Goal: Task Accomplishment & Management: Complete application form

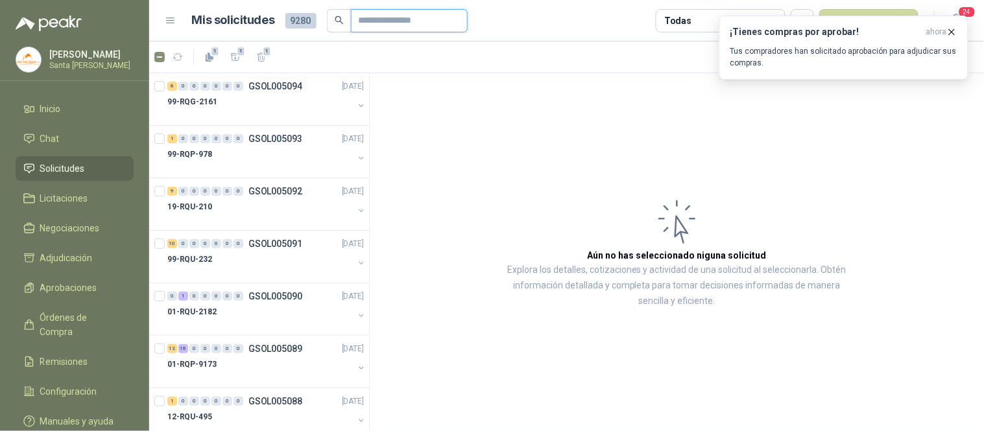
click at [396, 16] on input "text" at bounding box center [404, 21] width 91 height 22
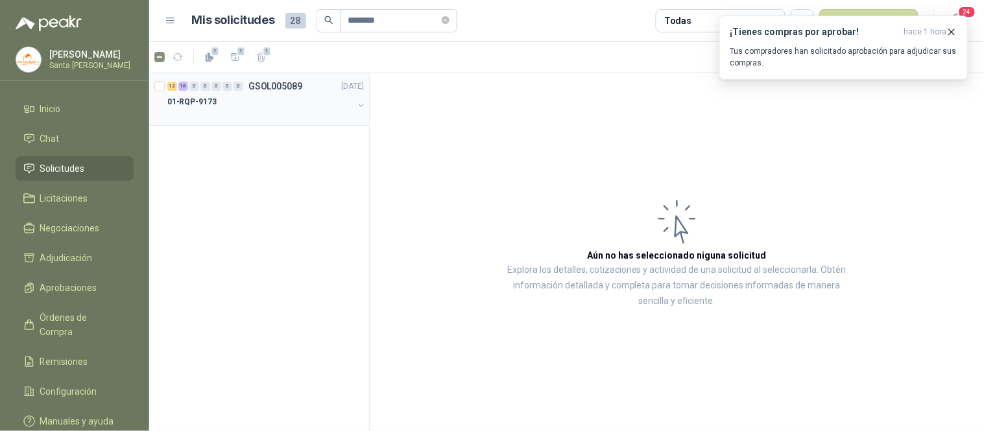
click at [206, 94] on div "01-RQP-9173" at bounding box center [260, 102] width 186 height 16
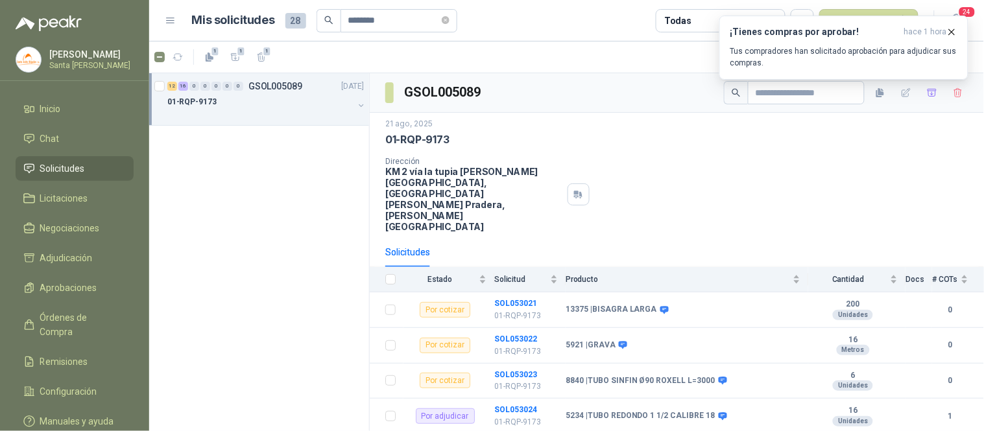
scroll to position [9, 0]
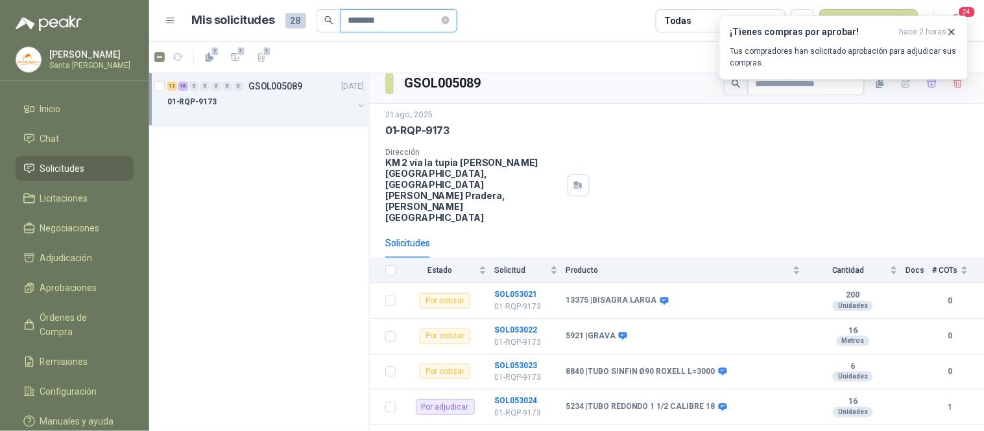
click at [396, 24] on input "********" at bounding box center [393, 21] width 91 height 22
type input "********"
click at [261, 101] on div "01-RQP-9147" at bounding box center [260, 102] width 186 height 16
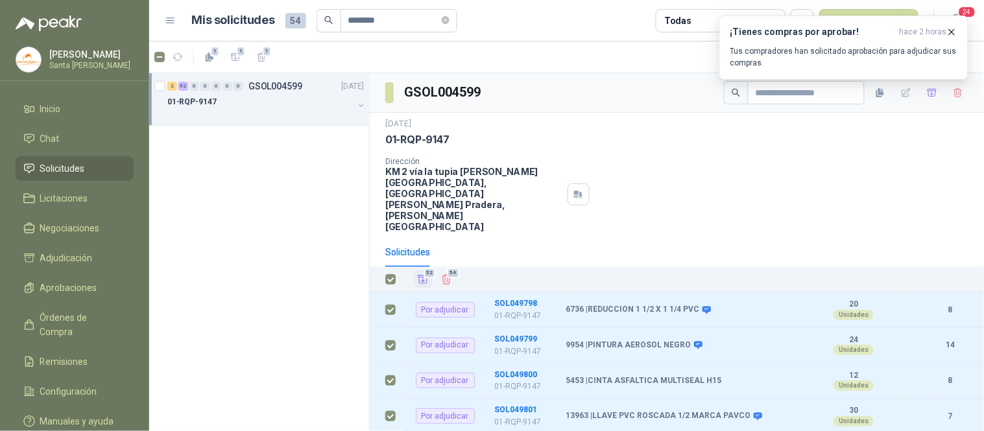
click at [424, 276] on icon "Añadir" at bounding box center [423, 280] width 10 height 8
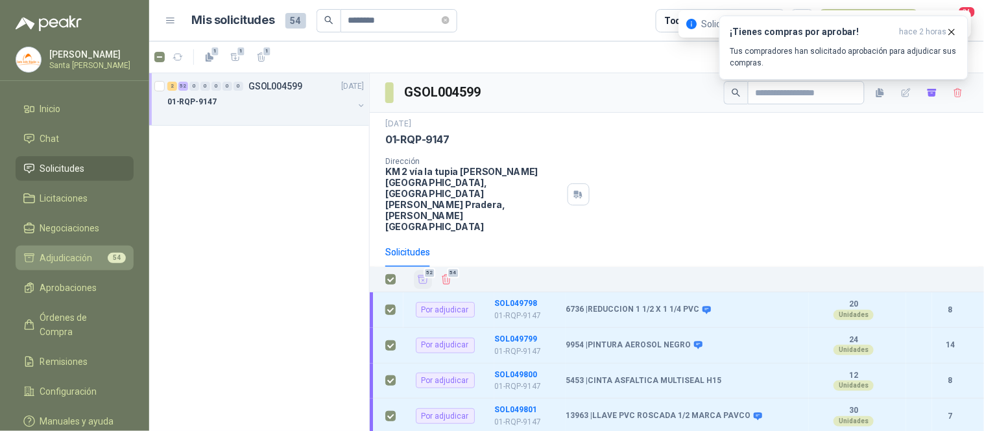
click at [71, 256] on span "Adjudicación" at bounding box center [66, 258] width 53 height 14
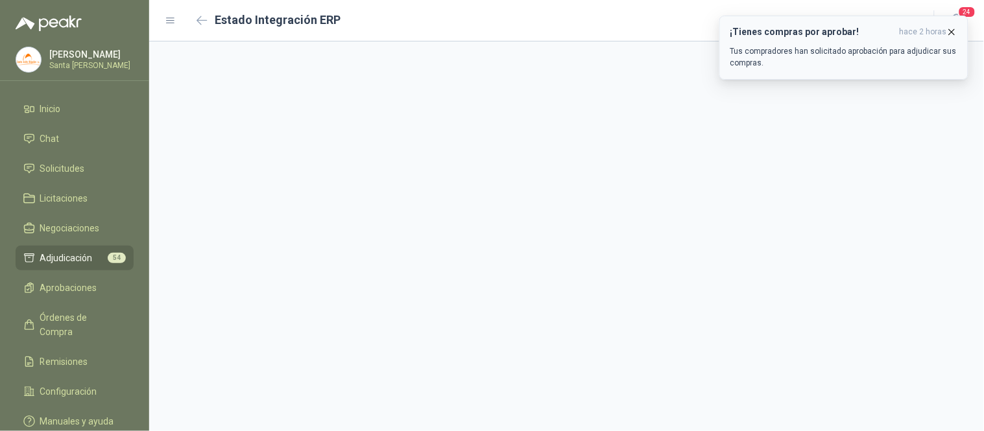
click at [954, 34] on icon "button" at bounding box center [951, 32] width 11 height 11
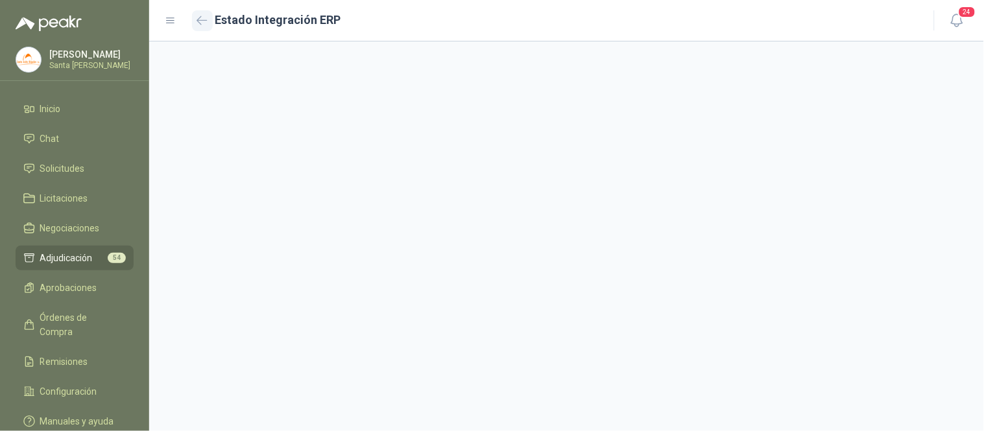
click at [199, 19] on icon "button" at bounding box center [201, 21] width 11 height 10
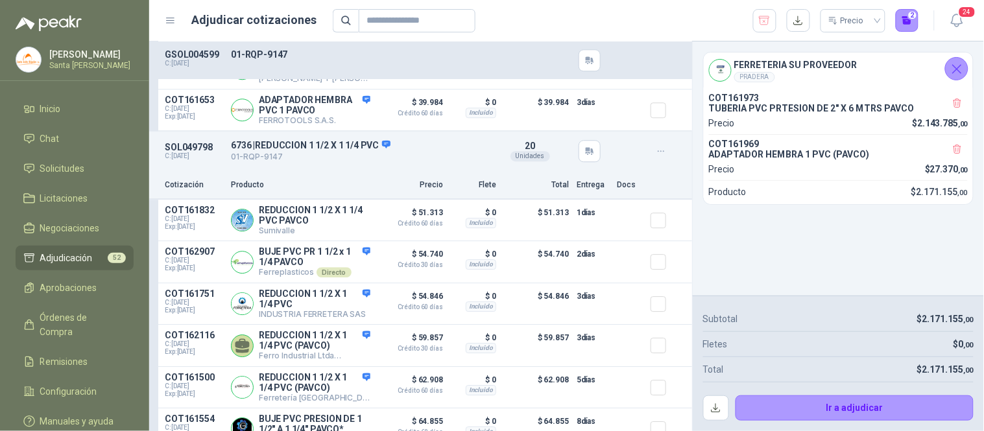
scroll to position [925, 0]
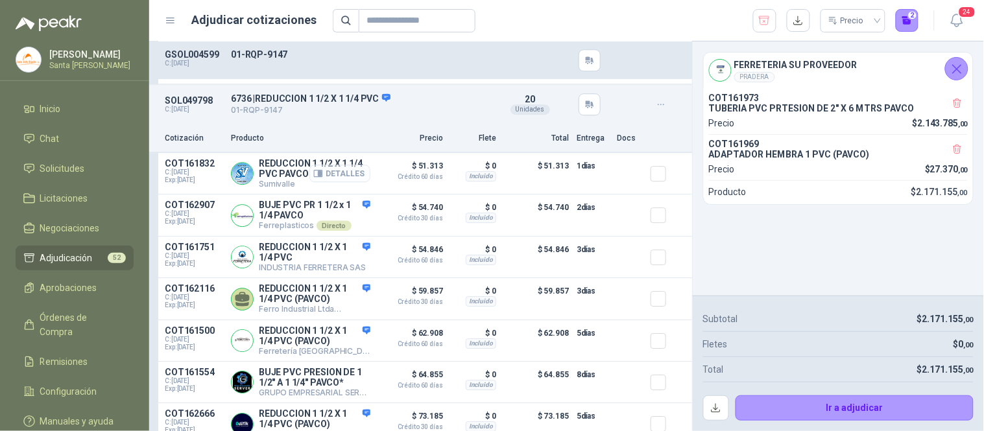
click at [342, 182] on button "Detalles" at bounding box center [339, 174] width 61 height 18
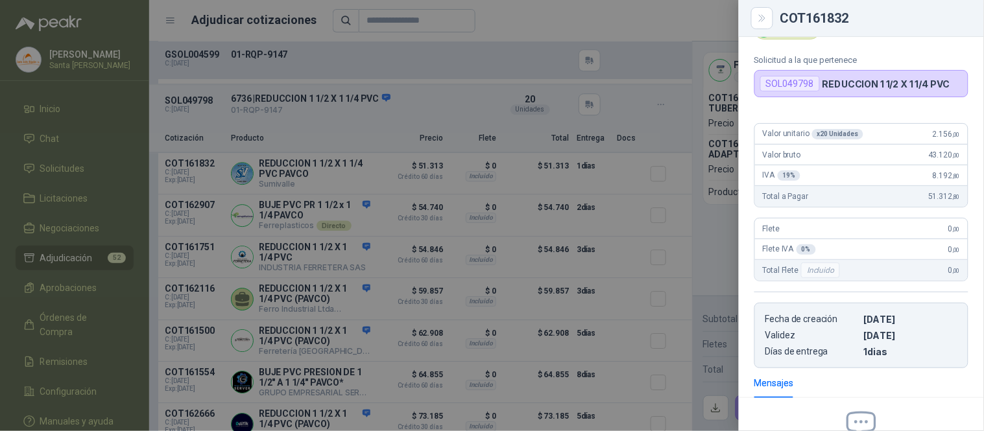
scroll to position [0, 0]
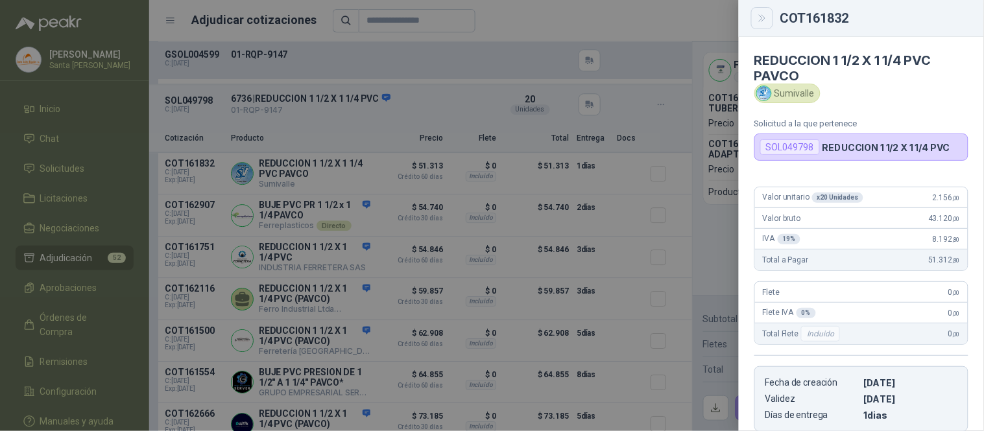
click at [757, 15] on icon "Close" at bounding box center [762, 18] width 11 height 11
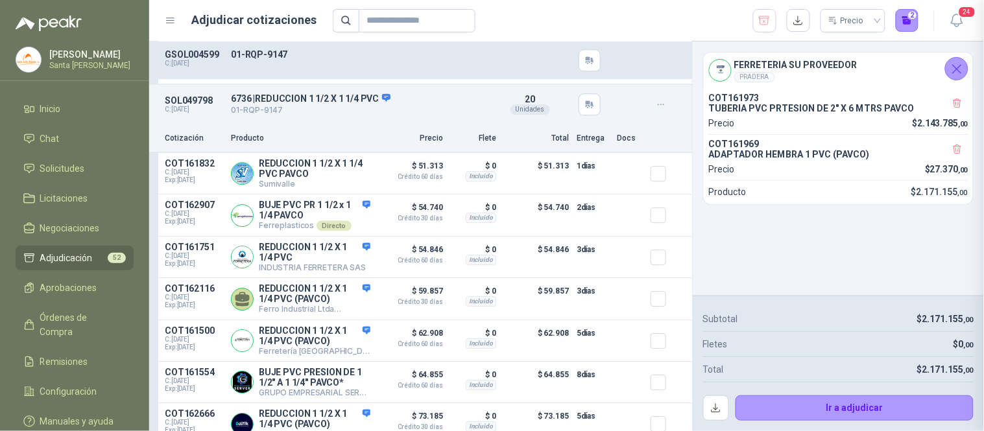
scroll to position [216, 0]
click at [334, 224] on button "Detalles" at bounding box center [339, 216] width 61 height 18
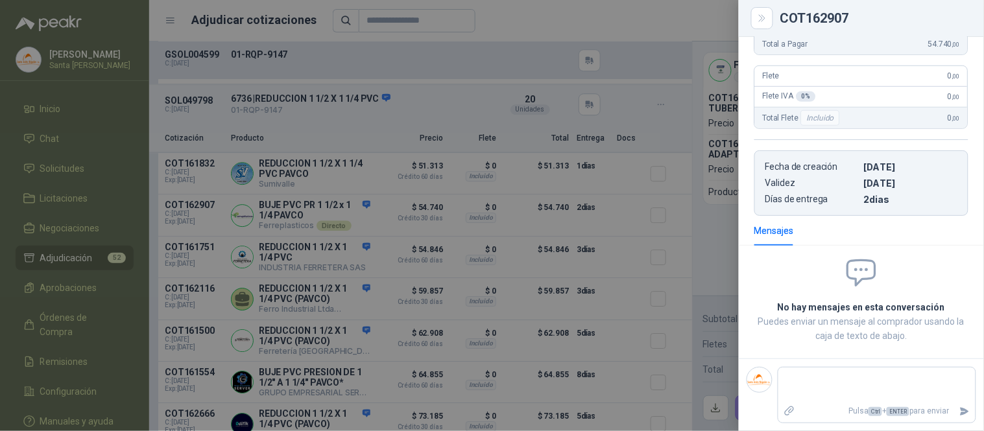
scroll to position [0, 0]
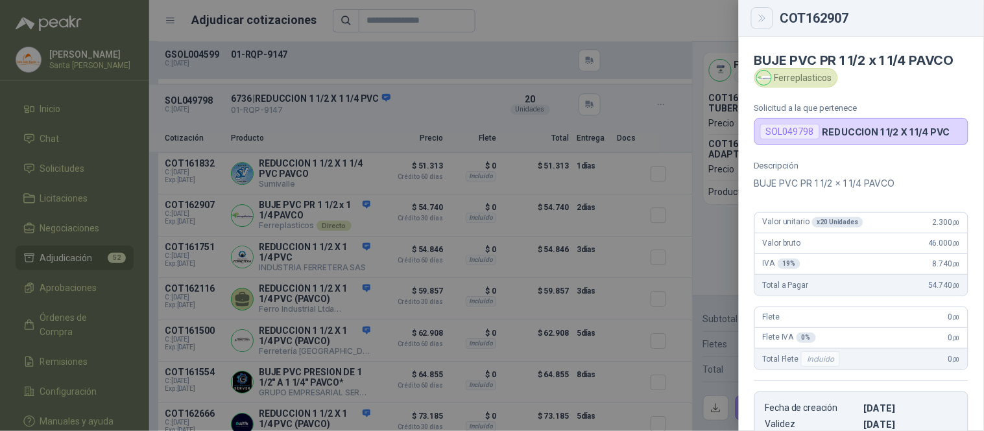
click at [767, 17] on icon "Close" at bounding box center [762, 18] width 11 height 11
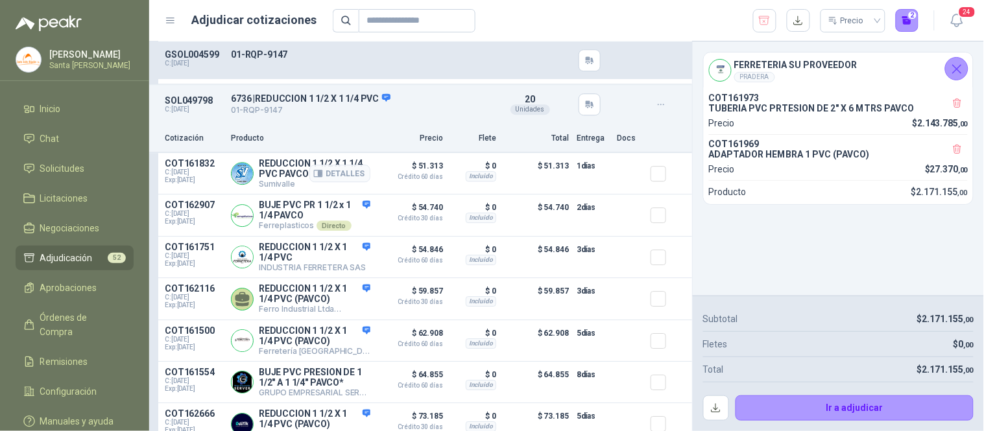
click at [656, 189] on div at bounding box center [663, 173] width 26 height 30
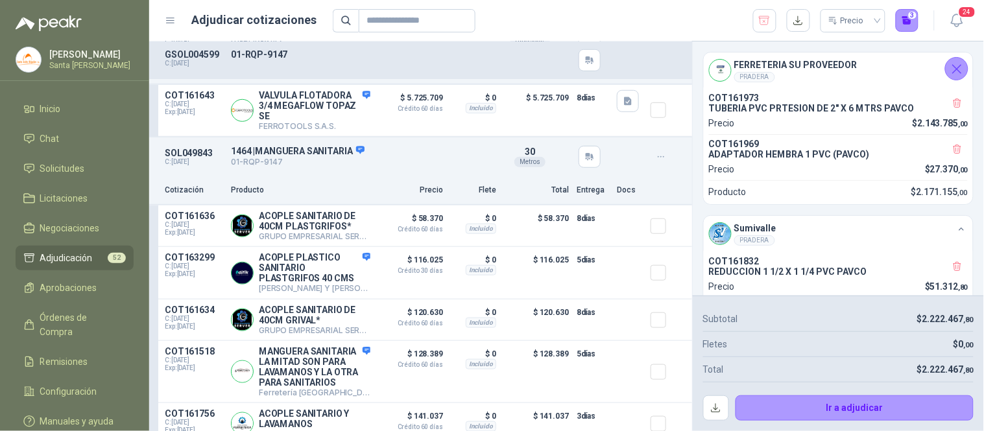
scroll to position [1319, 0]
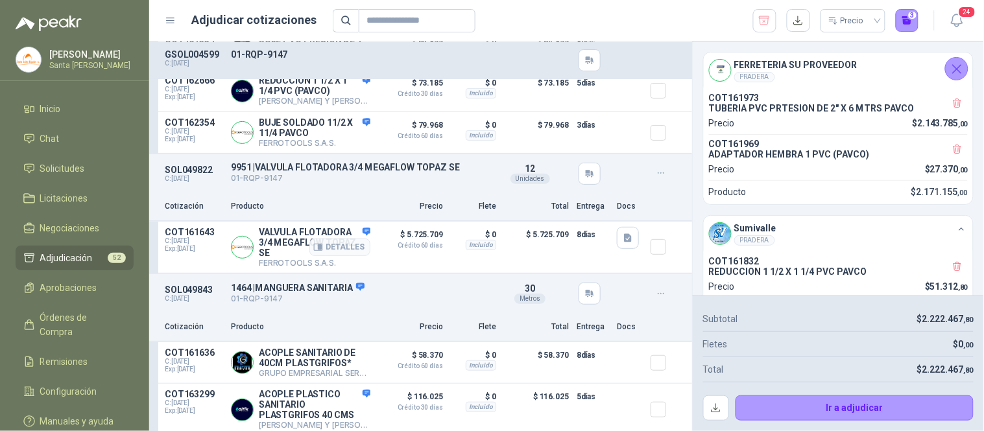
click at [357, 237] on div "Detalles" at bounding box center [339, 247] width 61 height 41
click at [338, 252] on button "Detalles" at bounding box center [339, 248] width 61 height 18
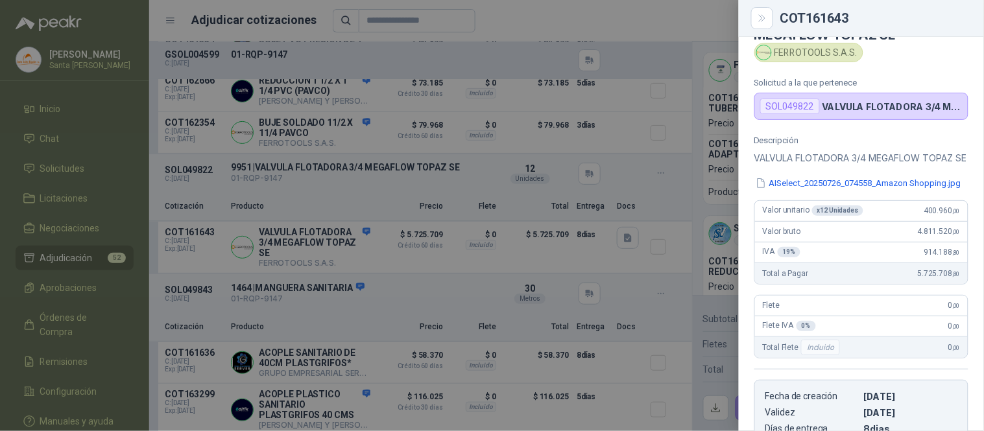
scroll to position [10, 0]
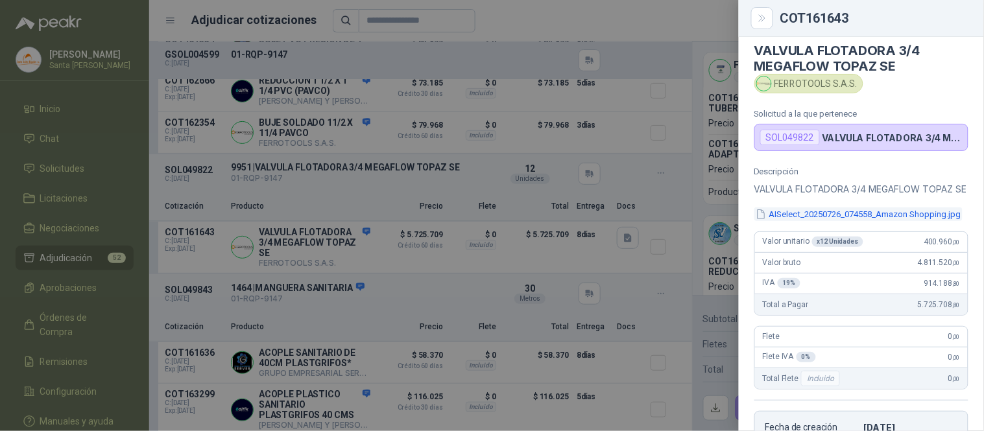
click at [857, 221] on button "AISelect_20250726_074558_Amazon Shopping.jpg" at bounding box center [858, 215] width 208 height 14
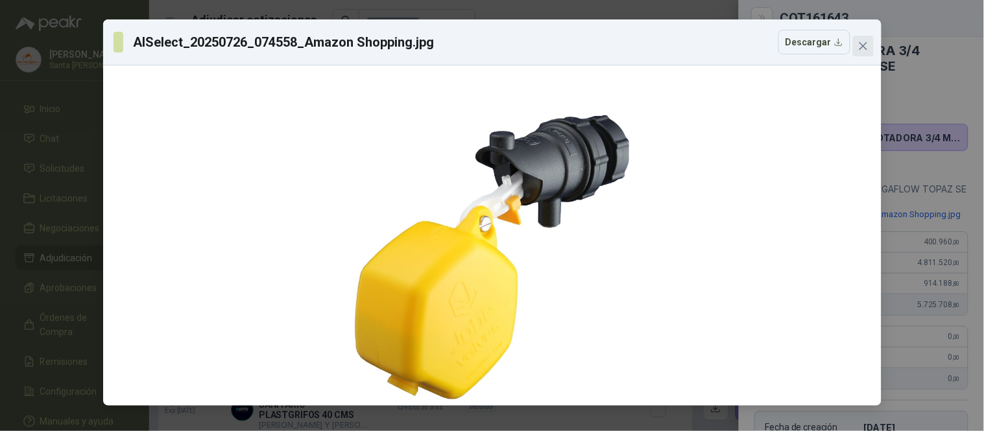
click at [866, 42] on icon "close" at bounding box center [863, 46] width 8 height 8
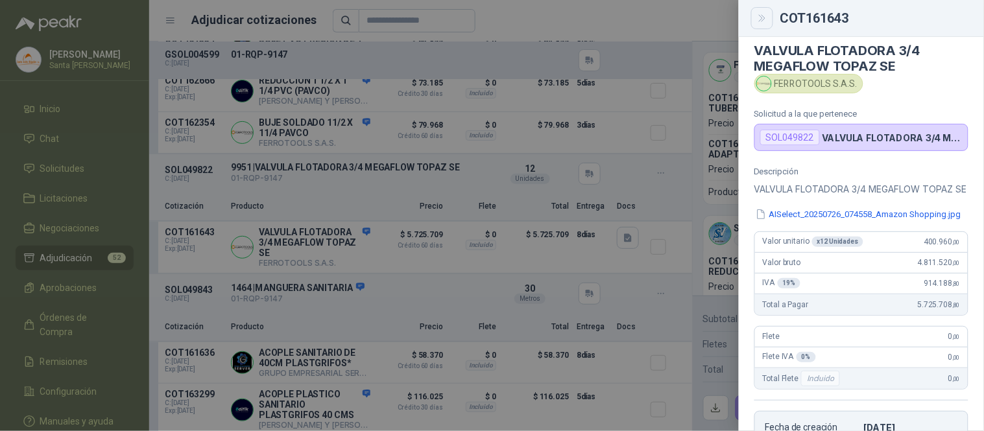
click at [754, 16] on button "Close" at bounding box center [762, 18] width 22 height 22
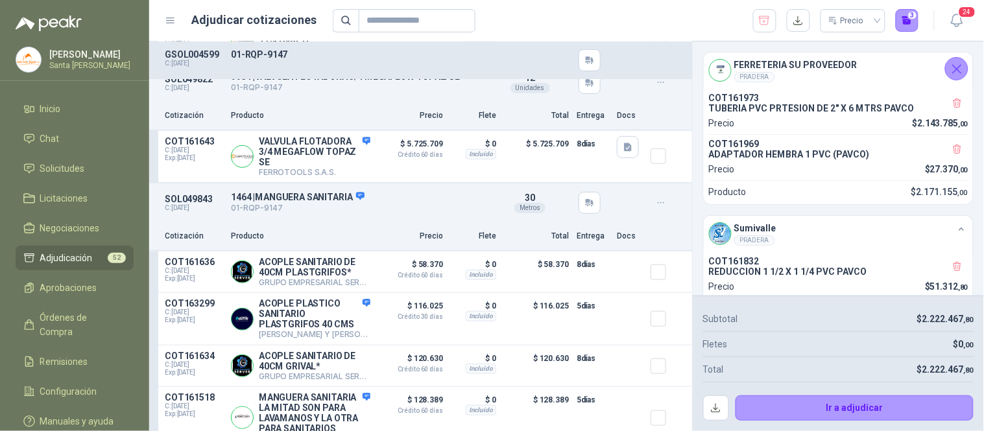
scroll to position [1501, 0]
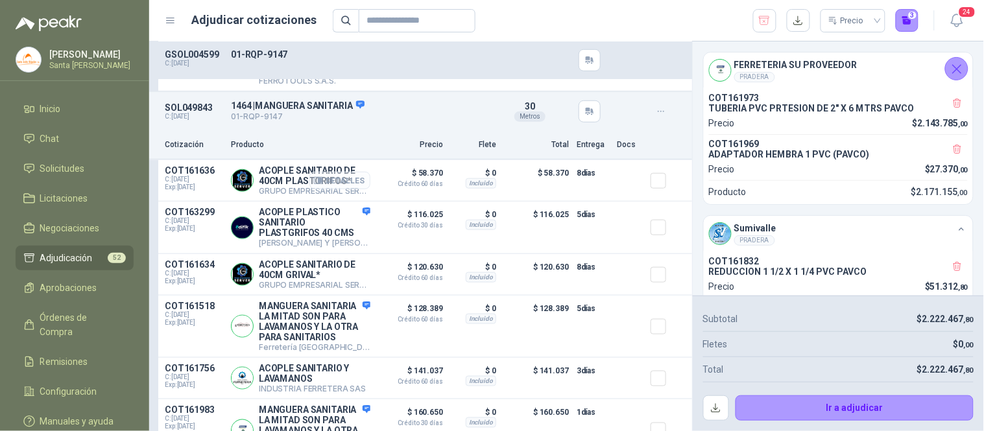
click at [346, 186] on button "Detalles" at bounding box center [339, 181] width 61 height 18
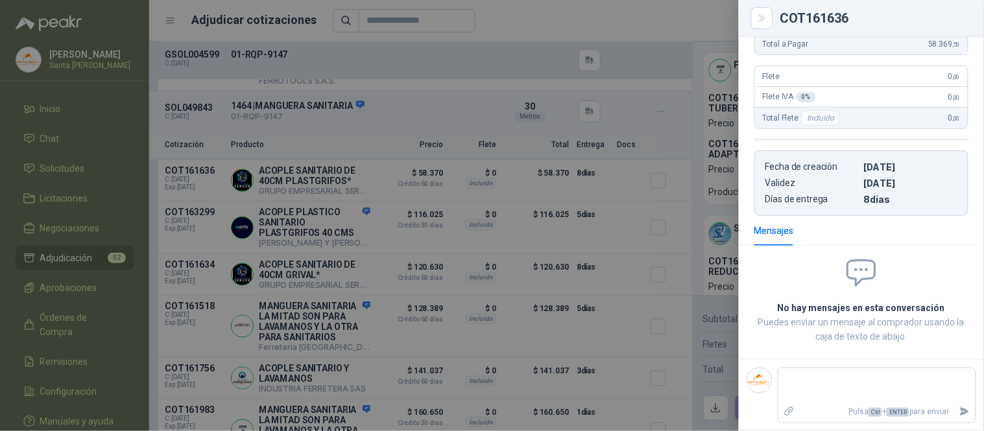
scroll to position [0, 0]
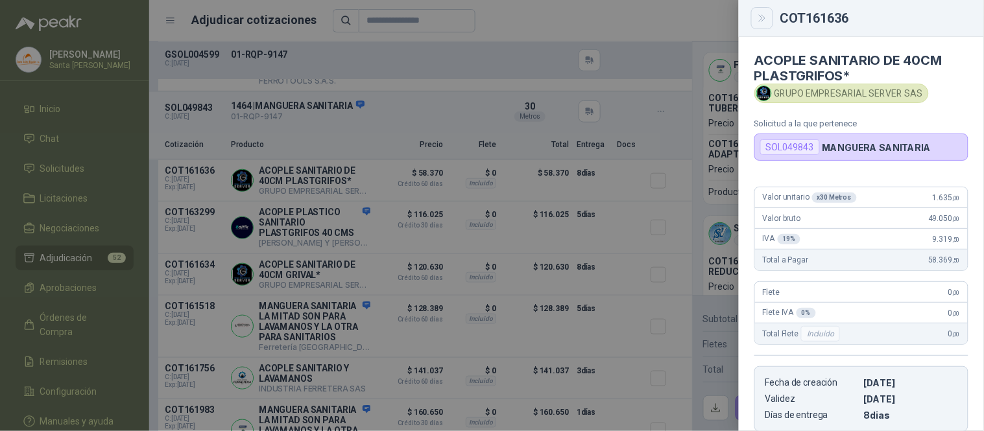
click at [767, 19] on icon "Close" at bounding box center [762, 18] width 11 height 11
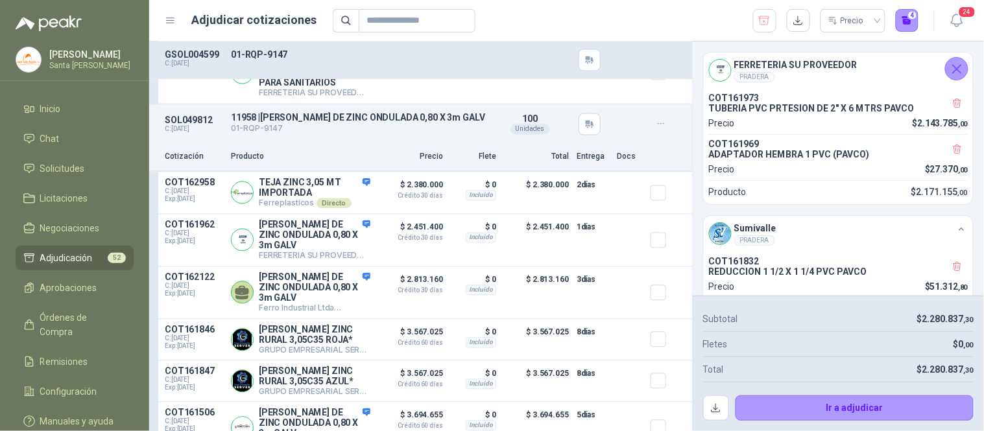
scroll to position [1911, 0]
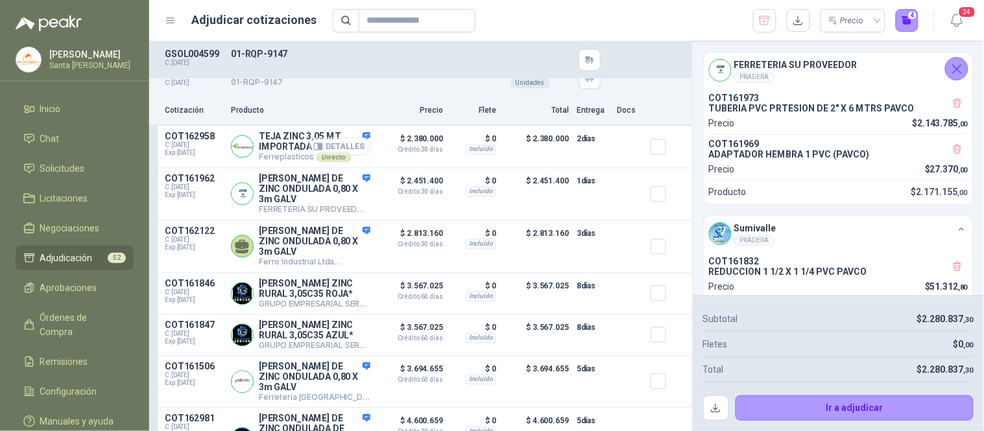
click at [333, 156] on button "Detalles" at bounding box center [339, 147] width 61 height 18
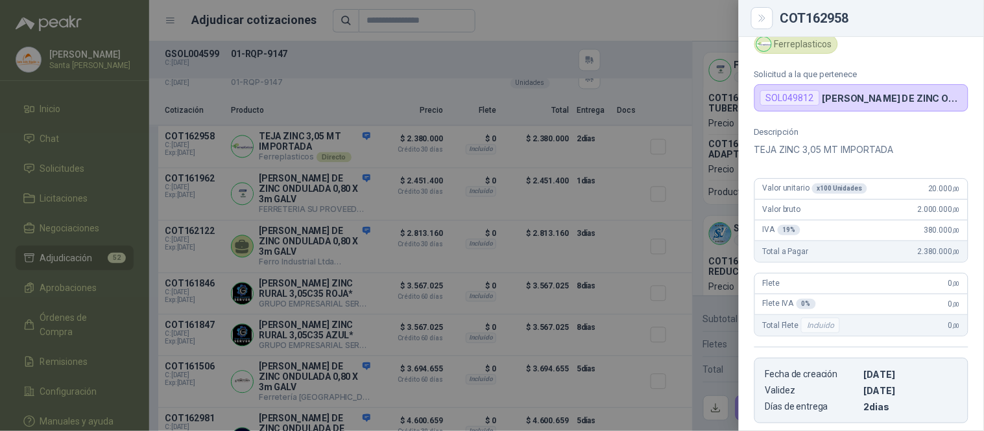
scroll to position [0, 0]
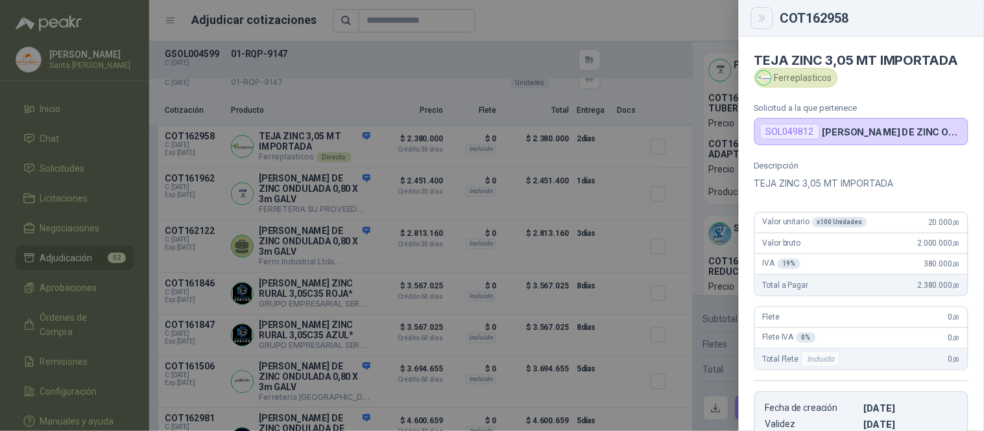
click at [759, 14] on icon "Close" at bounding box center [762, 18] width 11 height 11
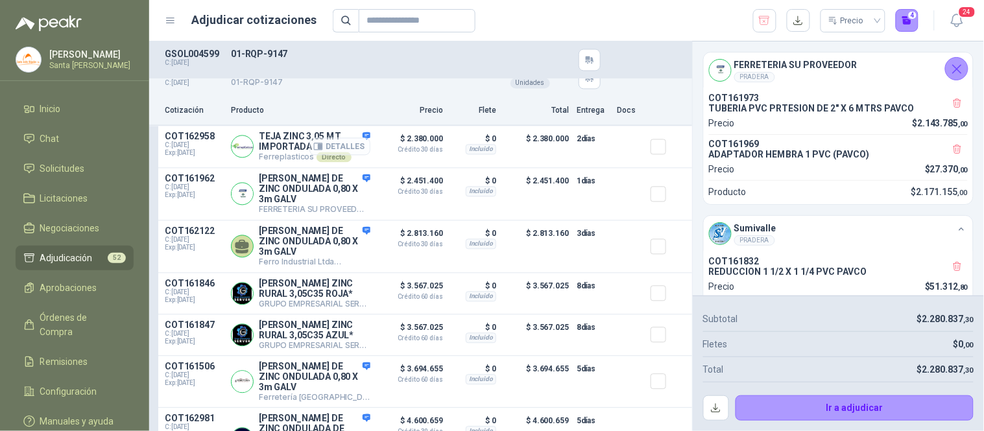
click at [338, 156] on button "Detalles" at bounding box center [339, 147] width 61 height 18
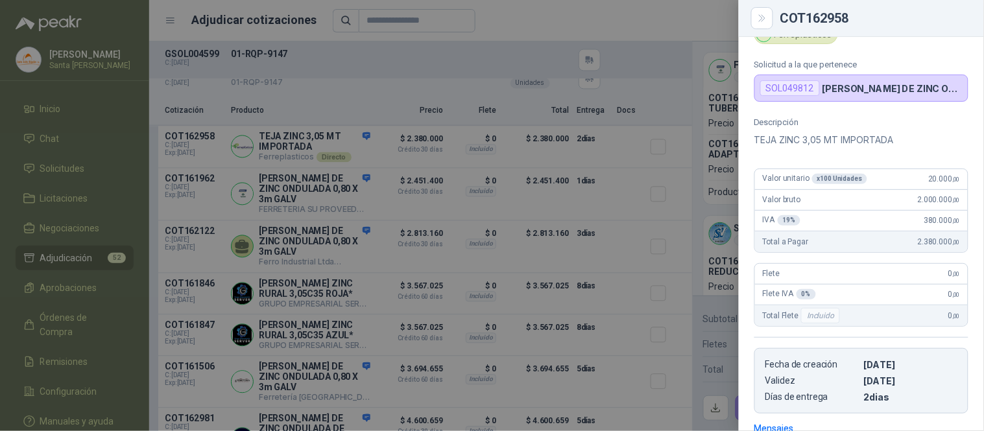
scroll to position [0, 0]
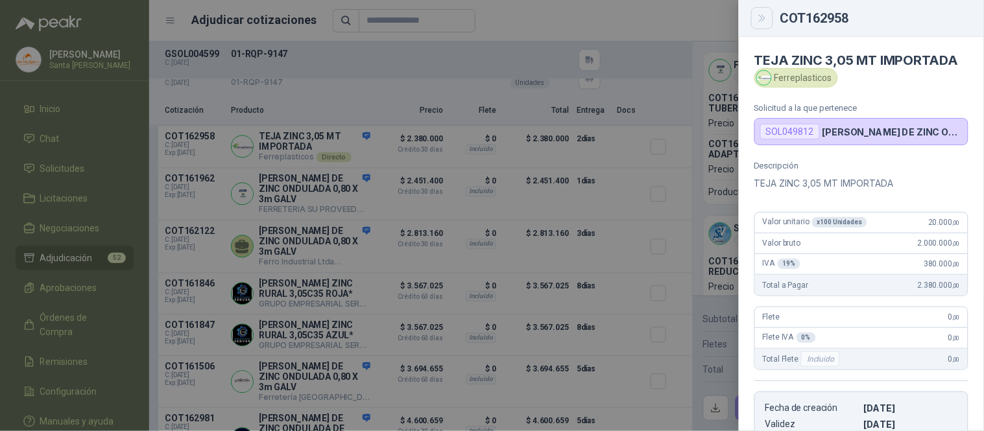
click at [763, 18] on icon "Close" at bounding box center [762, 18] width 6 height 6
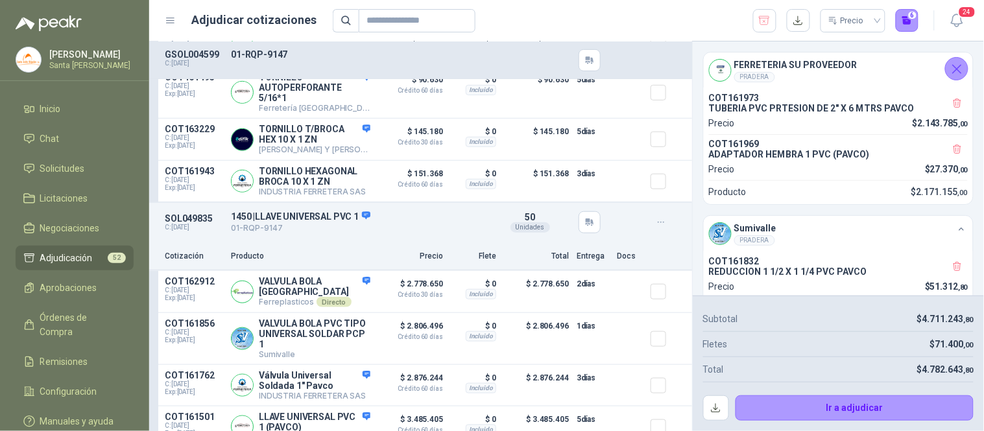
scroll to position [2793, 0]
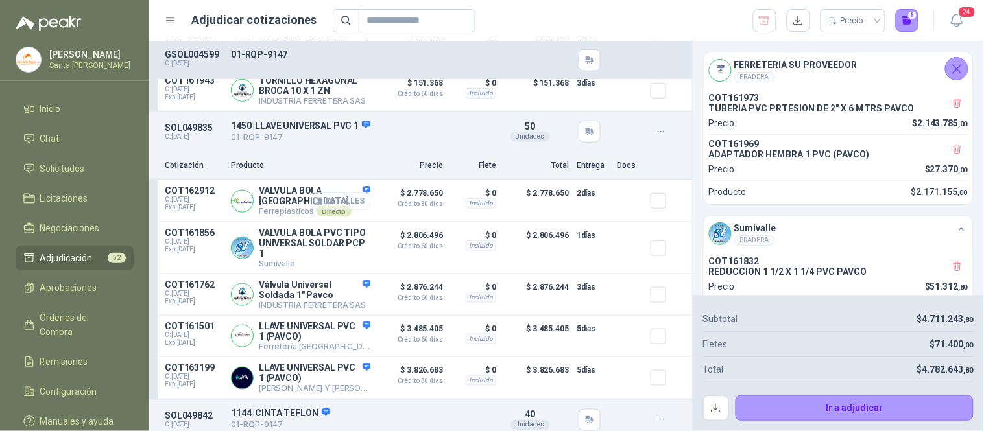
click at [327, 210] on button "Detalles" at bounding box center [339, 202] width 61 height 18
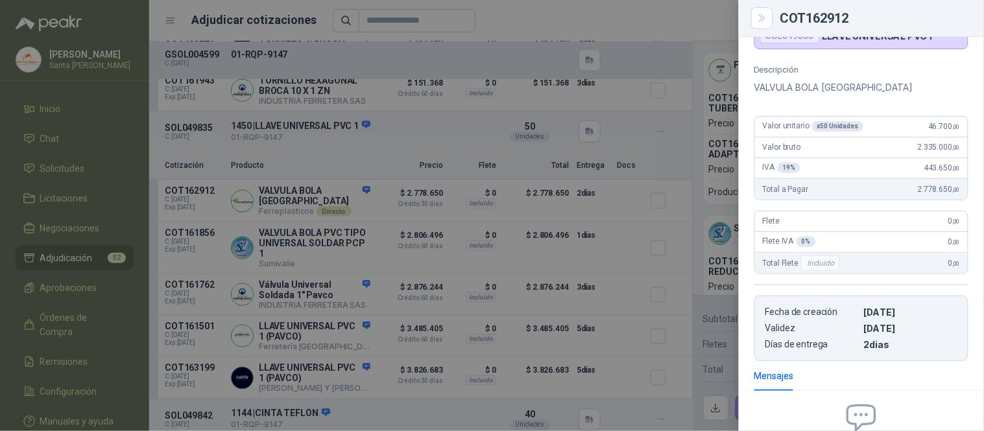
scroll to position [0, 0]
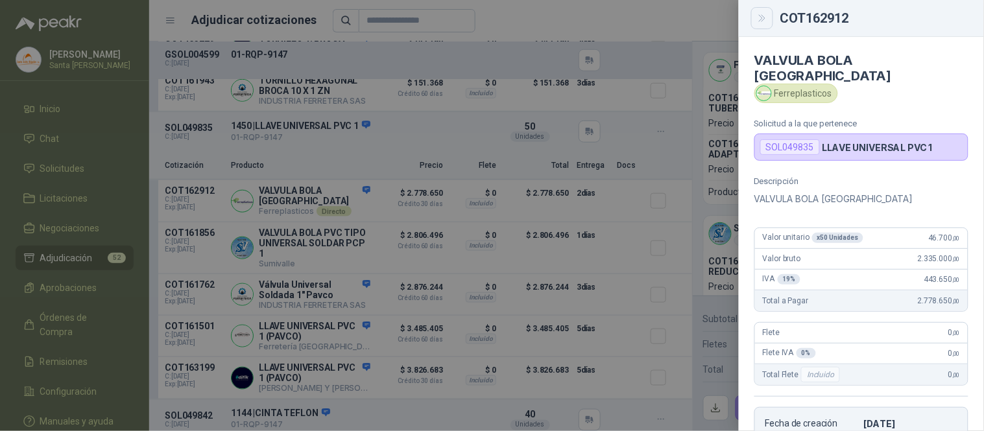
click at [767, 18] on icon "Close" at bounding box center [762, 18] width 11 height 11
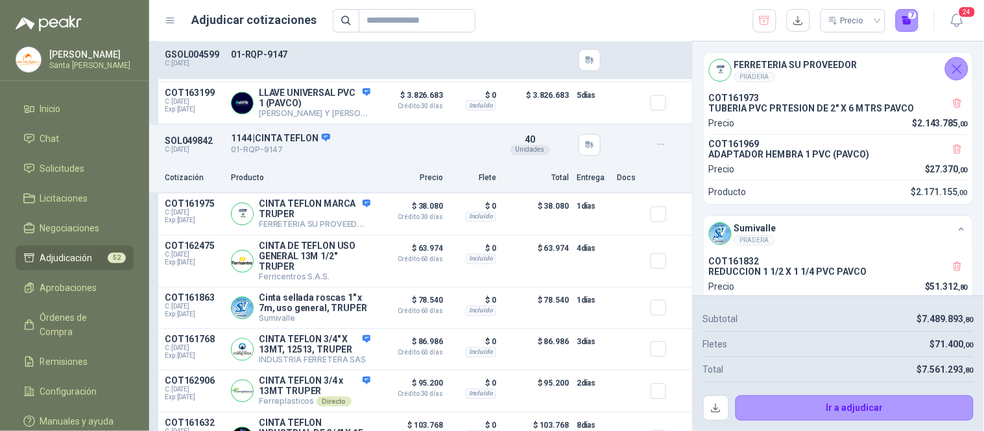
scroll to position [3114, 0]
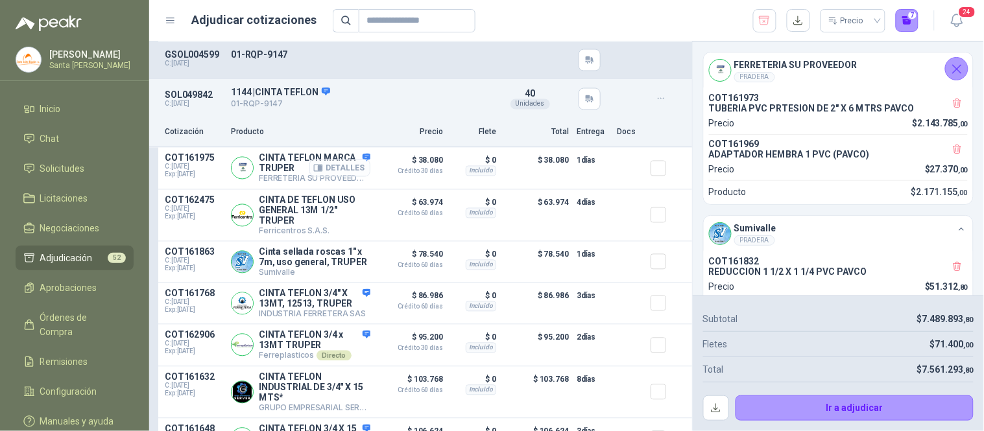
click at [344, 177] on button "Detalles" at bounding box center [339, 169] width 61 height 18
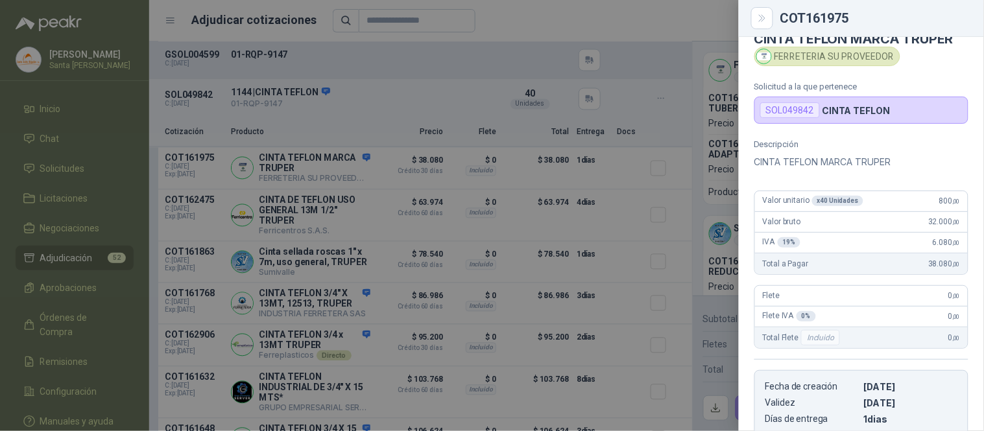
scroll to position [4, 0]
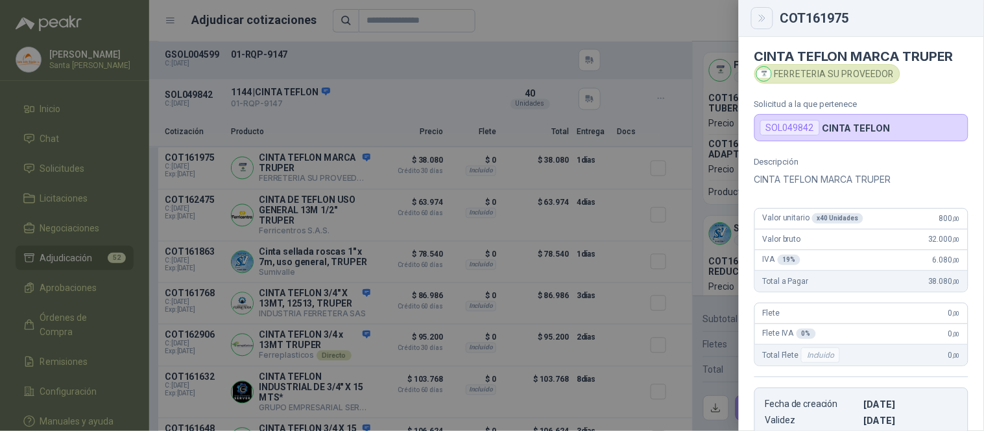
click at [762, 18] on icon "Close" at bounding box center [762, 18] width 6 height 6
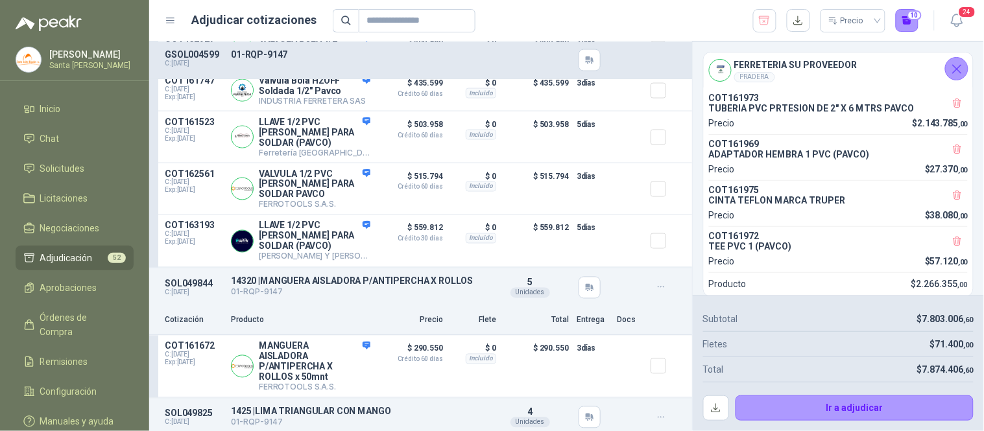
scroll to position [4378, 0]
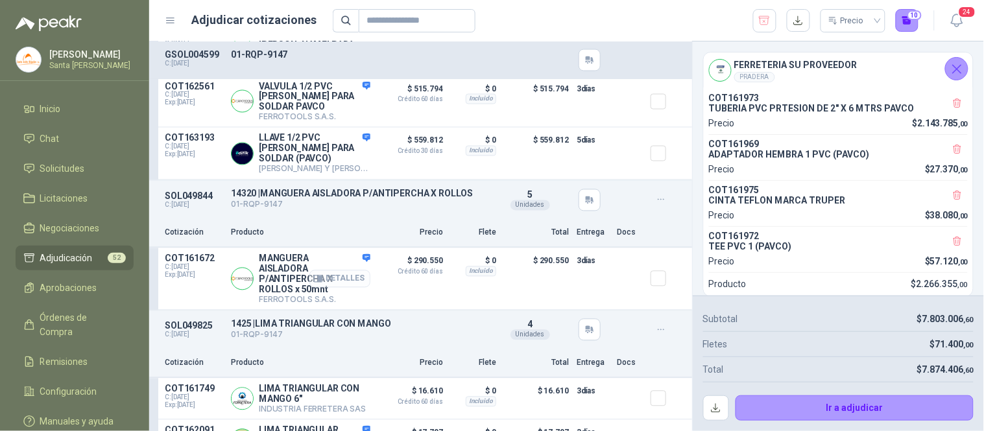
click at [339, 278] on button "Detalles" at bounding box center [339, 279] width 61 height 18
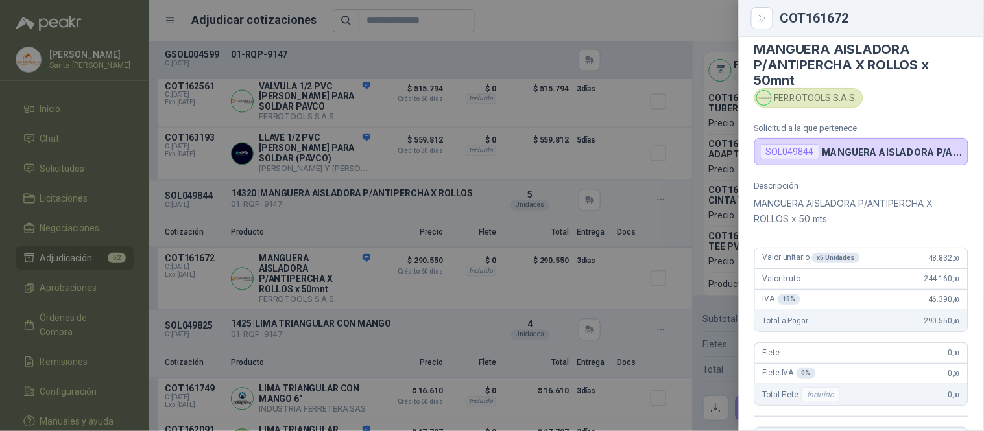
scroll to position [0, 0]
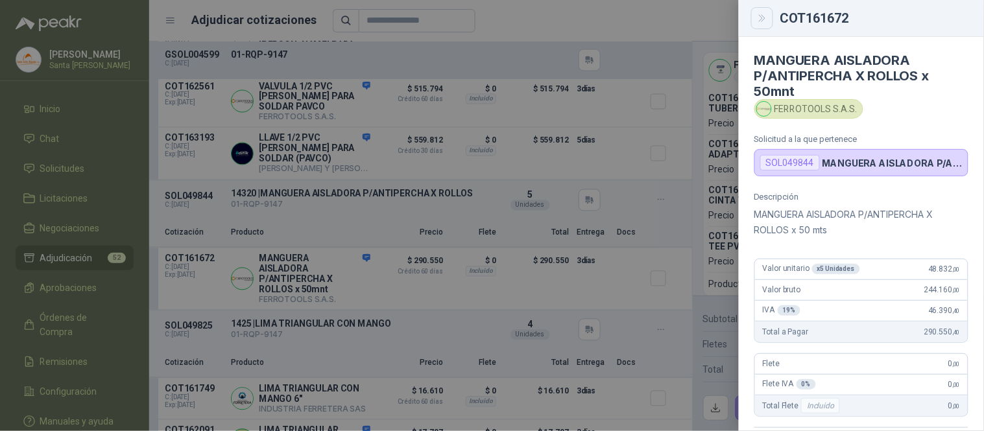
click at [767, 22] on icon "Close" at bounding box center [762, 18] width 11 height 11
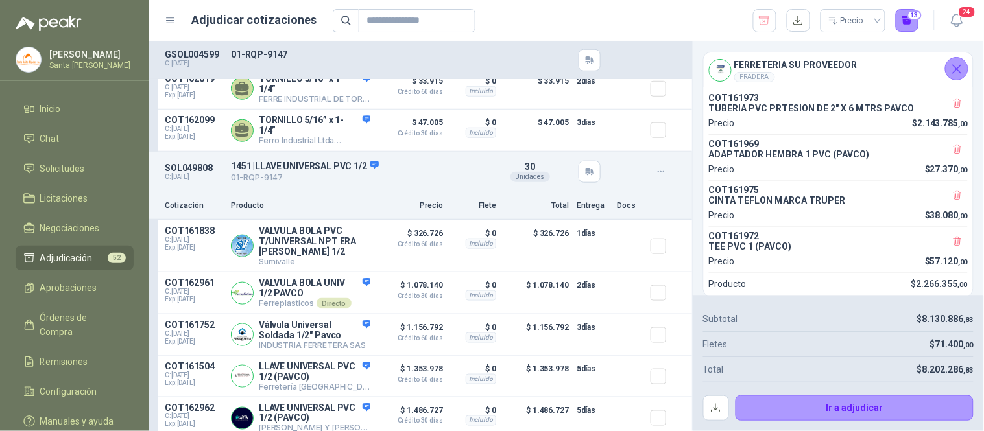
scroll to position [5363, 0]
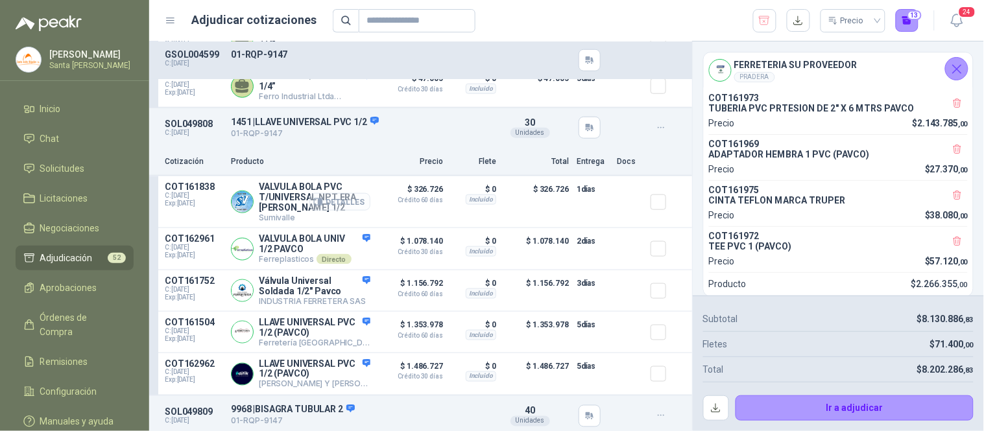
click at [350, 211] on button "Detalles" at bounding box center [339, 202] width 61 height 18
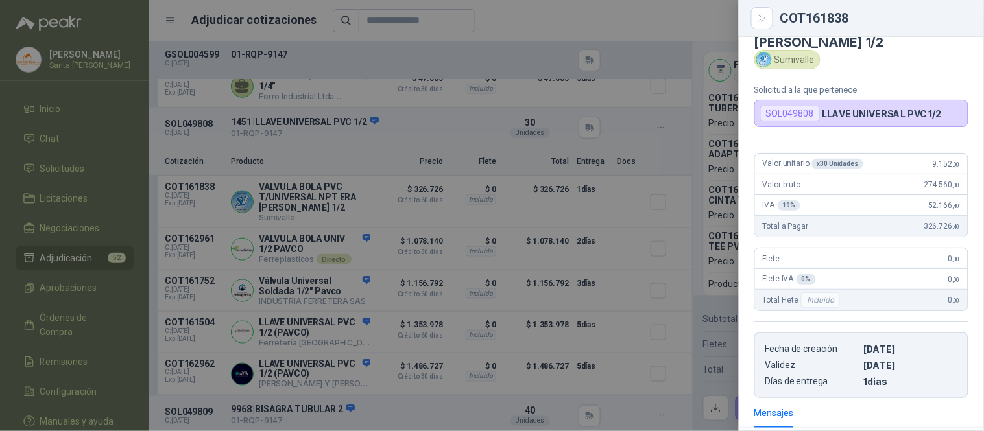
scroll to position [9, 0]
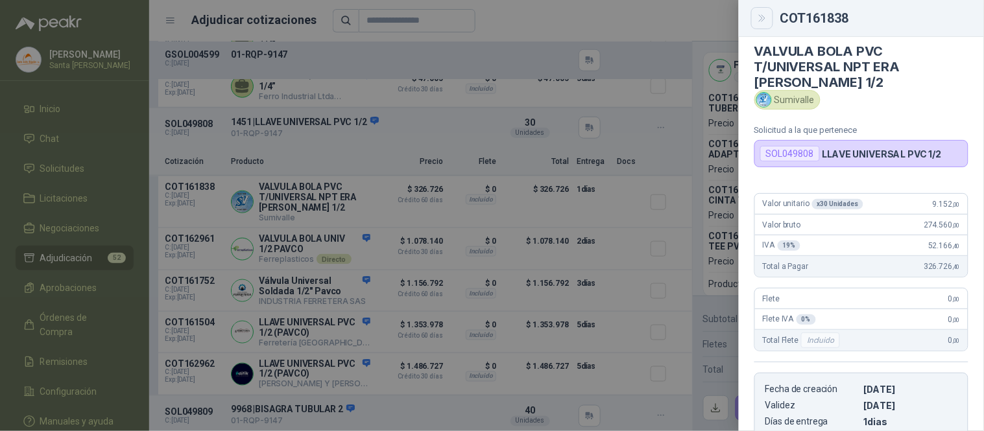
click at [762, 13] on icon "Close" at bounding box center [762, 18] width 11 height 11
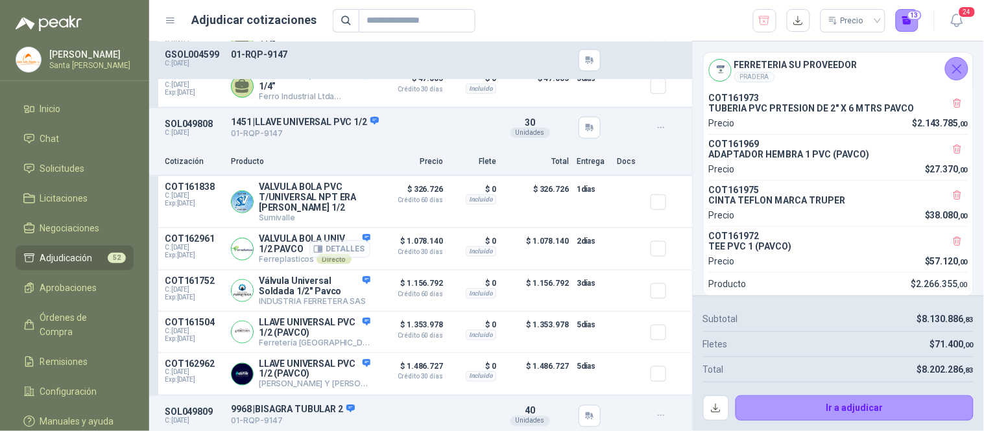
click at [334, 258] on button "Detalles" at bounding box center [339, 250] width 61 height 18
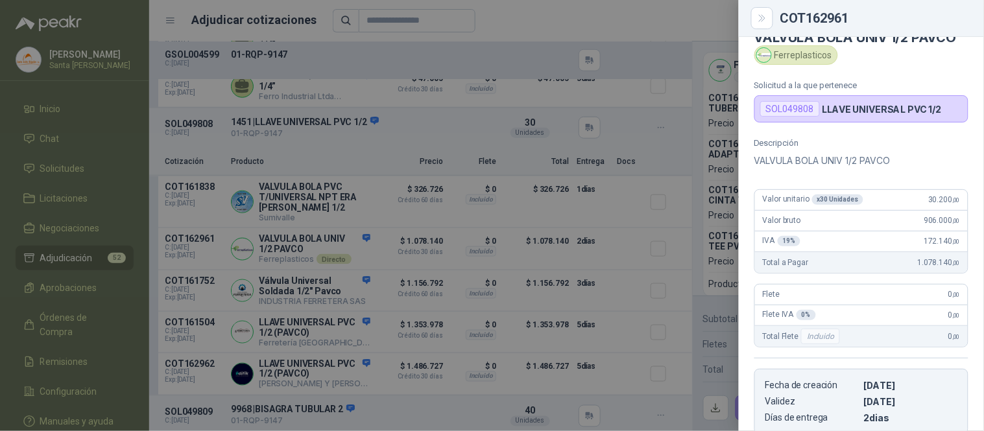
scroll to position [19, 0]
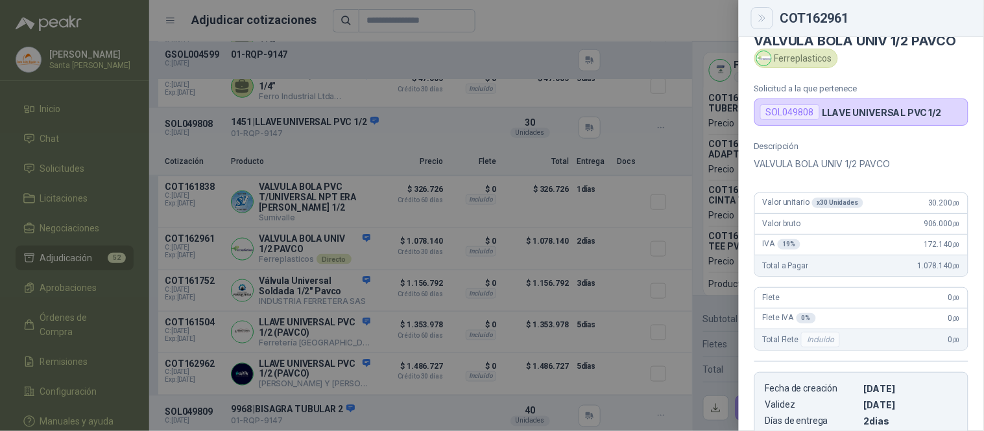
click at [766, 16] on icon "Close" at bounding box center [762, 18] width 11 height 11
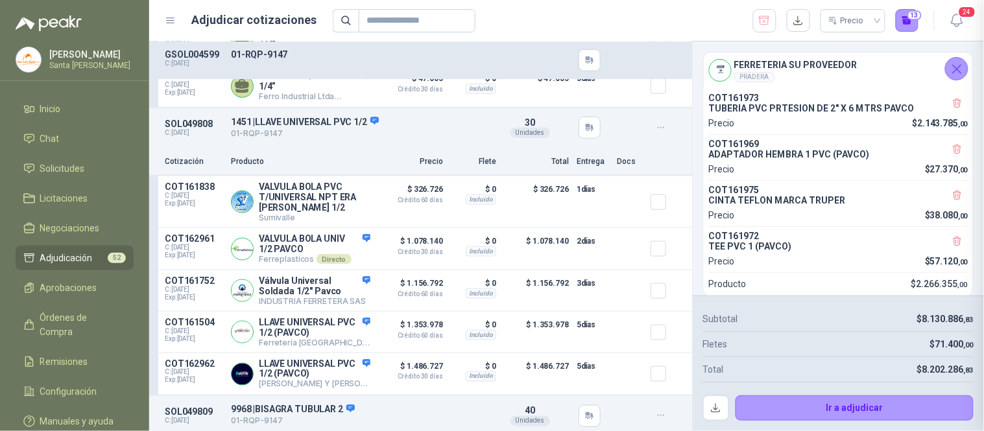
scroll to position [241, 0]
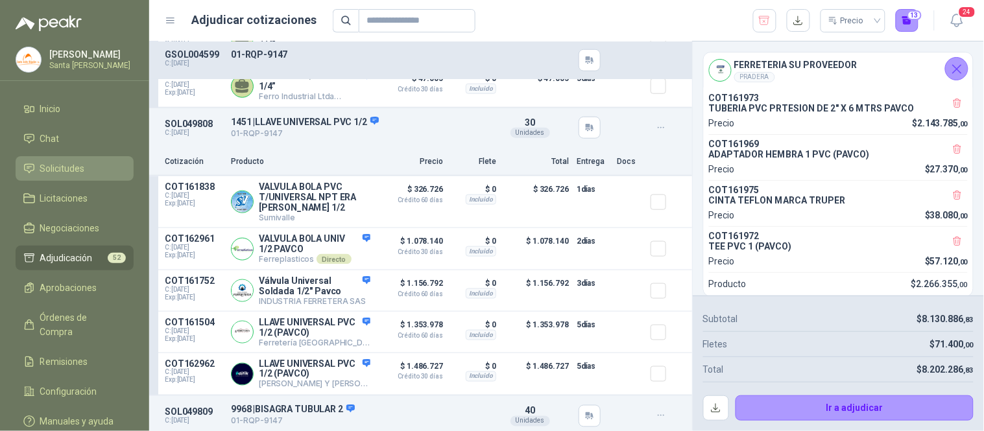
click at [60, 164] on span "Solicitudes" at bounding box center [62, 168] width 45 height 14
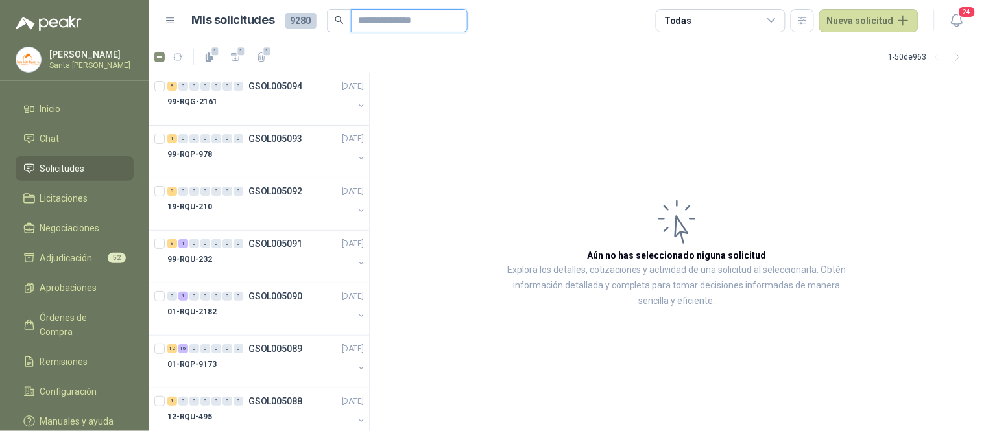
click at [388, 22] on input "text" at bounding box center [404, 21] width 91 height 22
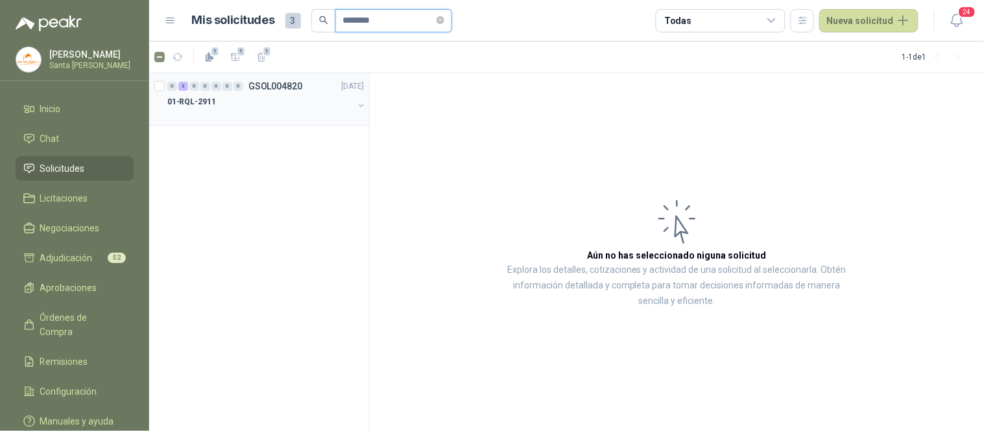
type input "********"
click at [232, 104] on div "01-RQL-2911" at bounding box center [260, 102] width 186 height 16
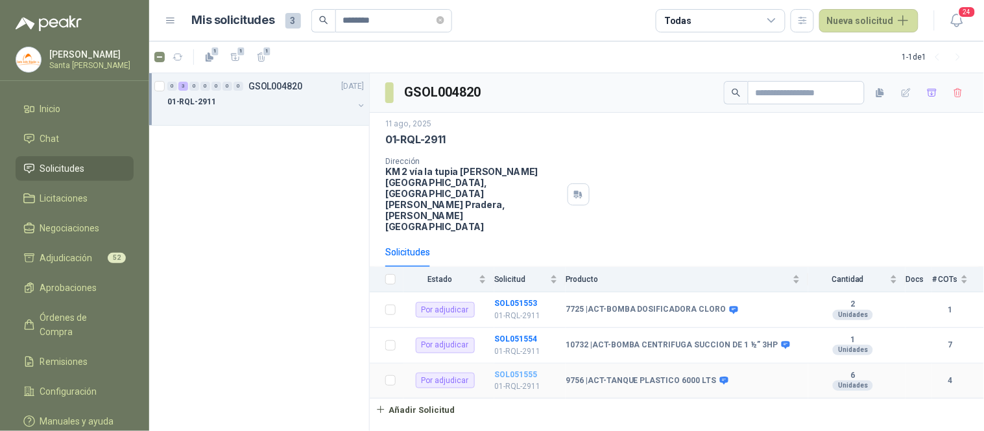
click at [516, 370] on b "SOL051555" at bounding box center [515, 374] width 43 height 9
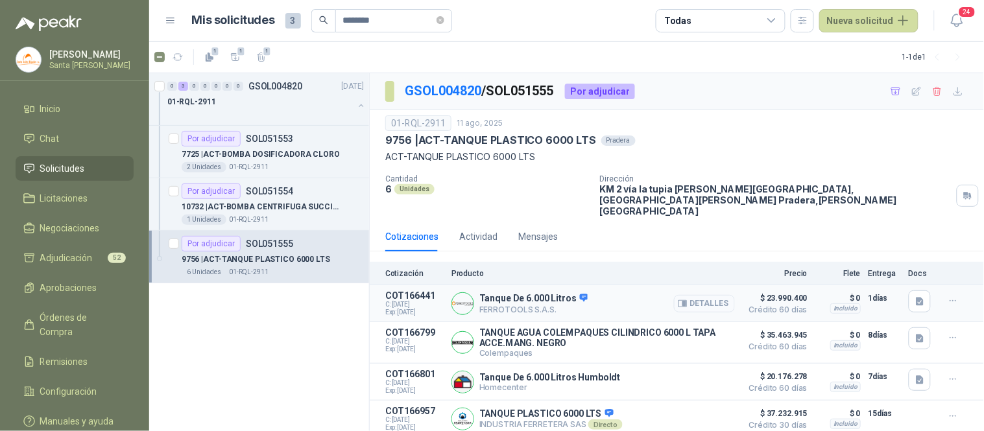
click at [707, 295] on button "Detalles" at bounding box center [704, 304] width 61 height 18
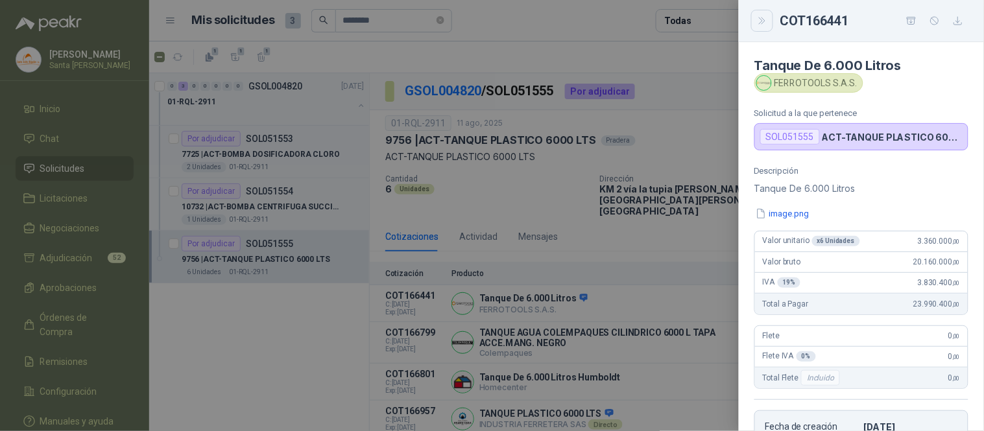
click at [764, 21] on icon "Close" at bounding box center [762, 21] width 6 height 6
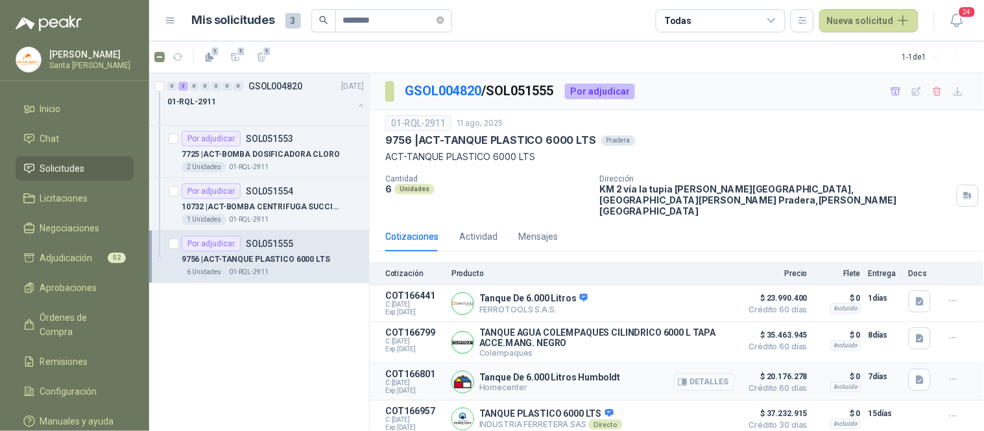
click at [695, 374] on button "Detalles" at bounding box center [704, 383] width 61 height 18
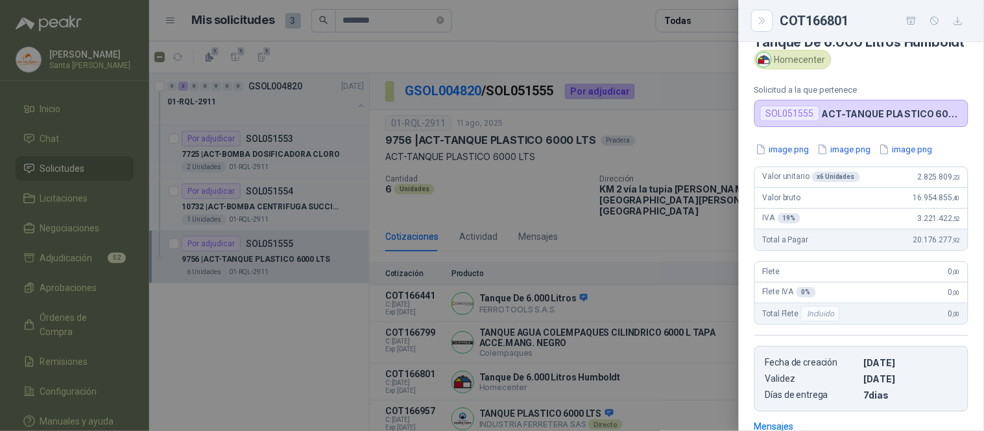
scroll to position [0, 0]
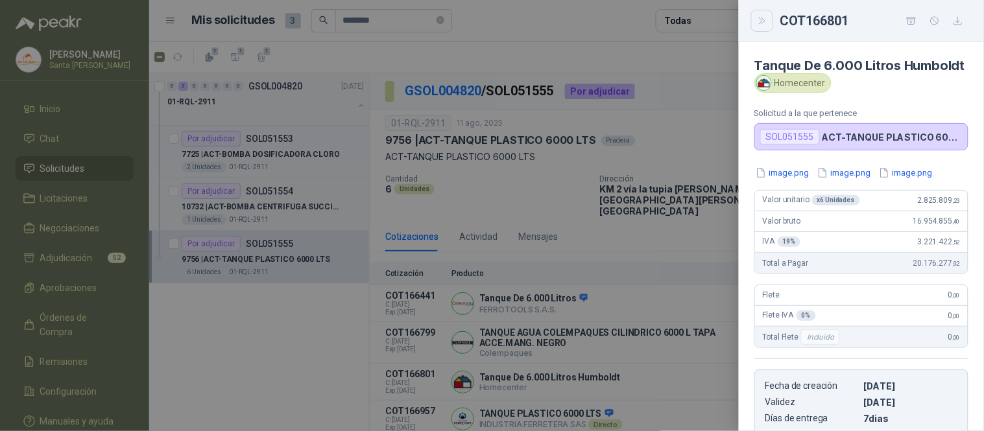
click at [765, 17] on icon "Close" at bounding box center [762, 21] width 11 height 11
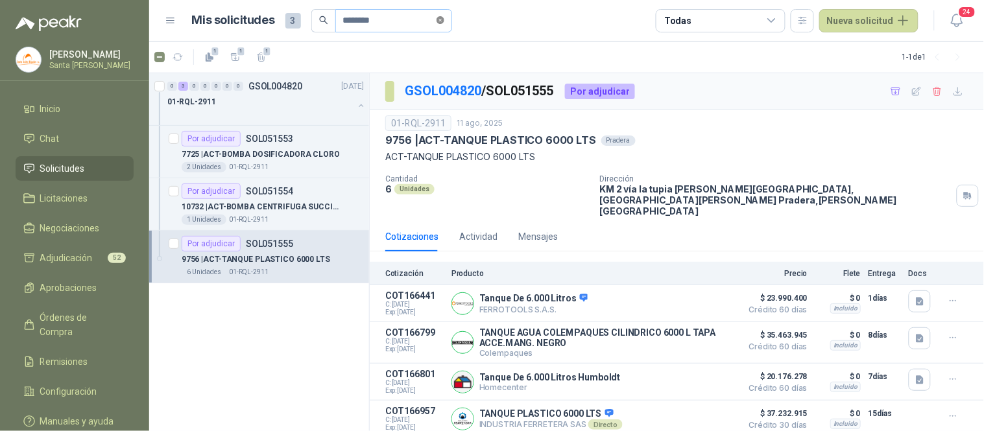
click at [444, 19] on icon "close-circle" at bounding box center [440, 20] width 8 height 8
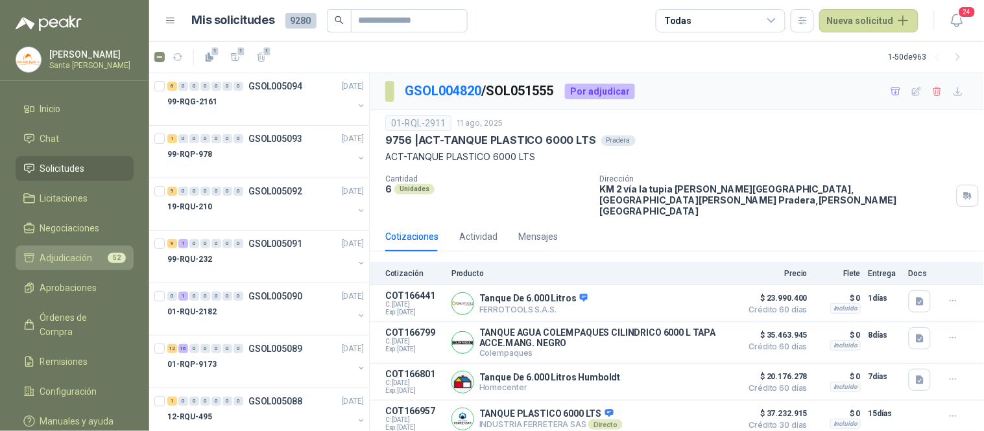
click at [73, 255] on span "Adjudicación" at bounding box center [66, 258] width 53 height 14
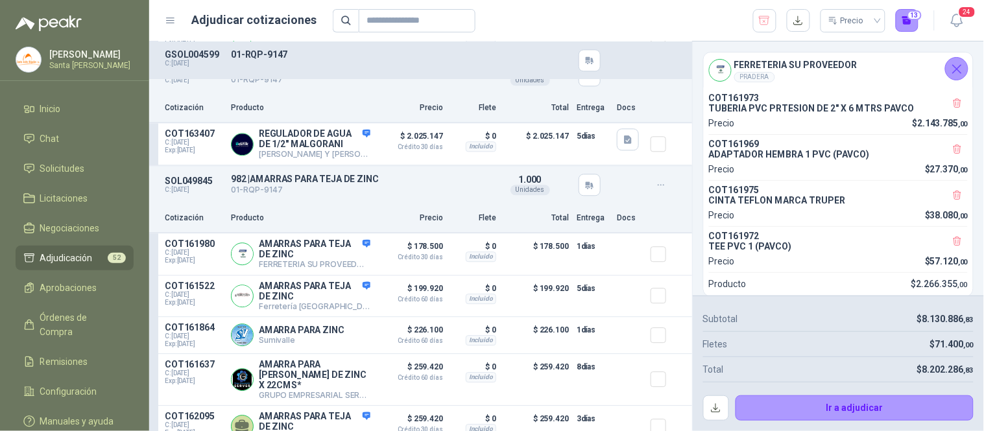
scroll to position [5743, 0]
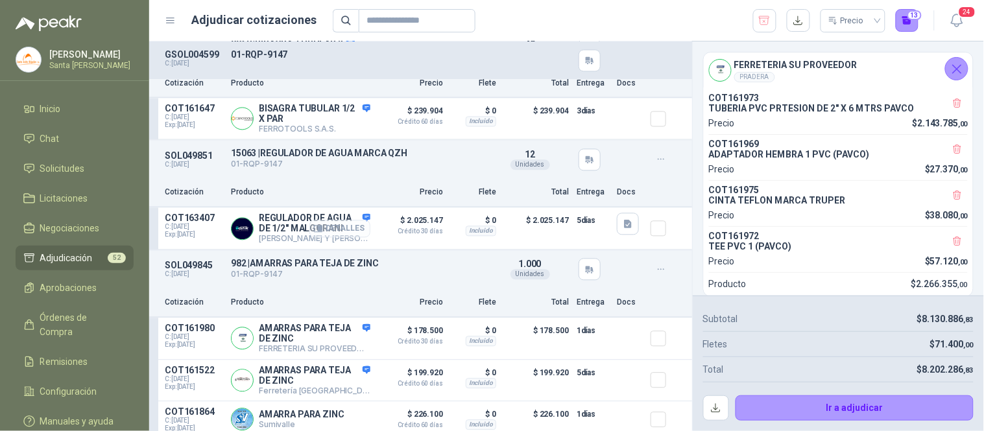
click at [352, 230] on button "Detalles" at bounding box center [339, 229] width 61 height 18
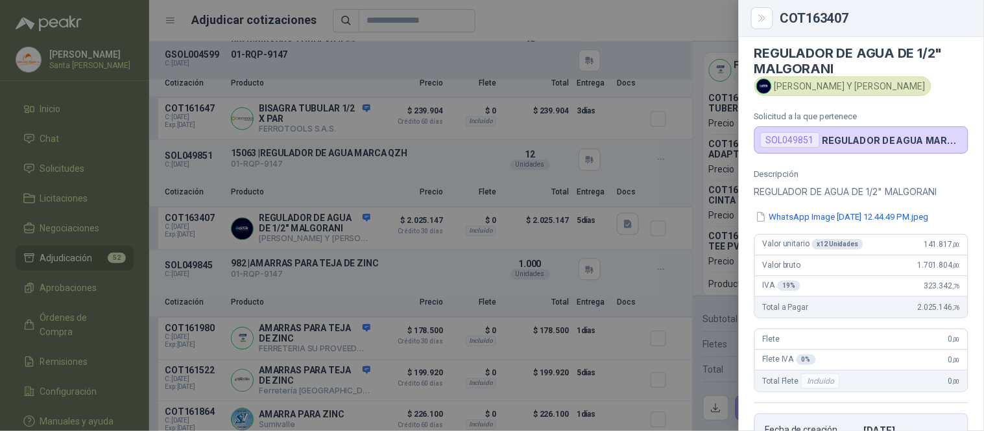
scroll to position [5, 0]
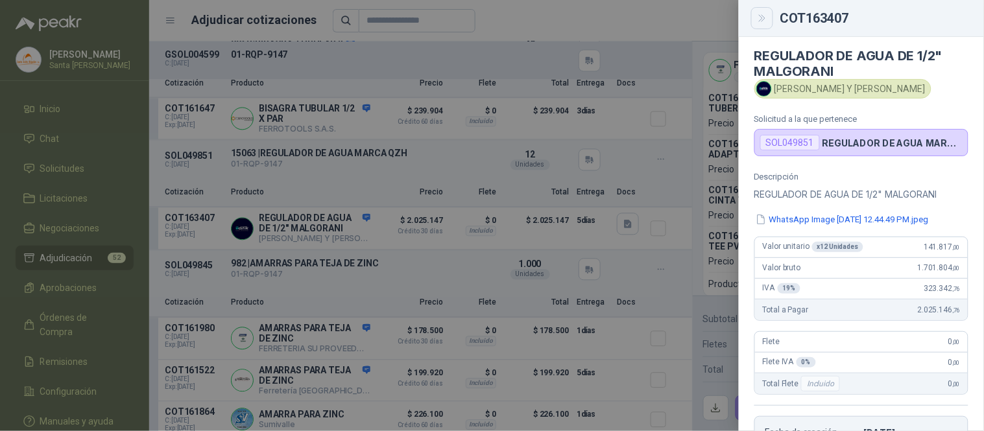
click at [761, 15] on icon "Close" at bounding box center [762, 18] width 11 height 11
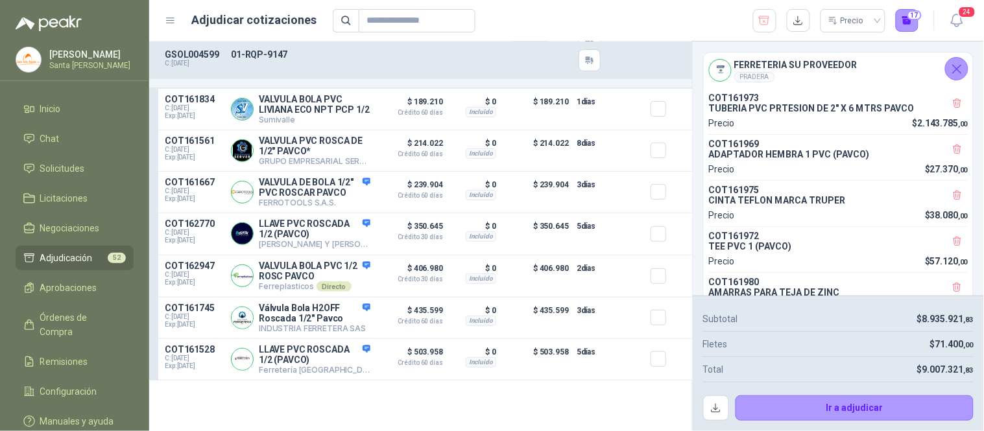
scroll to position [7597, 0]
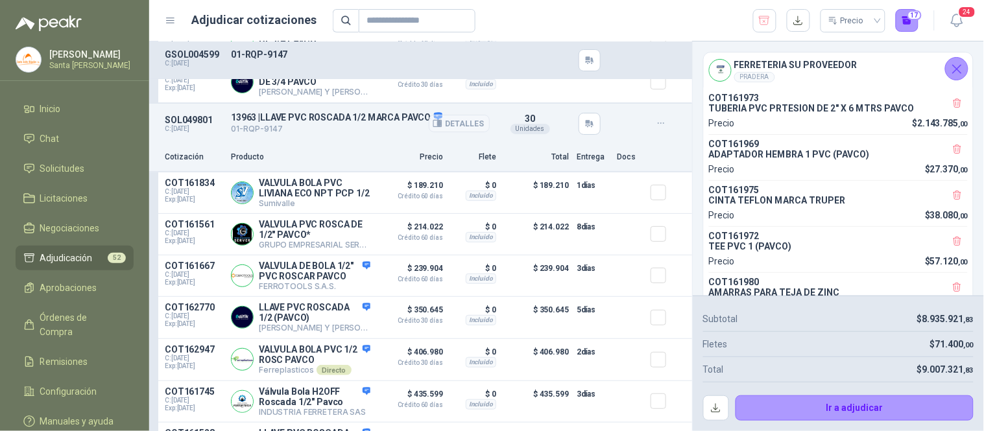
click at [439, 132] on button "Detalles" at bounding box center [459, 124] width 61 height 18
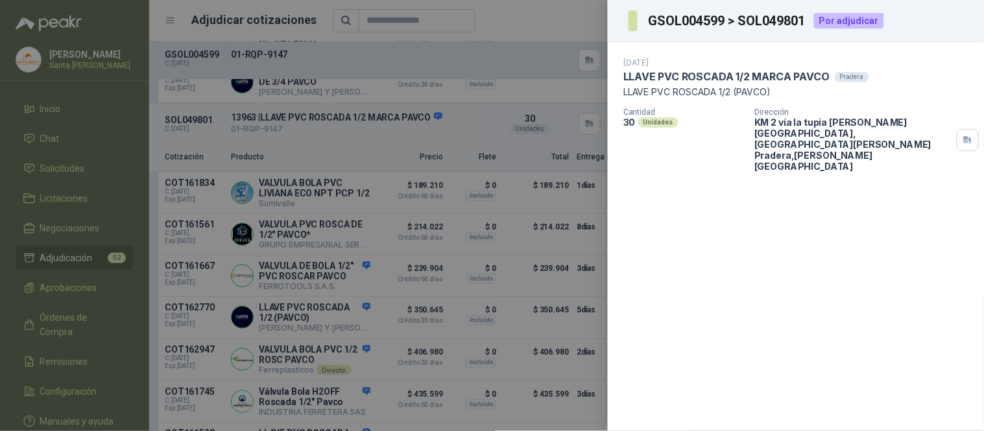
click at [604, 18] on div at bounding box center [492, 215] width 984 height 431
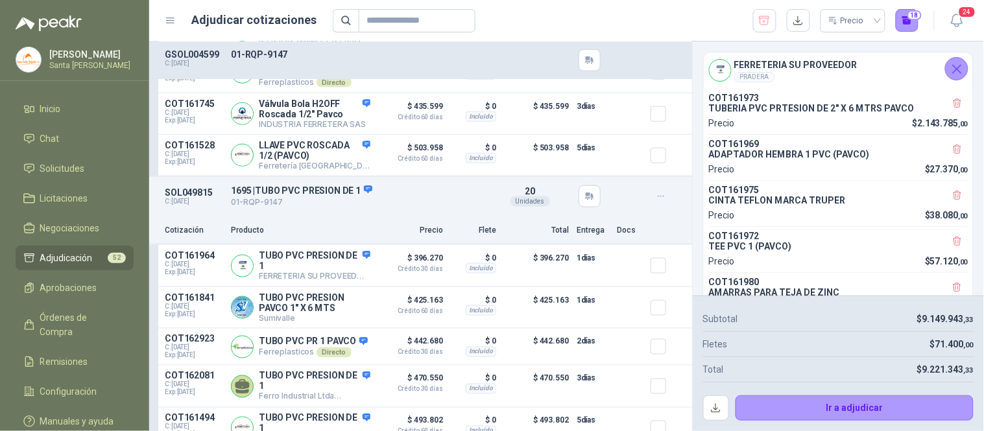
scroll to position [8009, 0]
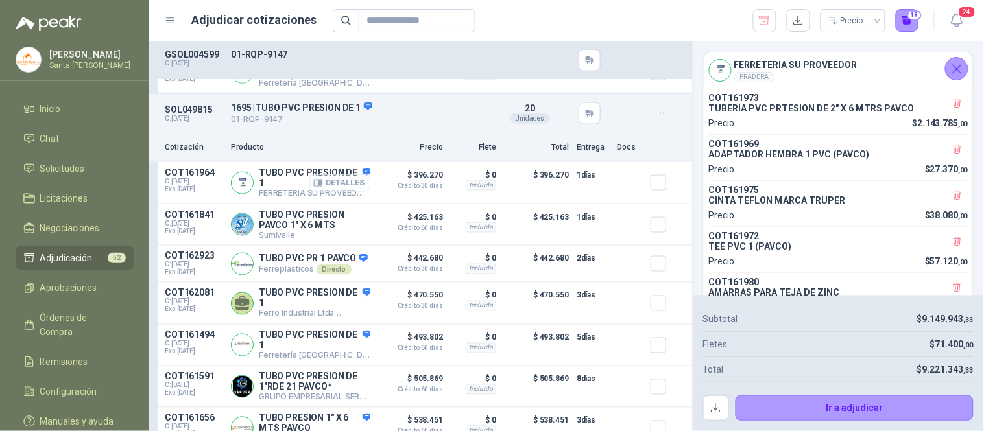
click at [348, 192] on button "Detalles" at bounding box center [339, 183] width 61 height 18
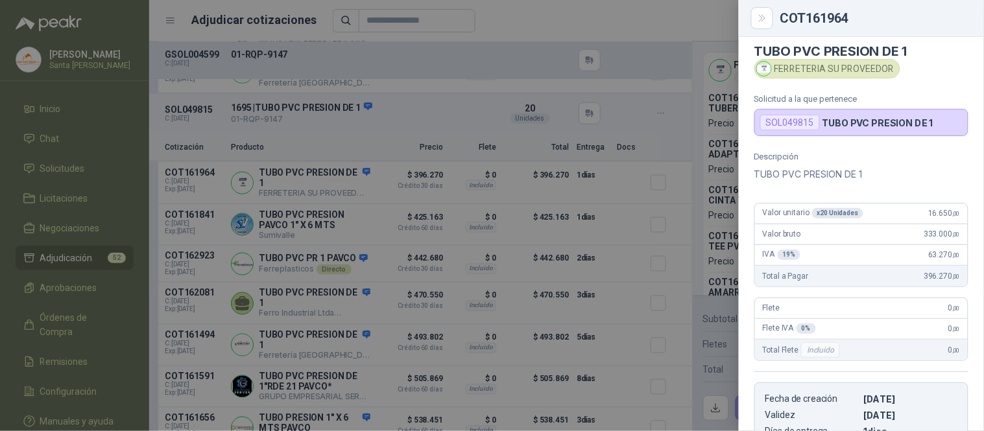
scroll to position [0, 0]
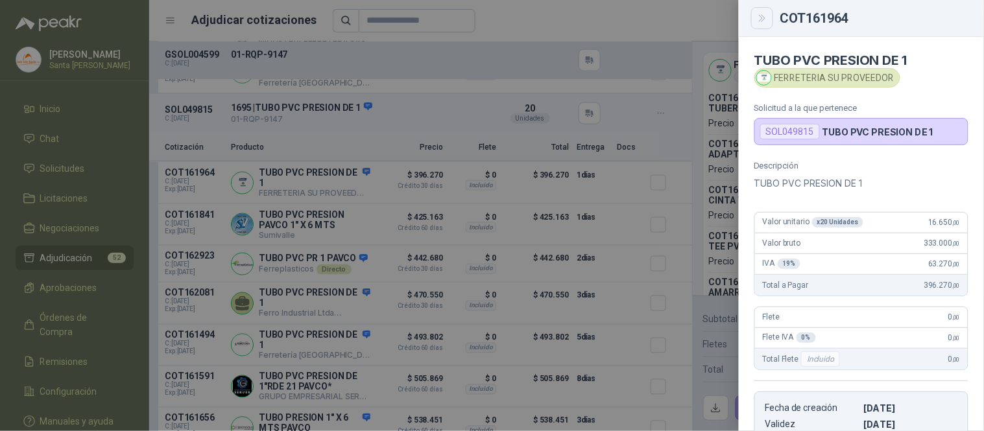
click at [760, 21] on icon "Close" at bounding box center [762, 18] width 6 height 6
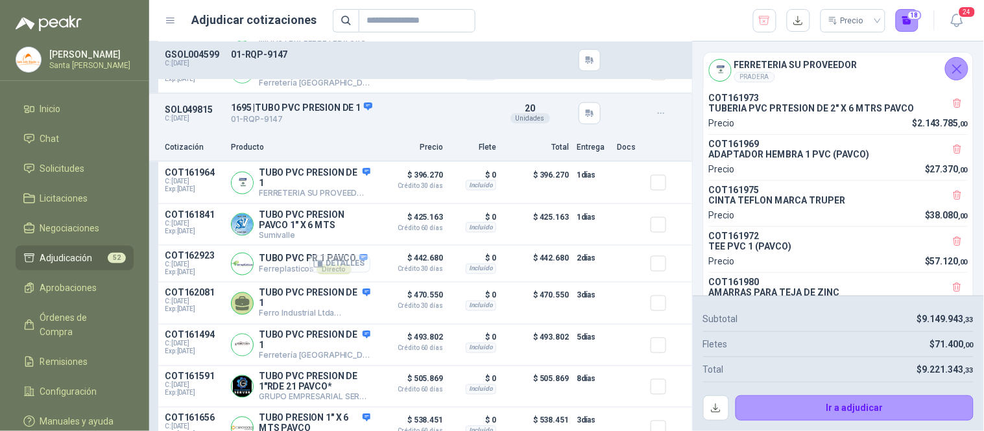
click at [349, 273] on button "Detalles" at bounding box center [339, 264] width 61 height 18
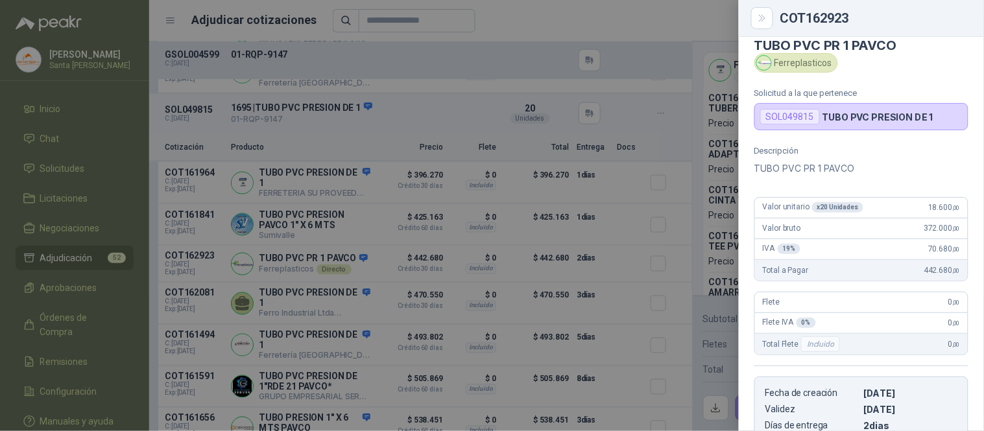
scroll to position [0, 0]
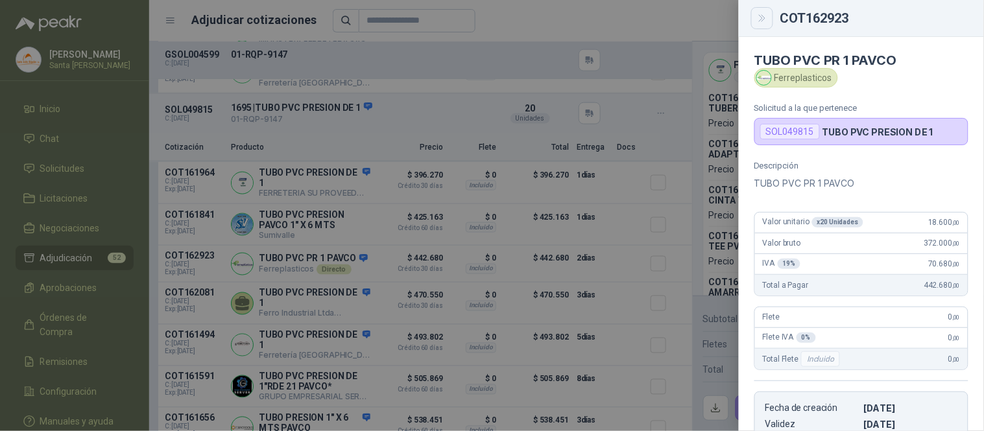
click at [759, 17] on icon "Close" at bounding box center [762, 18] width 11 height 11
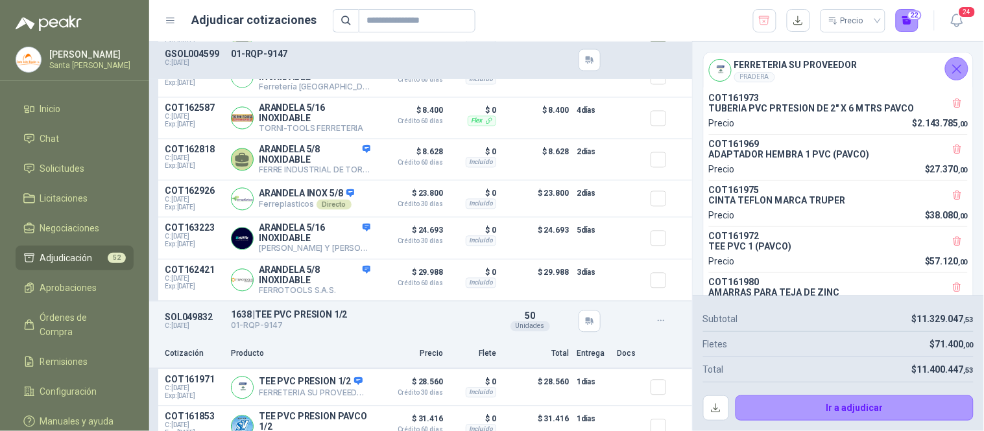
scroll to position [9642, 0]
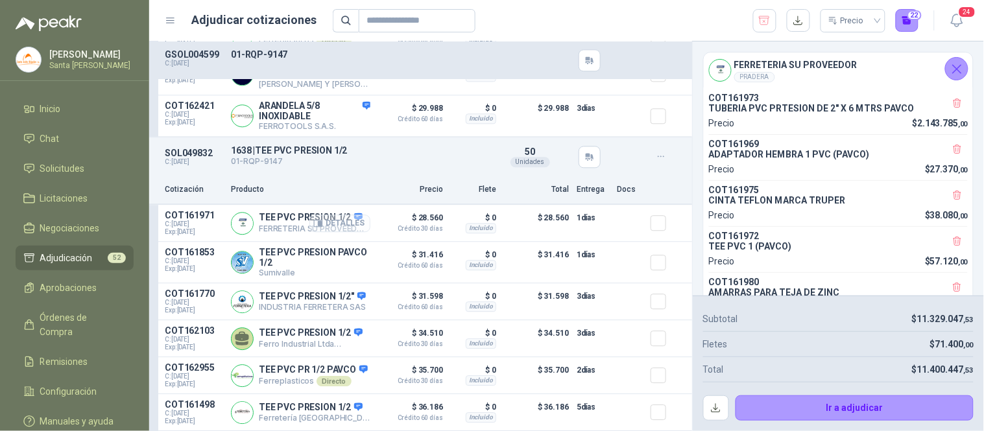
click at [348, 231] on button "Detalles" at bounding box center [339, 224] width 61 height 18
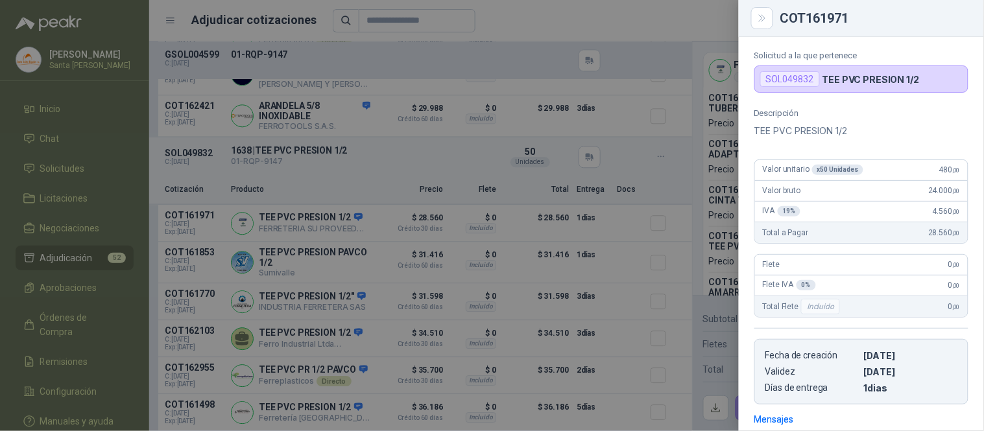
scroll to position [0, 0]
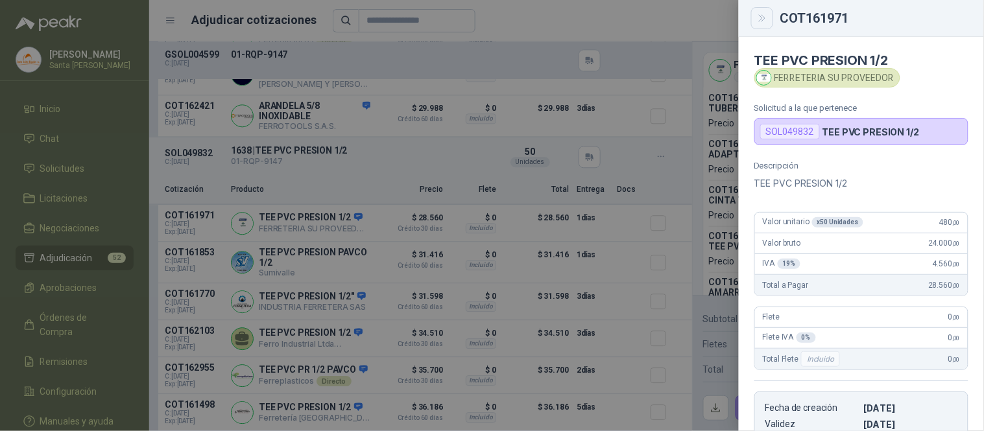
click at [762, 18] on icon "Close" at bounding box center [762, 18] width 6 height 6
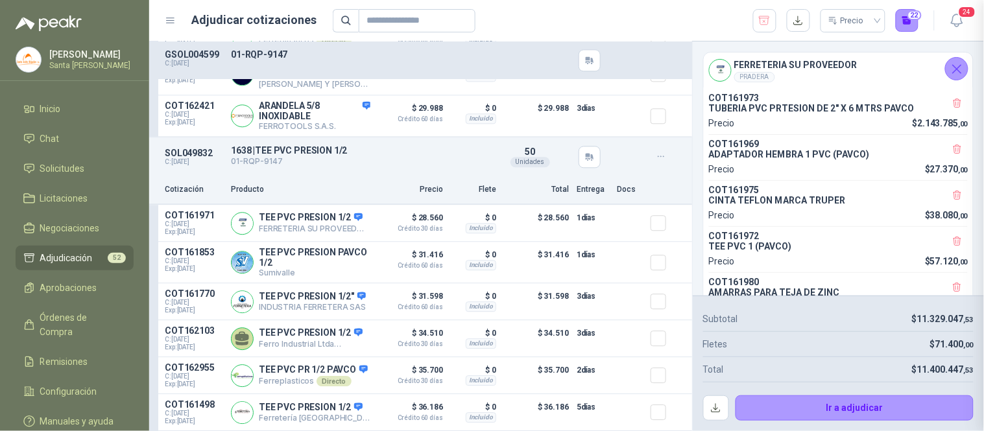
scroll to position [241, 0]
click at [340, 270] on button "Detalles" at bounding box center [339, 263] width 61 height 18
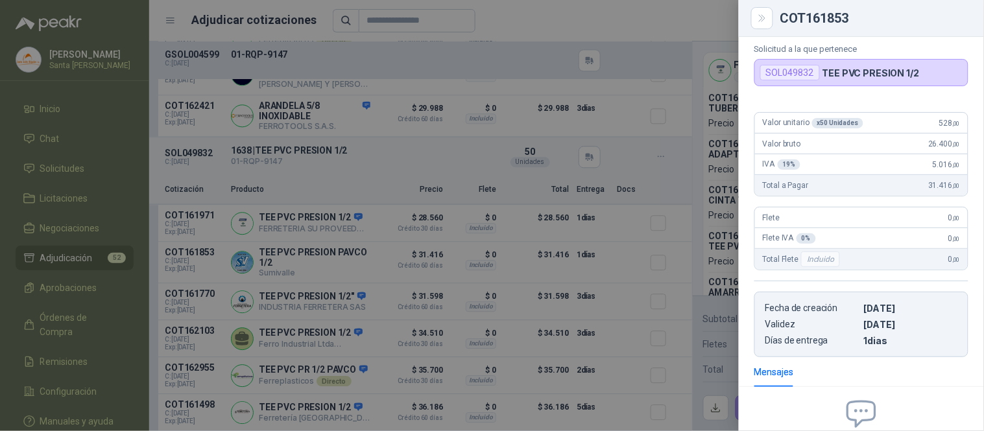
scroll to position [0, 0]
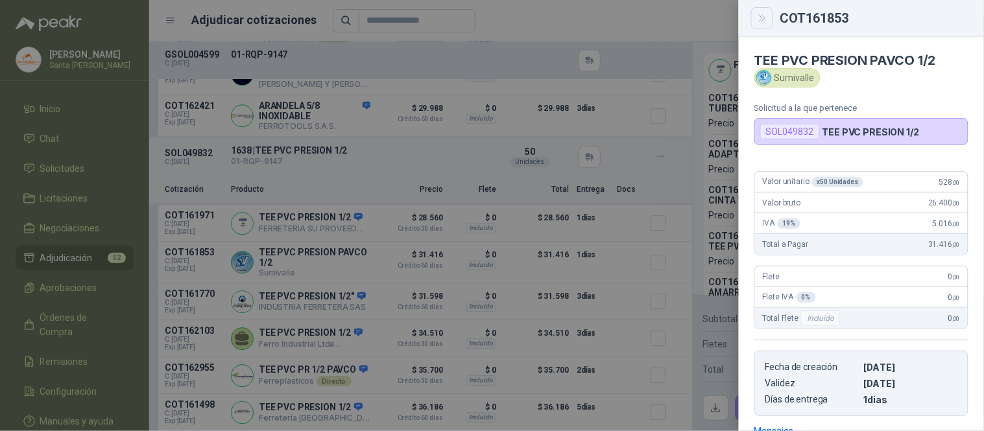
click at [759, 11] on button "Close" at bounding box center [762, 18] width 22 height 22
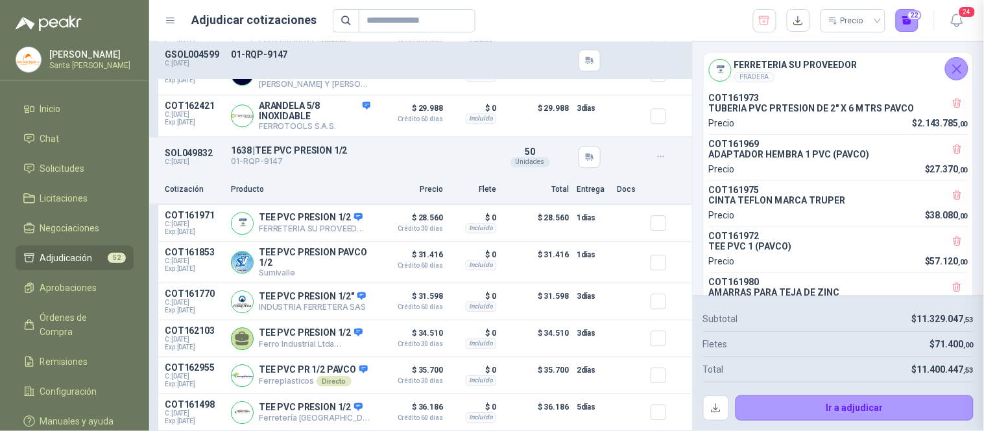
scroll to position [200, 0]
click at [333, 311] on button "Detalles" at bounding box center [339, 302] width 61 height 18
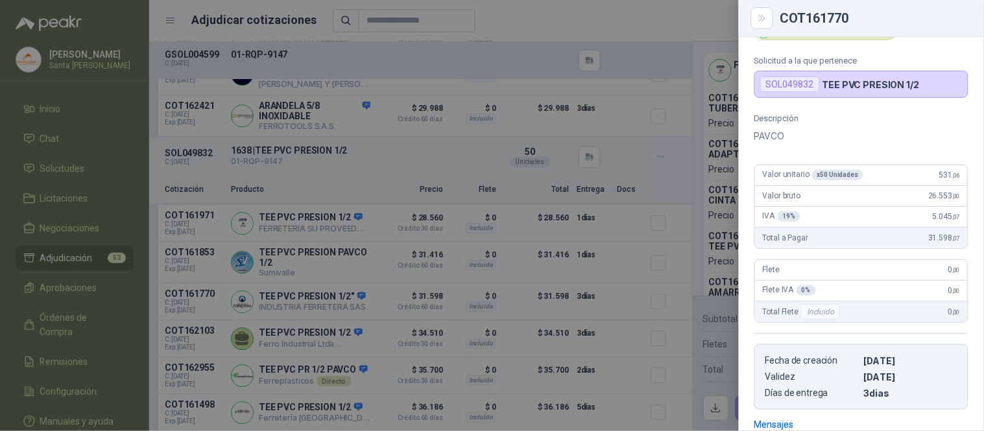
scroll to position [0, 0]
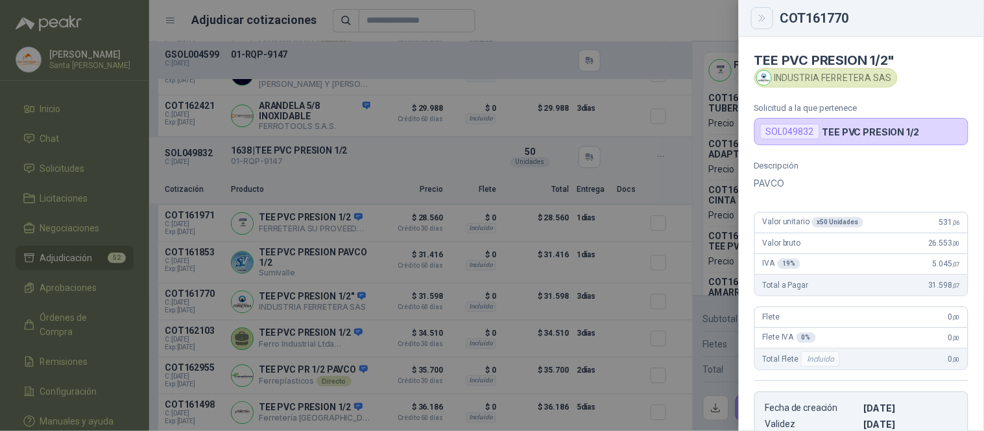
click at [759, 19] on icon "Close" at bounding box center [762, 18] width 11 height 11
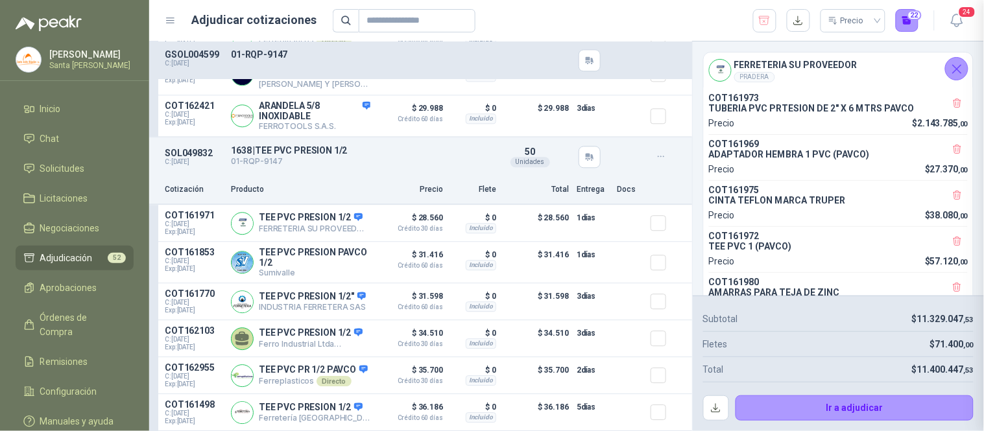
scroll to position [241, 0]
click at [338, 311] on button "Detalles" at bounding box center [339, 302] width 61 height 18
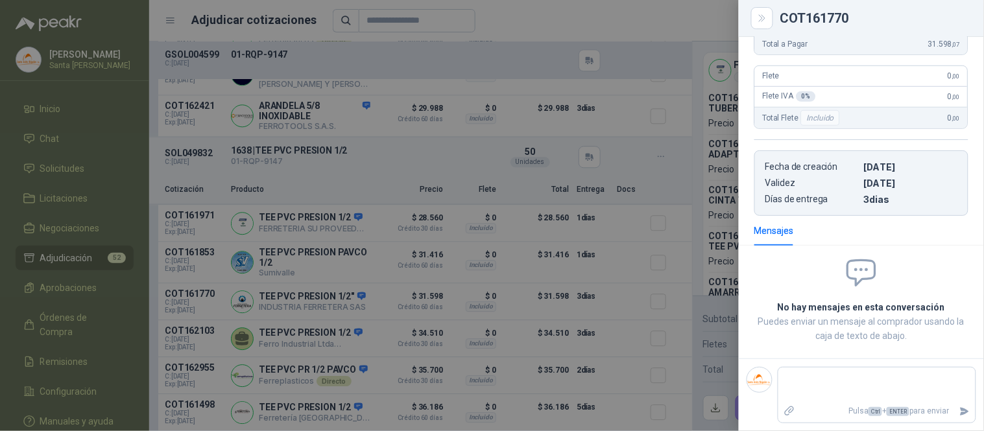
scroll to position [0, 0]
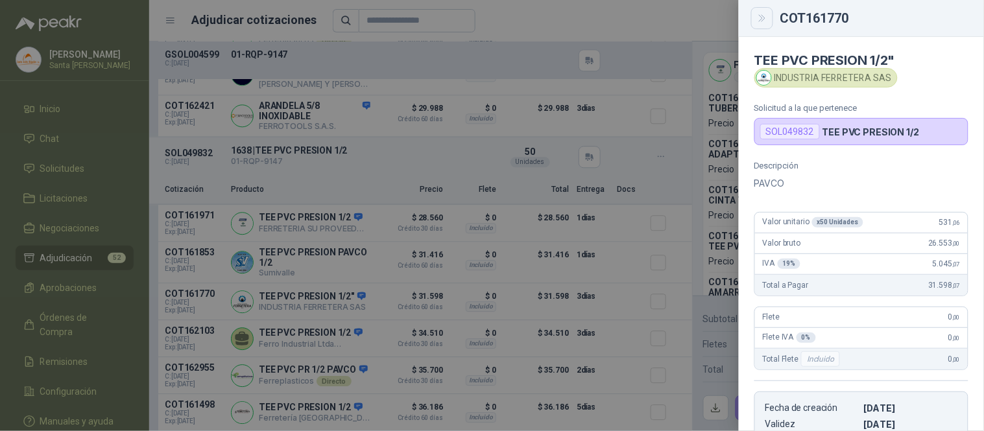
click at [763, 21] on icon "Close" at bounding box center [762, 18] width 6 height 6
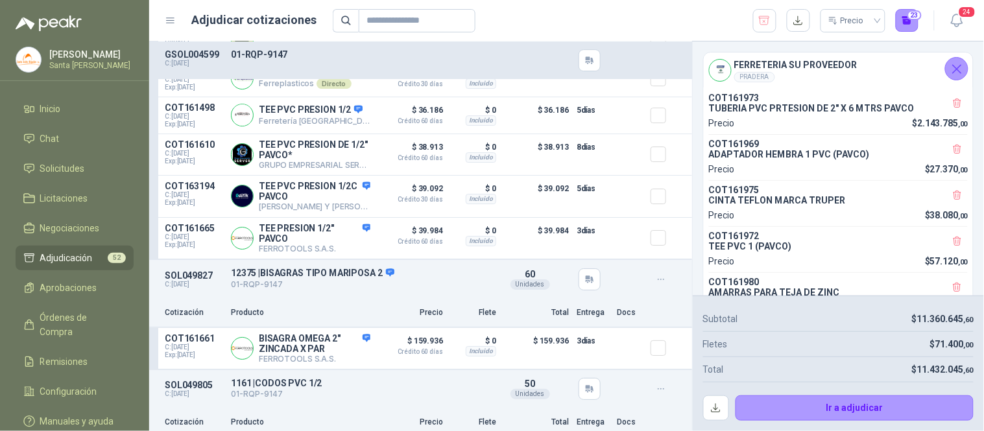
scroll to position [10030, 0]
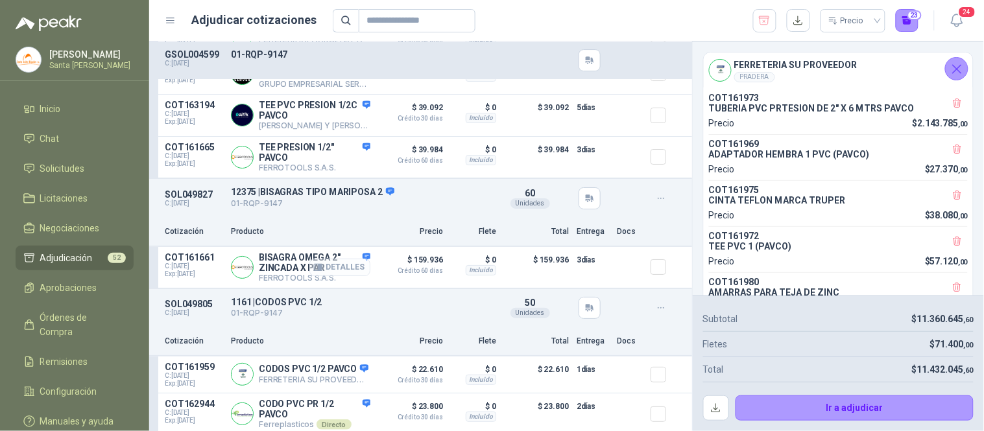
click at [326, 276] on button "Detalles" at bounding box center [339, 268] width 61 height 18
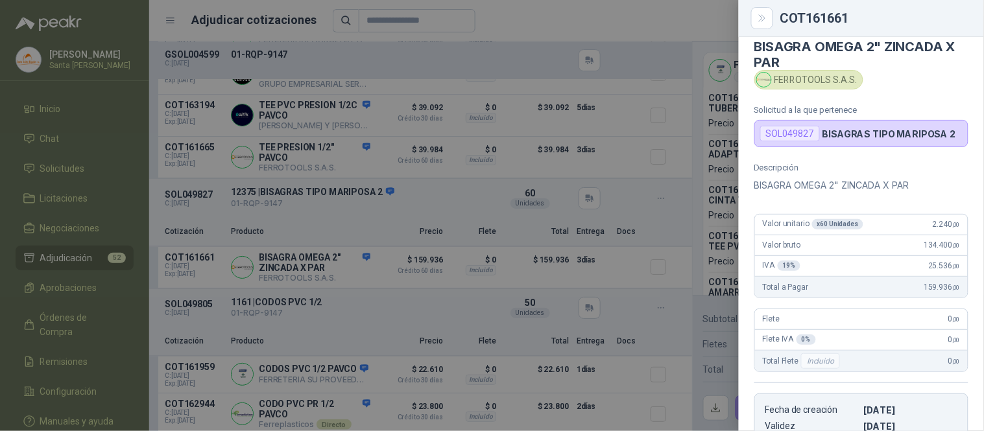
scroll to position [0, 0]
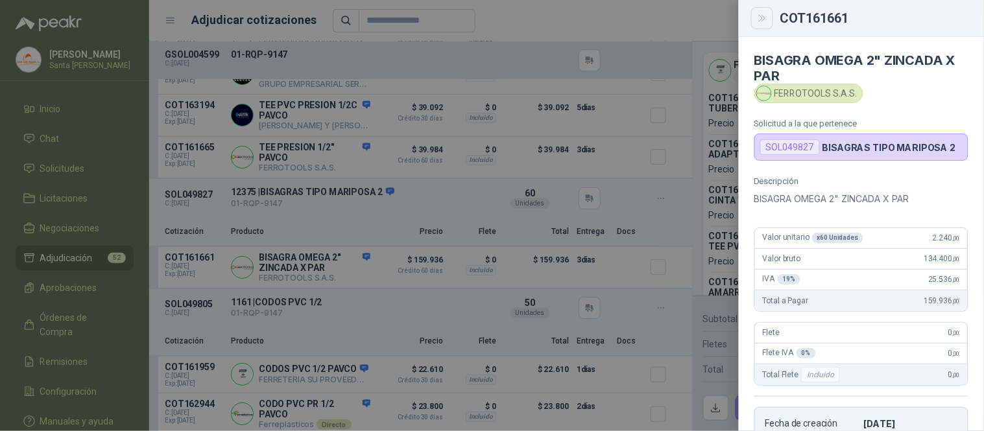
click at [766, 22] on icon "Close" at bounding box center [762, 18] width 11 height 11
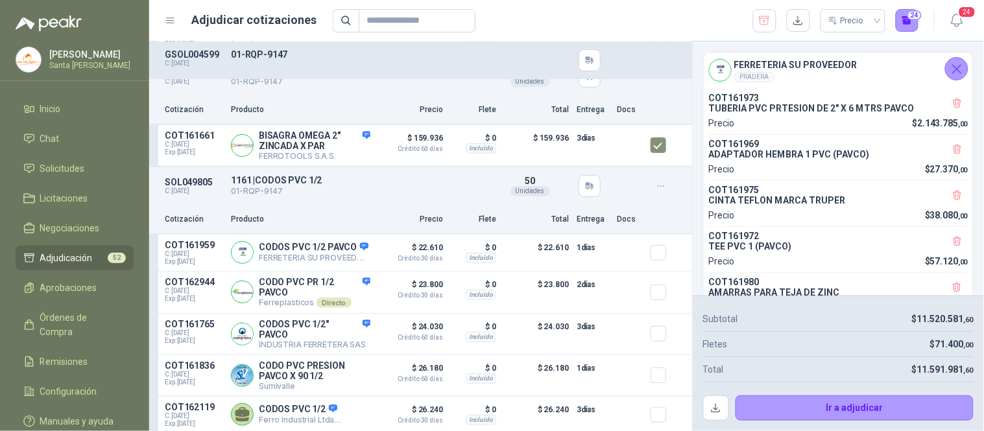
scroll to position [10192, 0]
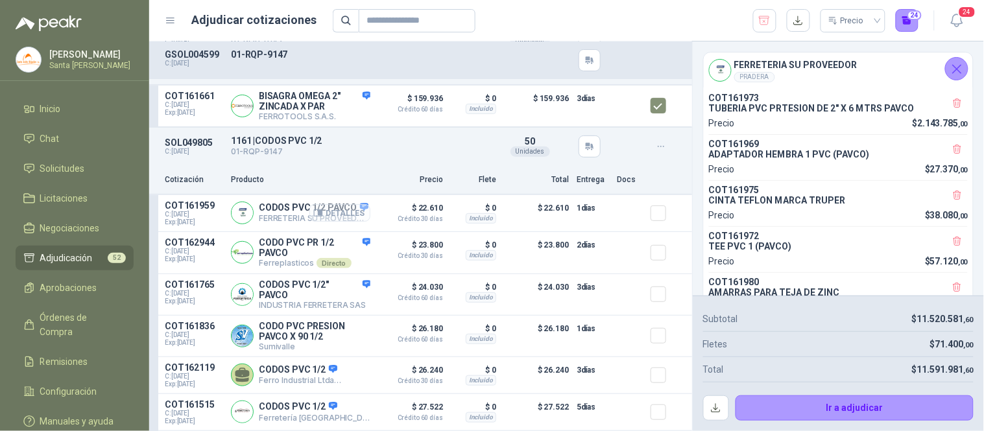
click at [322, 222] on button "Detalles" at bounding box center [339, 213] width 61 height 18
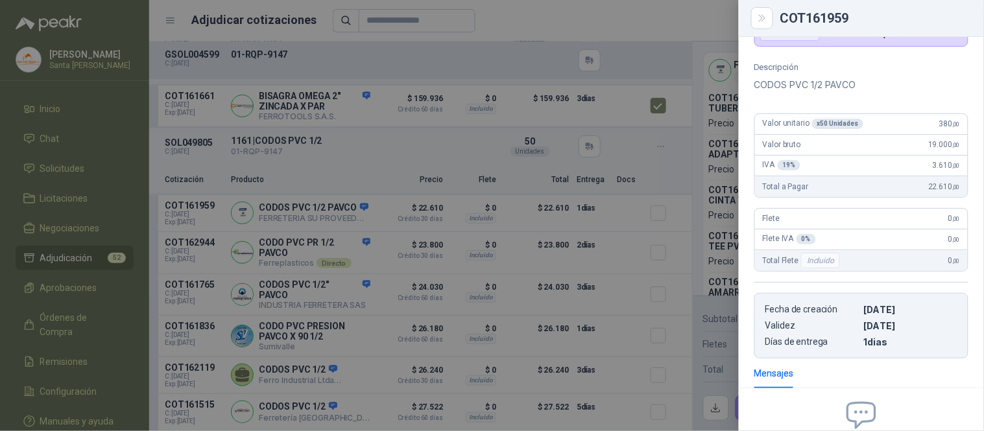
scroll to position [0, 0]
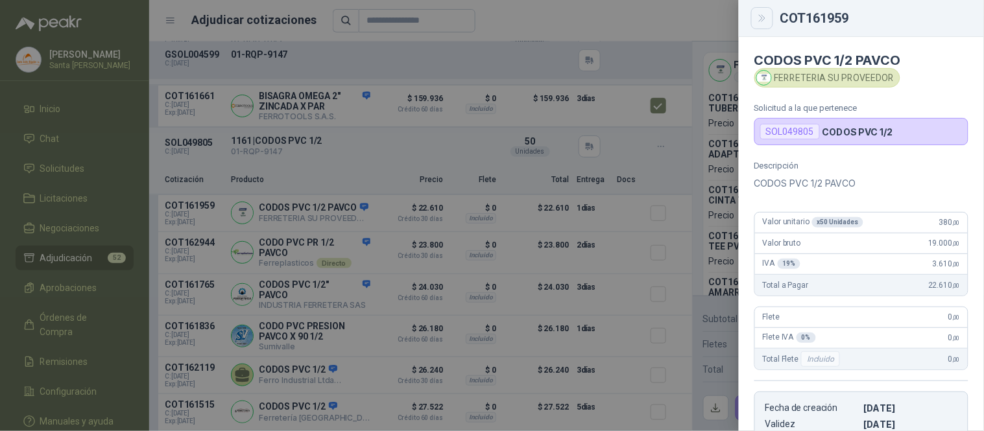
click at [757, 14] on icon "Close" at bounding box center [762, 18] width 11 height 11
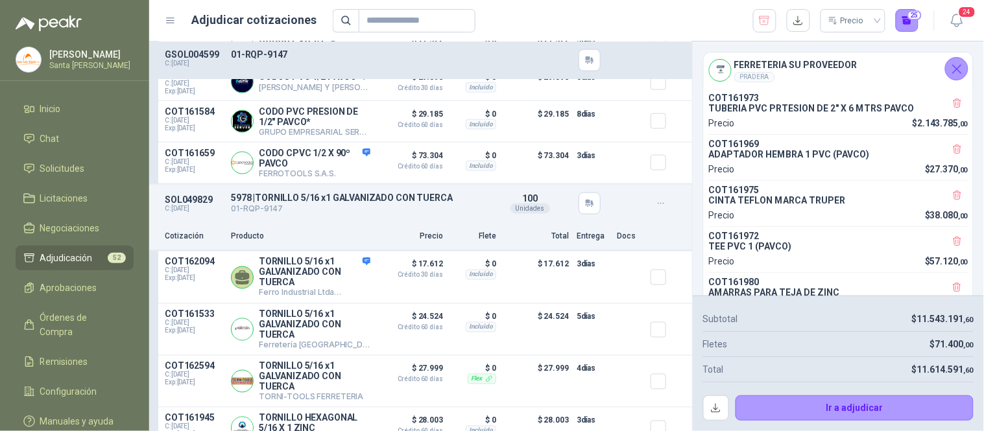
scroll to position [10614, 0]
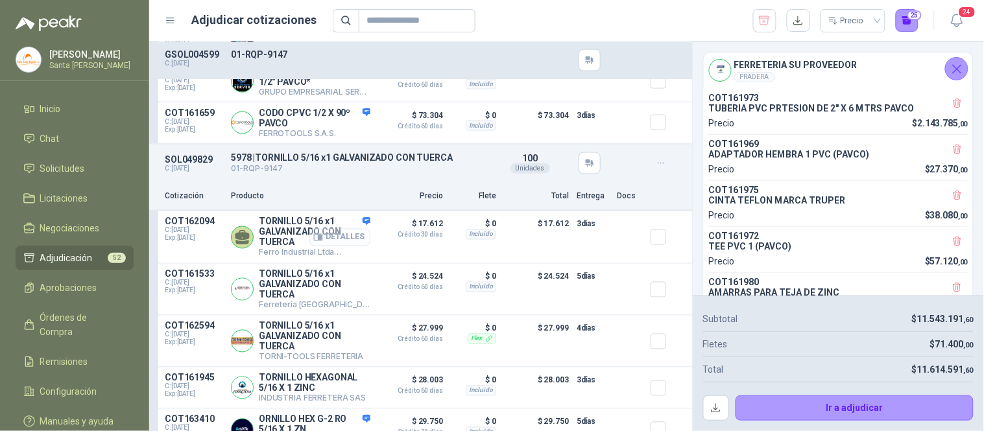
click at [350, 246] on button "Detalles" at bounding box center [339, 238] width 61 height 18
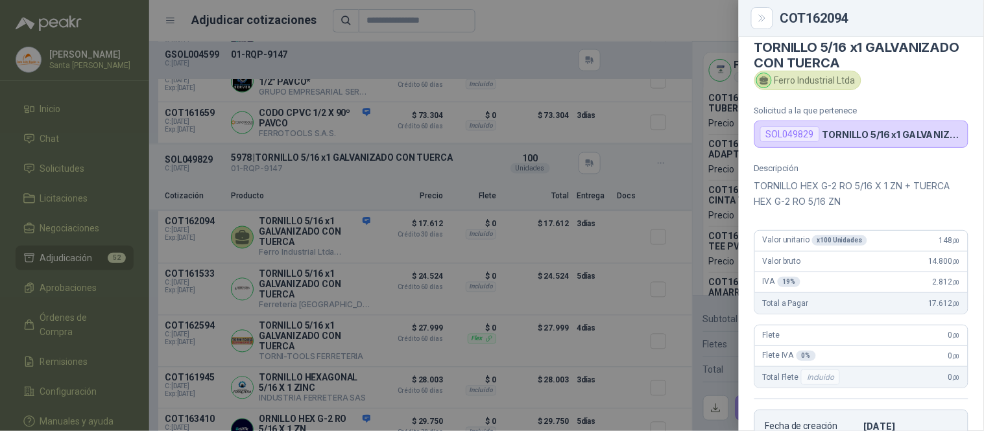
scroll to position [5, 0]
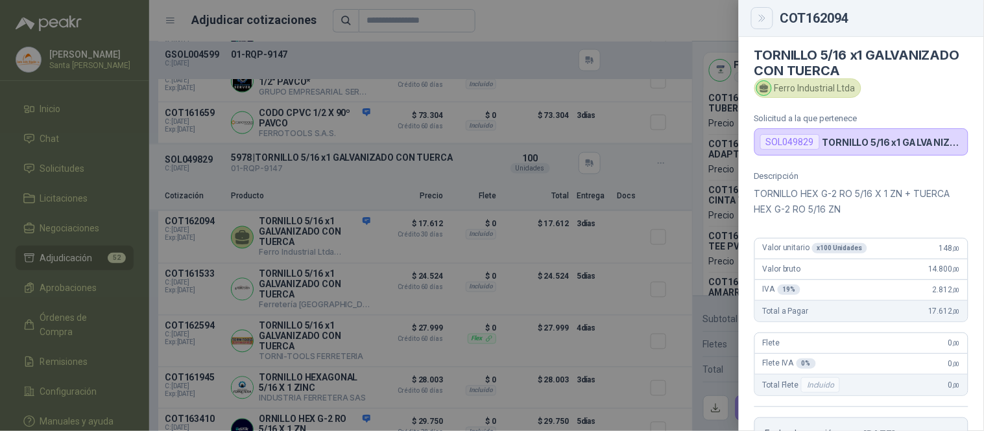
click at [765, 21] on icon "Close" at bounding box center [762, 18] width 11 height 11
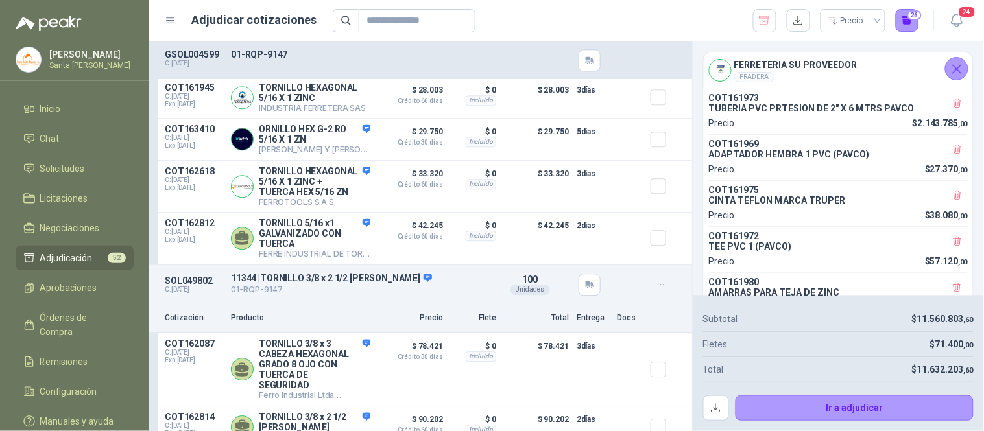
scroll to position [11001, 0]
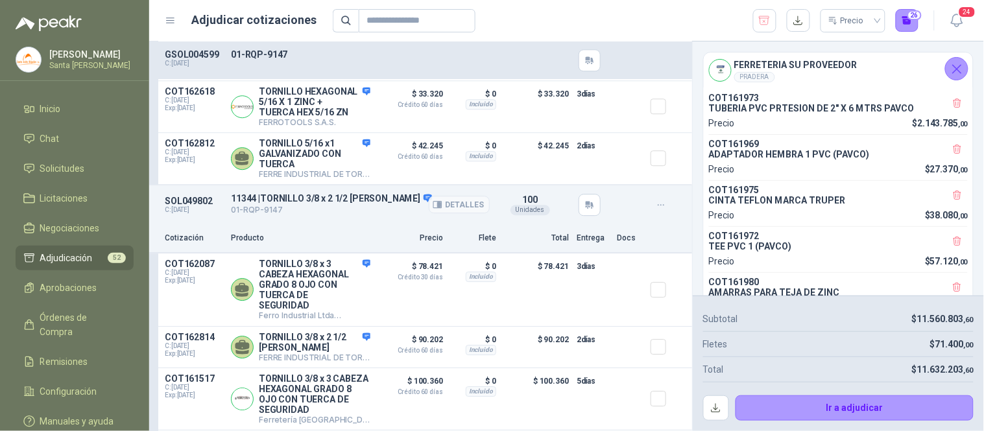
click at [429, 215] on div "Detalles" at bounding box center [459, 204] width 61 height 23
click at [436, 213] on button "Detalles" at bounding box center [459, 205] width 61 height 18
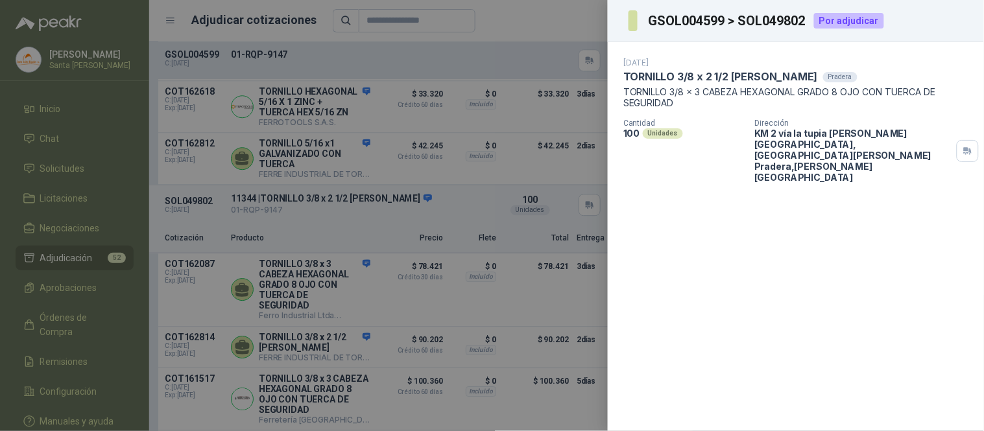
click at [582, 8] on div at bounding box center [492, 215] width 984 height 431
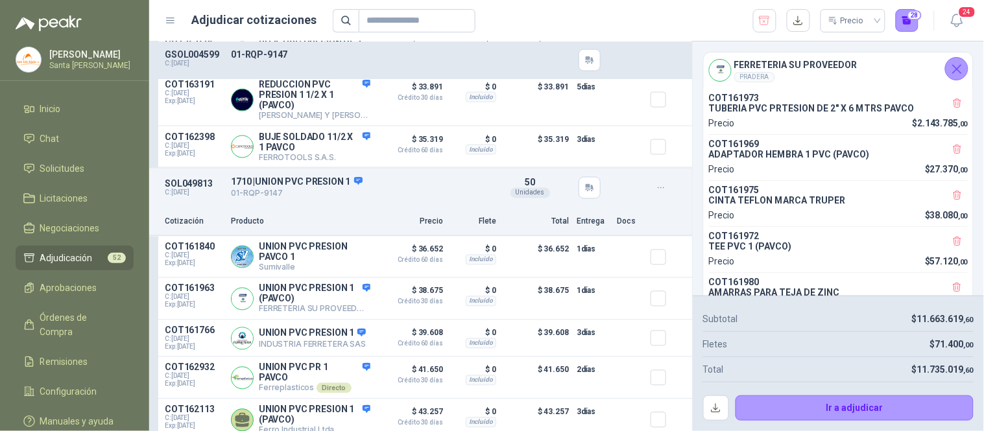
scroll to position [11928, 0]
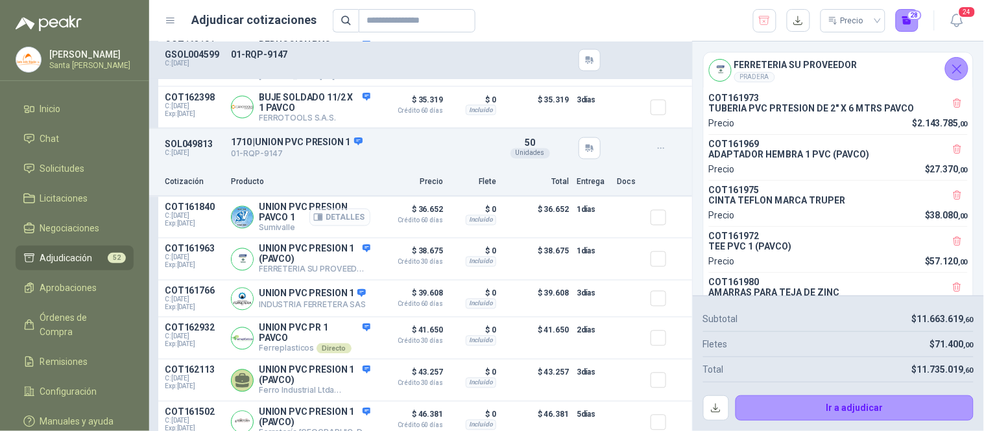
click at [329, 226] on button "Detalles" at bounding box center [339, 218] width 61 height 18
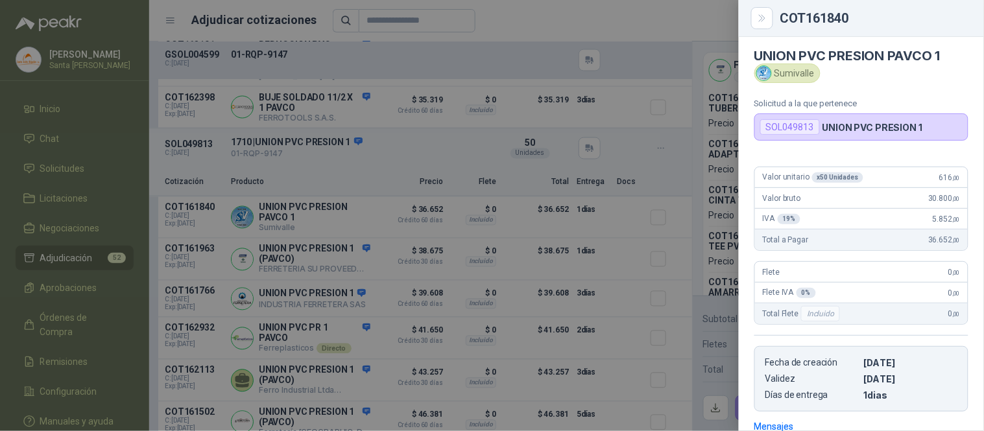
scroll to position [2, 0]
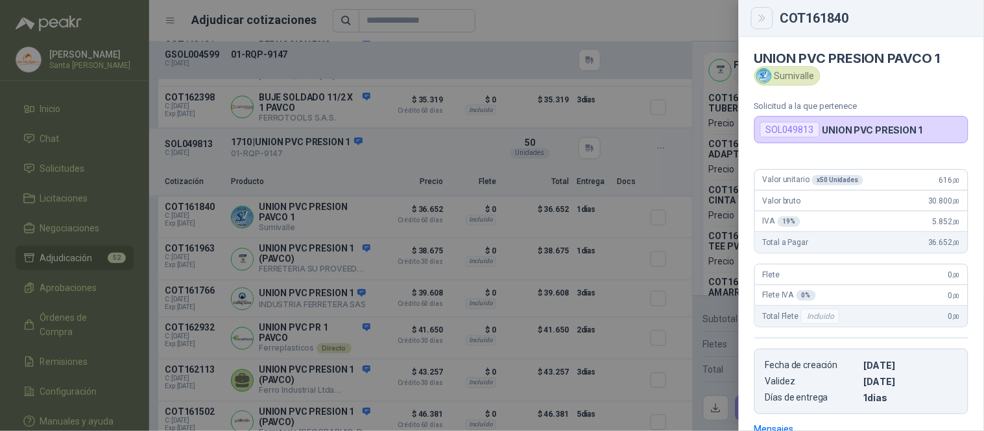
click at [763, 22] on icon "Close" at bounding box center [762, 18] width 11 height 11
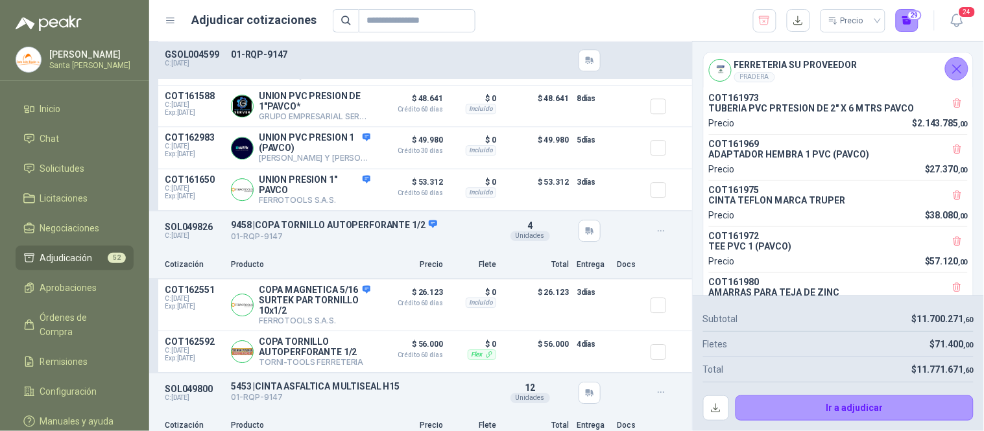
scroll to position [12383, 0]
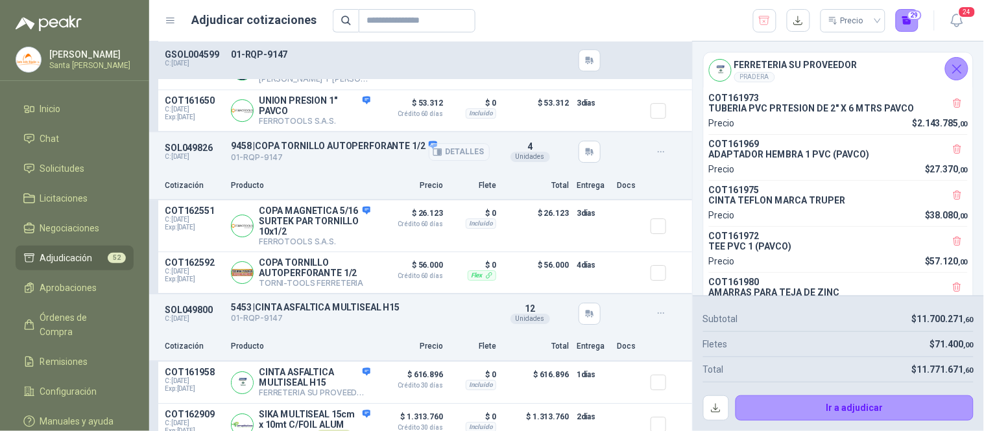
click at [433, 157] on icon "button" at bounding box center [438, 152] width 10 height 10
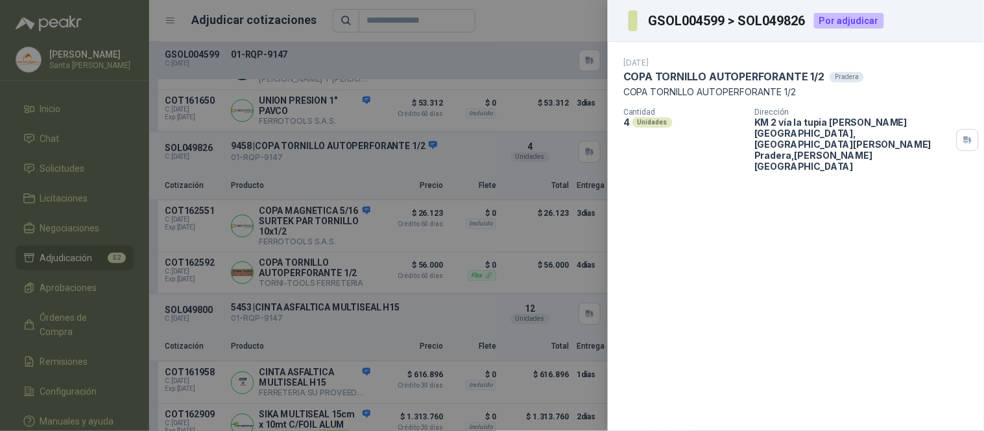
click at [595, 19] on div at bounding box center [492, 215] width 984 height 431
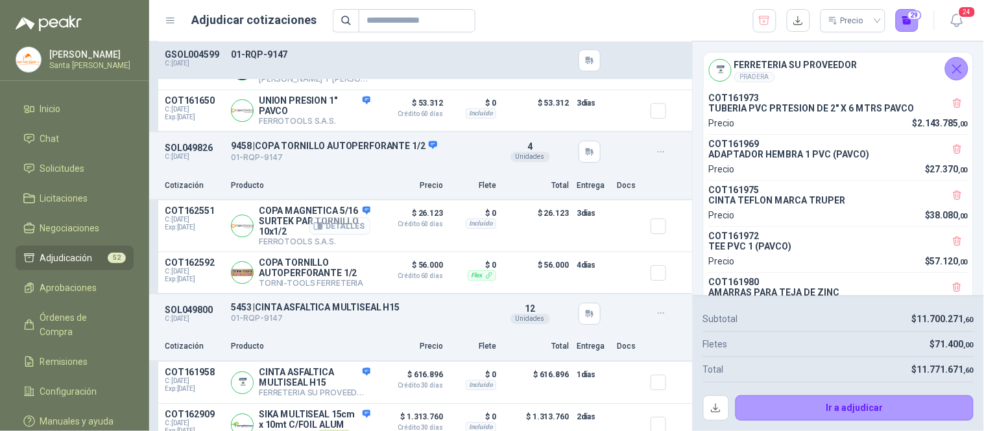
click at [338, 230] on button "Detalles" at bounding box center [339, 226] width 61 height 18
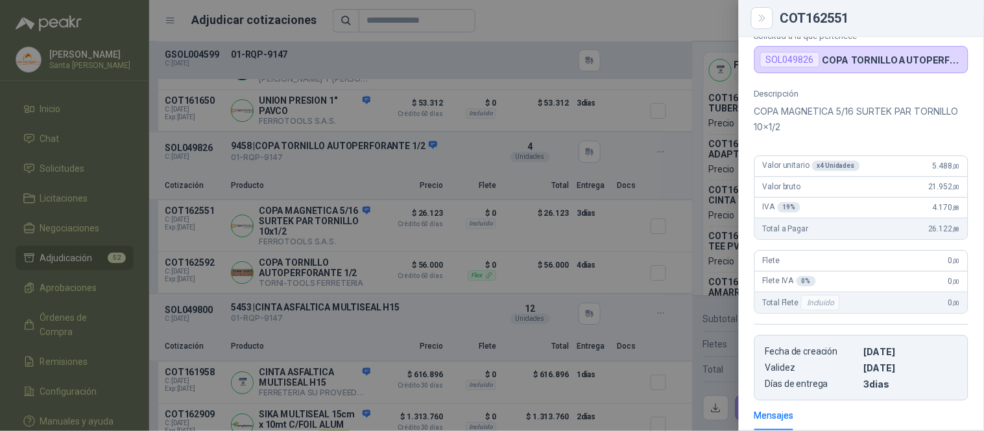
scroll to position [0, 0]
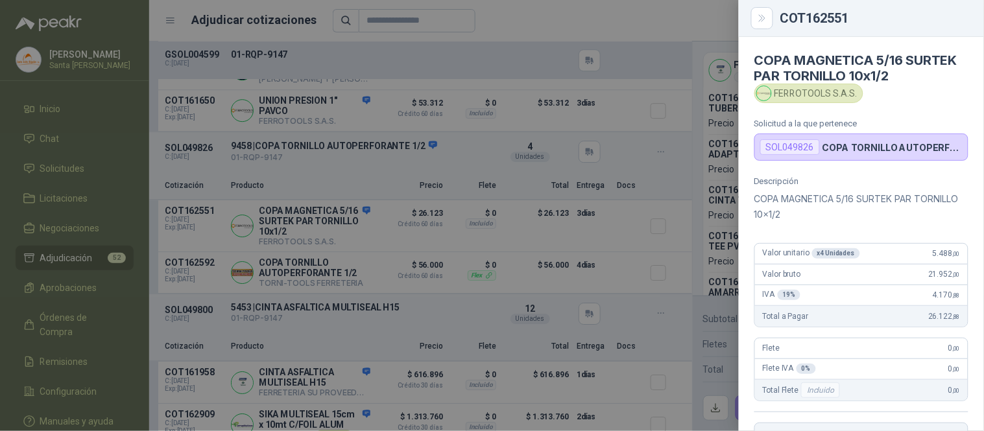
click at [892, 75] on h4 "COPA MAGNETICA 5/16 SURTEK PAR TORNILLO 10x1/2" at bounding box center [861, 68] width 214 height 31
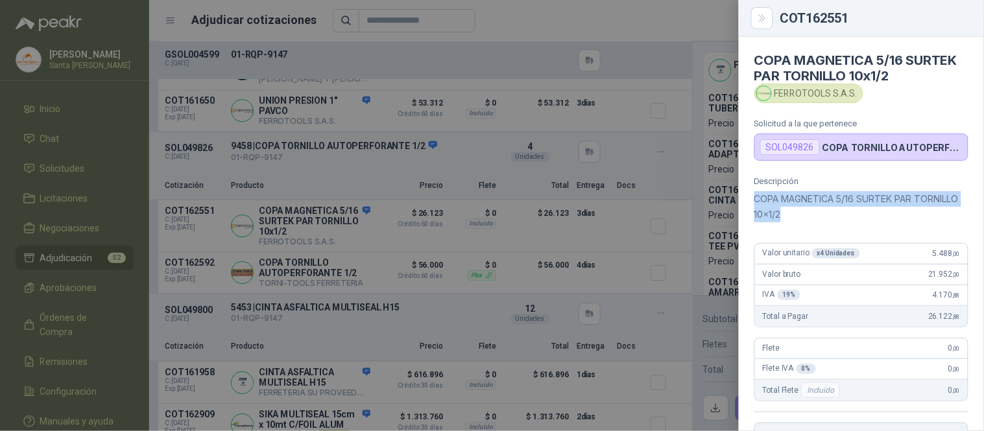
drag, startPoint x: 840, startPoint y: 215, endPoint x: 754, endPoint y: 203, distance: 86.4
click at [754, 203] on p "COPA MAGNETICA 5/16 SURTEK PAR TORNILLO 10x1/2" at bounding box center [861, 206] width 214 height 31
copy p "COPA MAGNETICA 5/16 SURTEK PAR TORNILLO 10x1/2"
click at [757, 17] on icon "Close" at bounding box center [762, 18] width 11 height 11
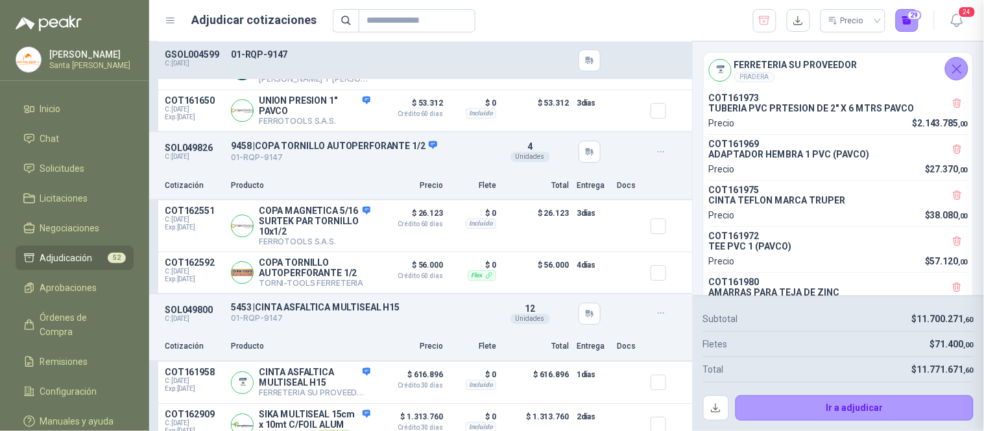
scroll to position [272, 0]
click at [450, 161] on button "Detalles" at bounding box center [459, 152] width 61 height 18
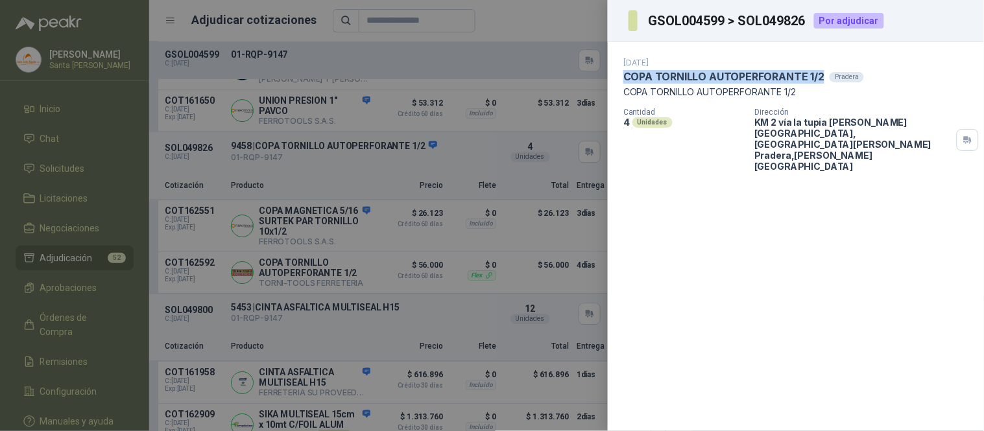
drag, startPoint x: 821, startPoint y: 74, endPoint x: 621, endPoint y: 79, distance: 199.8
click at [621, 79] on div "[DATE] COPA TORNILLO AUTOPERFORANTE 1/2 Pradera COPA TORNILLO AUTOPERFORANTE 1/…" at bounding box center [796, 114] width 376 height 145
copy p "COPA TORNILLO AUTOPERFORANTE 1/2"
click at [575, 10] on div at bounding box center [492, 215] width 984 height 431
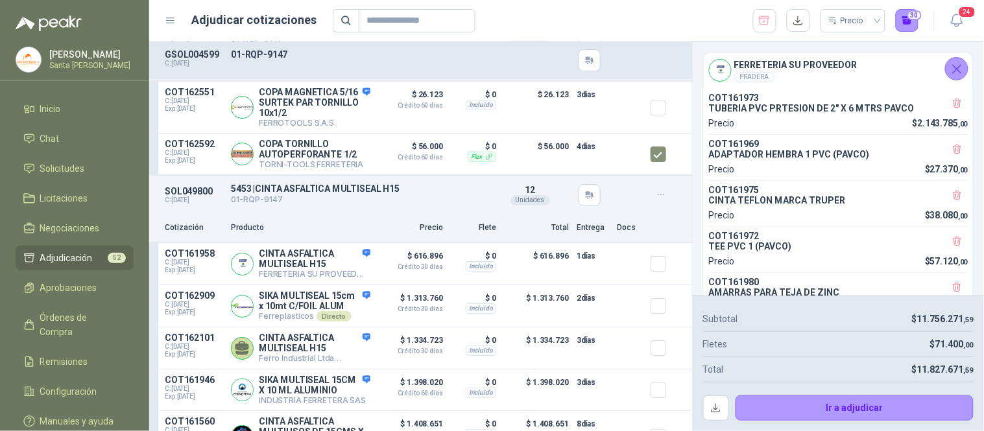
scroll to position [12542, 0]
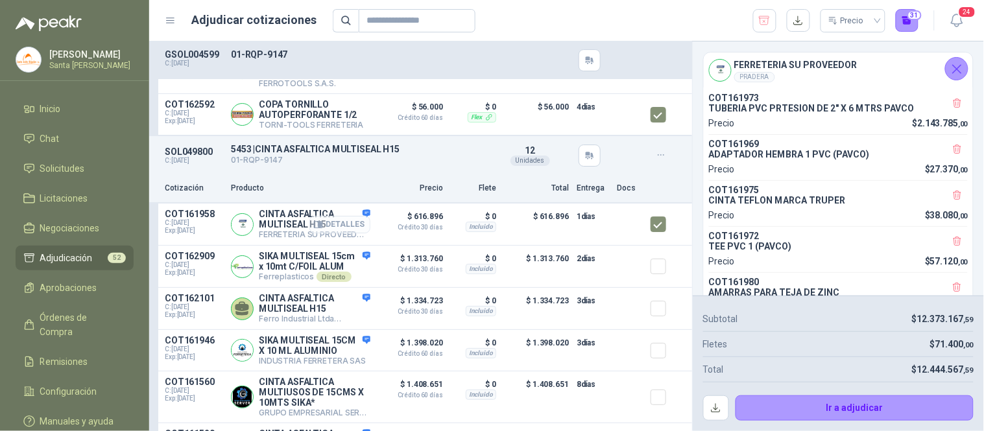
click at [329, 233] on button "Detalles" at bounding box center [339, 225] width 61 height 18
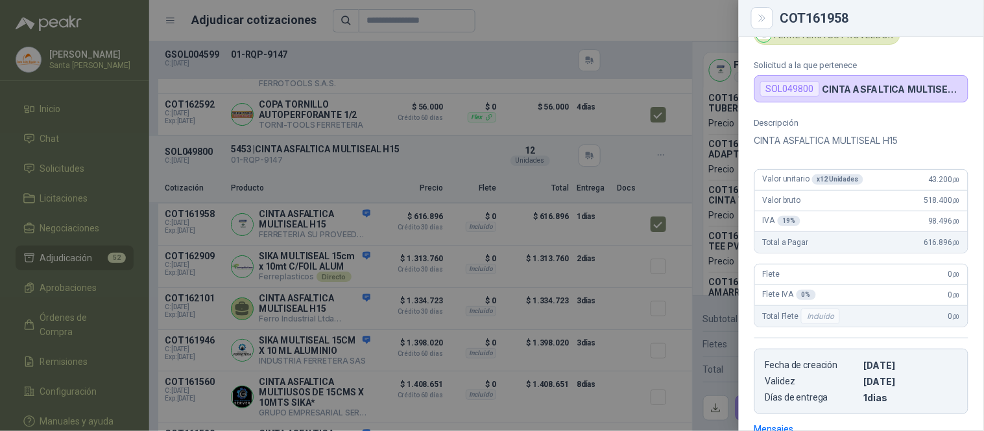
scroll to position [38, 0]
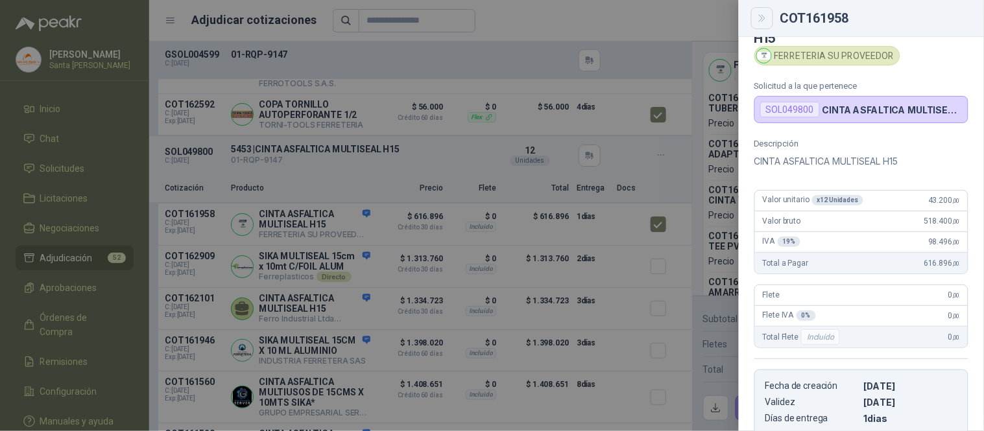
click at [761, 16] on icon "Close" at bounding box center [762, 18] width 11 height 11
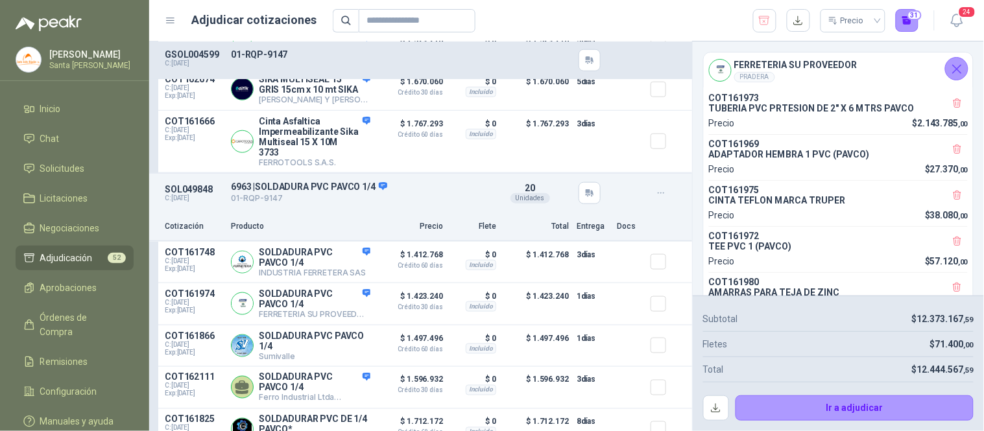
scroll to position [13029, 0]
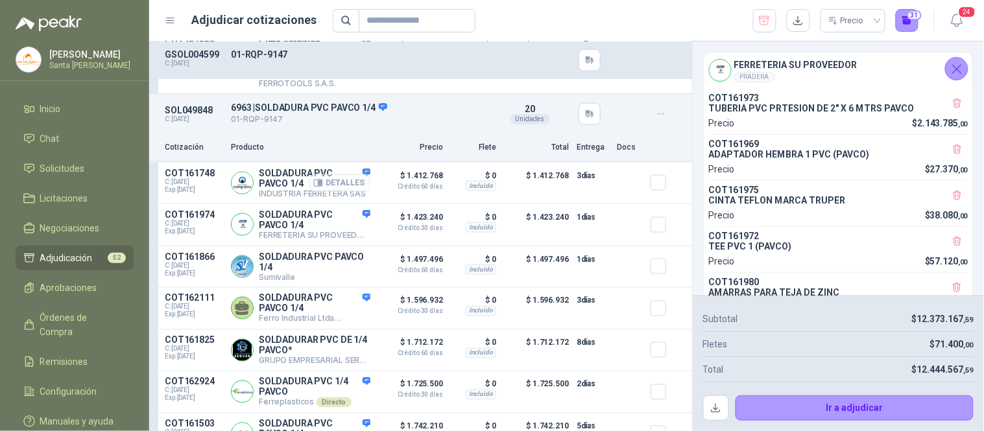
click at [350, 192] on button "Detalles" at bounding box center [339, 183] width 61 height 18
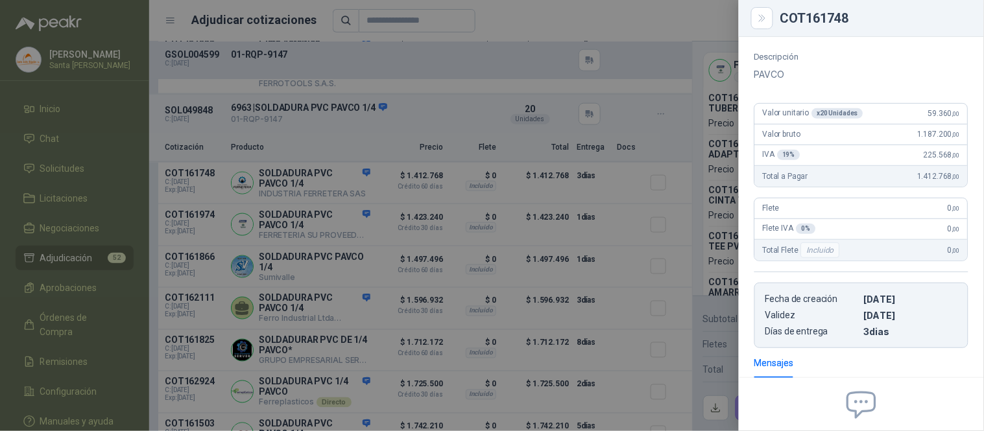
scroll to position [78, 0]
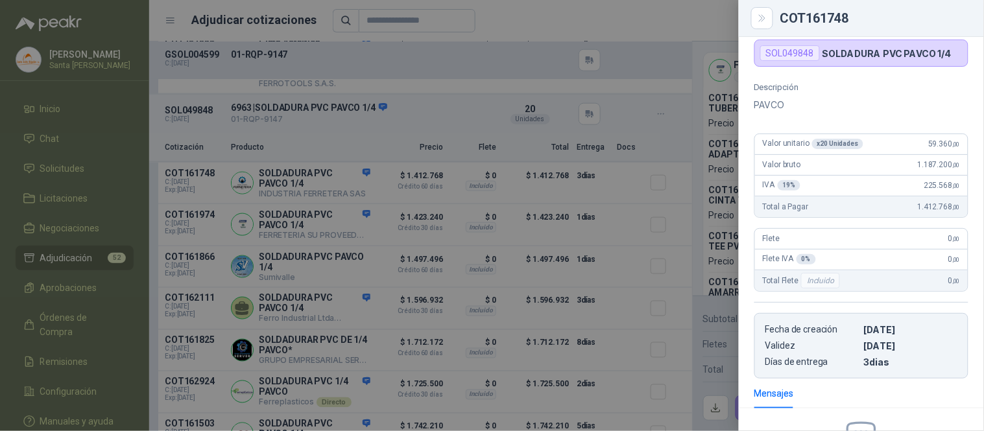
click at [983, 32] on div "COT161748" at bounding box center [861, 18] width 245 height 37
click at [763, 22] on icon "Close" at bounding box center [762, 18] width 11 height 11
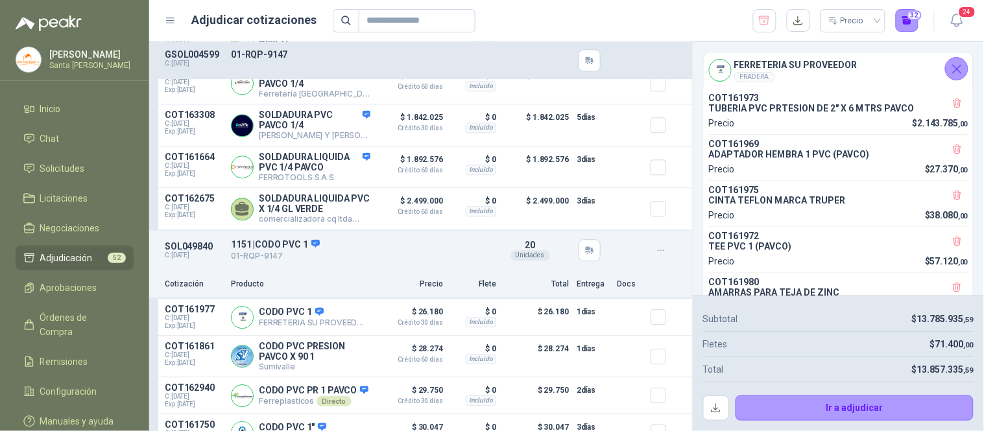
scroll to position [13499, 0]
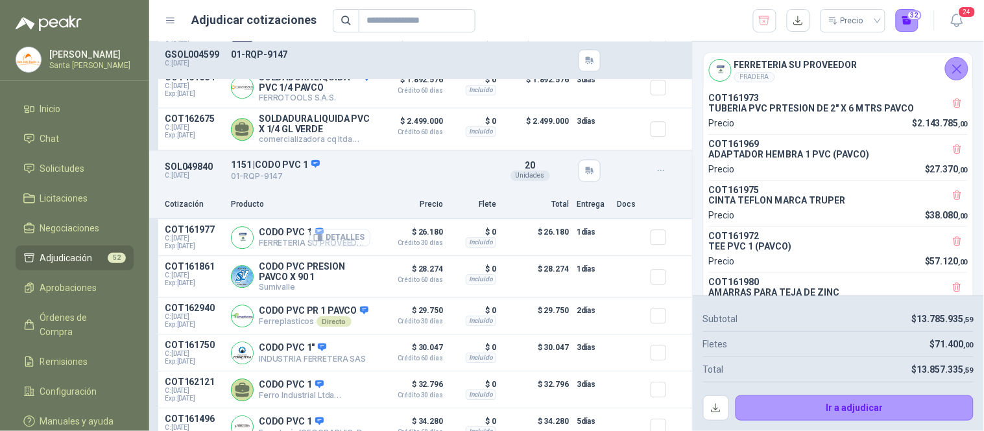
click at [320, 245] on button "Detalles" at bounding box center [339, 238] width 61 height 18
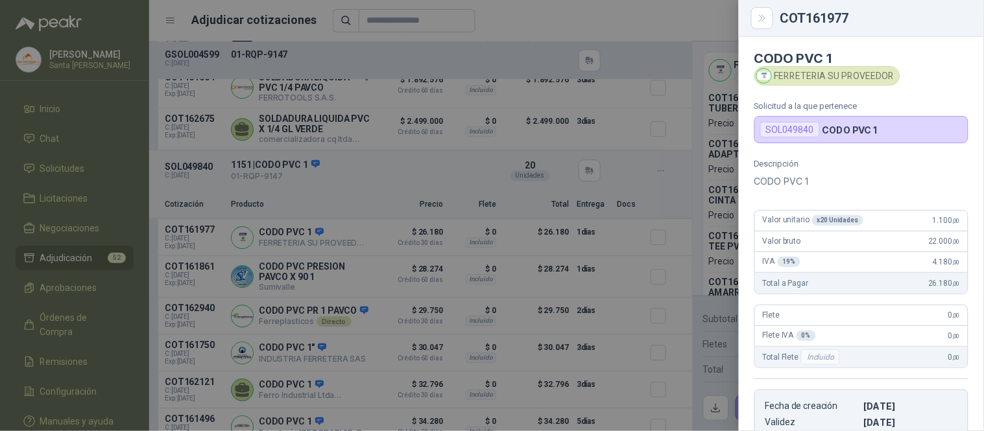
scroll to position [0, 0]
click at [766, 18] on icon "Close" at bounding box center [762, 18] width 11 height 11
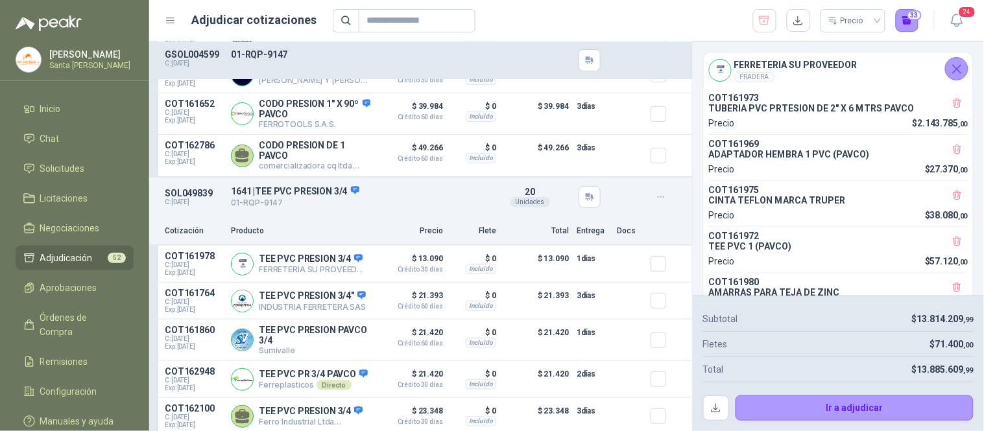
scroll to position [13975, 0]
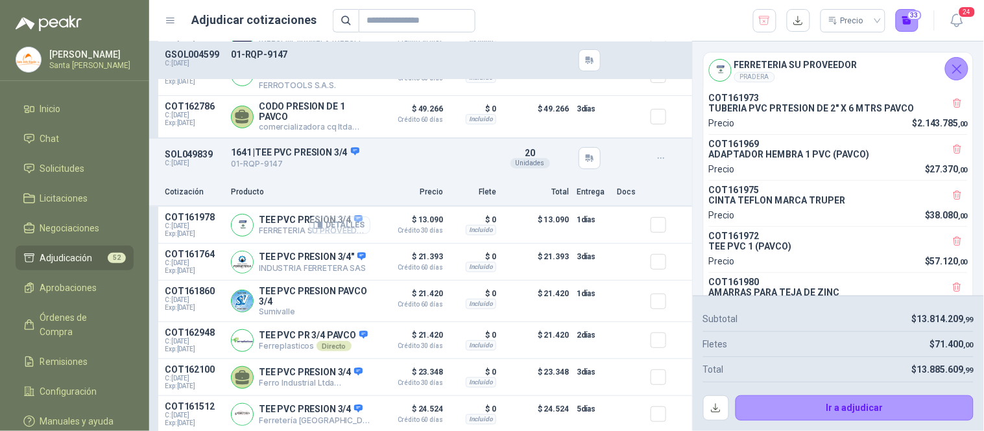
click at [351, 234] on button "Detalles" at bounding box center [339, 226] width 61 height 18
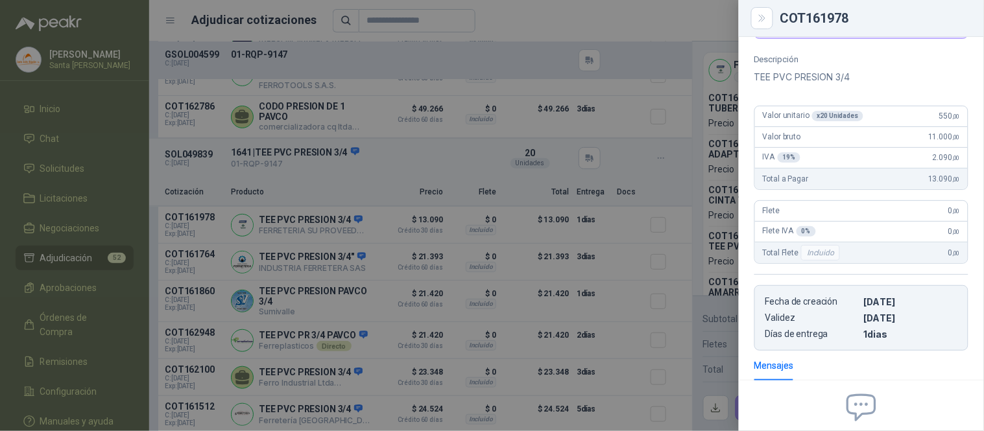
scroll to position [0, 0]
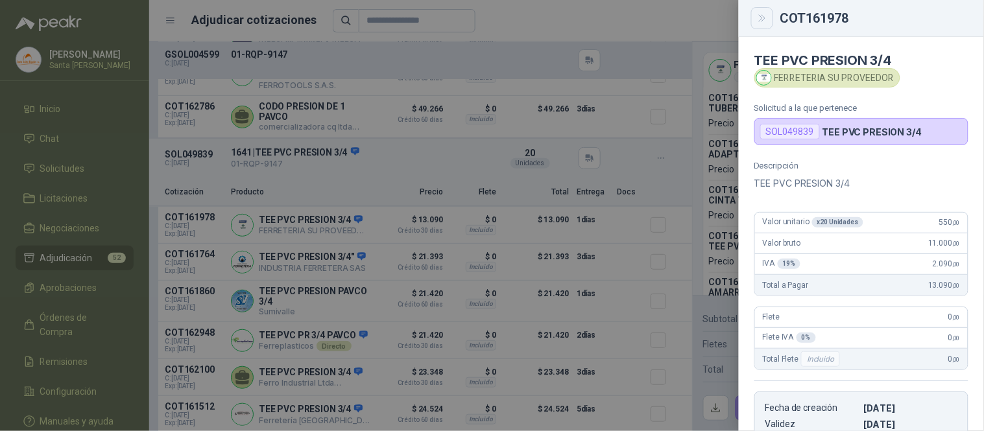
click at [757, 18] on icon "Close" at bounding box center [762, 18] width 11 height 11
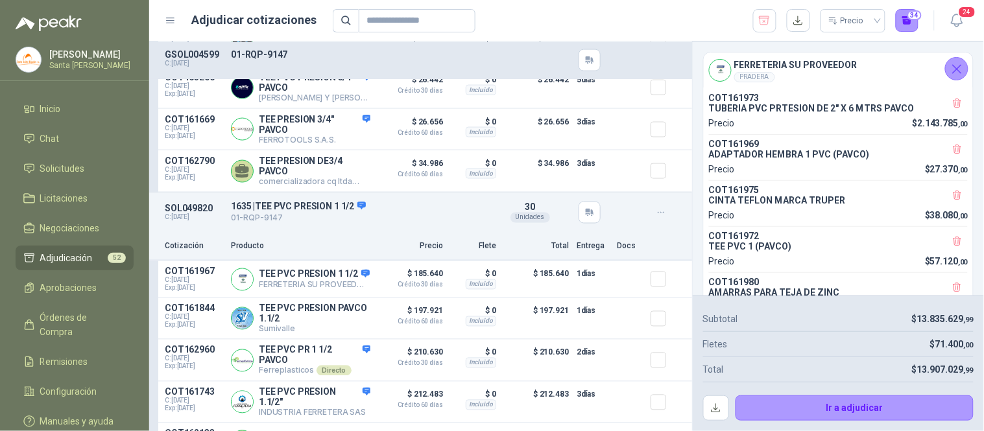
scroll to position [14435, 0]
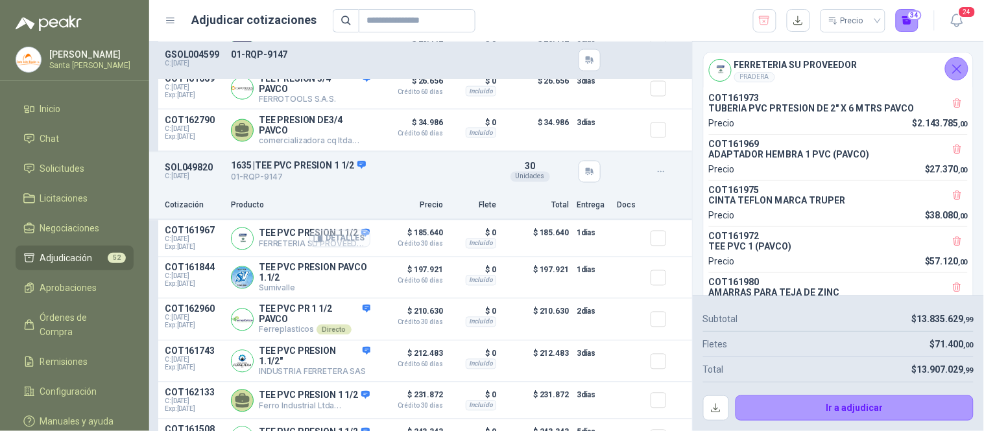
click at [353, 248] on button "Detalles" at bounding box center [339, 239] width 61 height 18
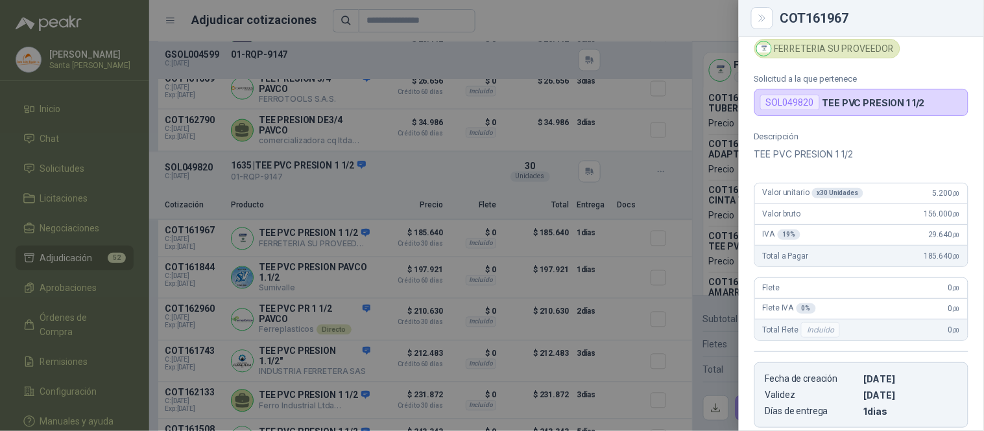
scroll to position [0, 0]
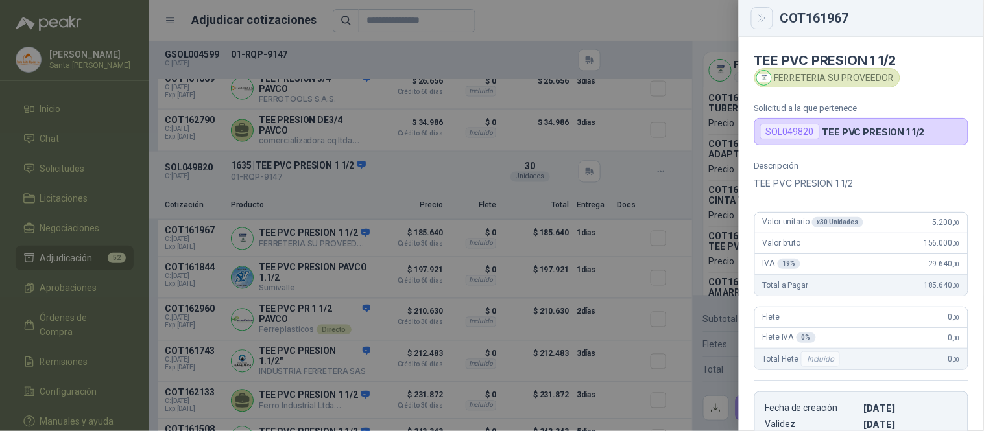
click at [760, 16] on icon "Close" at bounding box center [762, 18] width 11 height 11
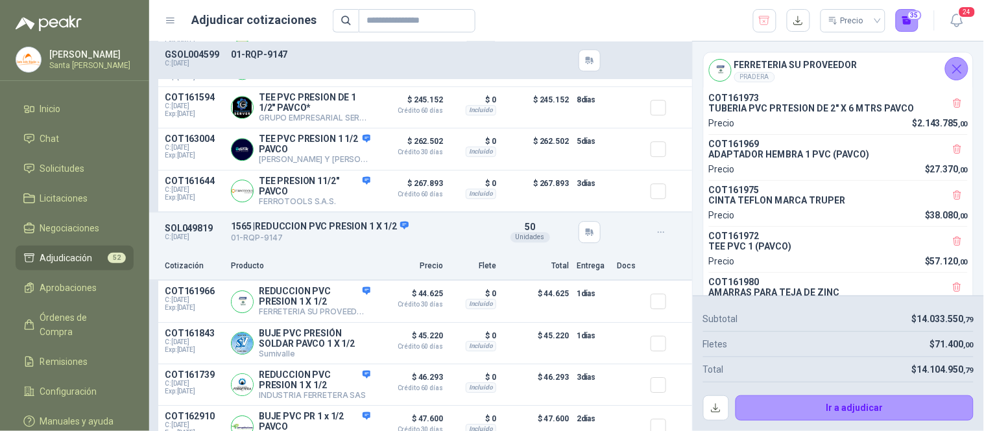
scroll to position [14899, 0]
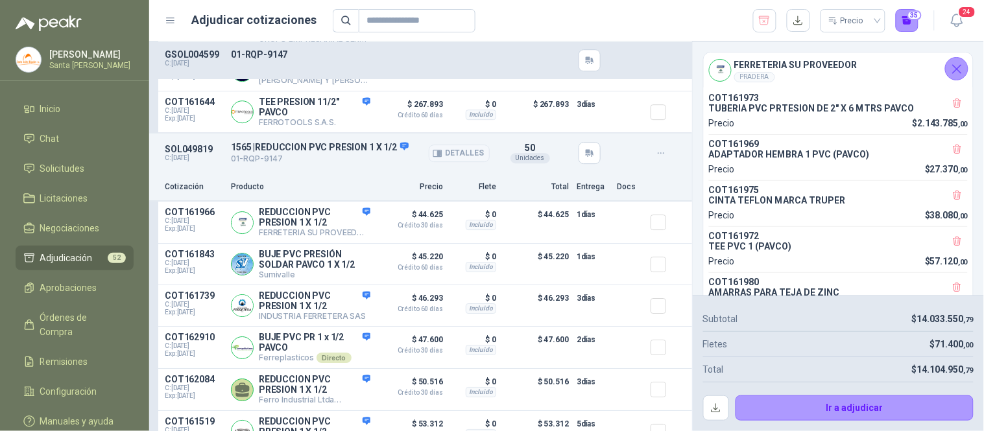
click at [445, 162] on button "Detalles" at bounding box center [459, 154] width 61 height 18
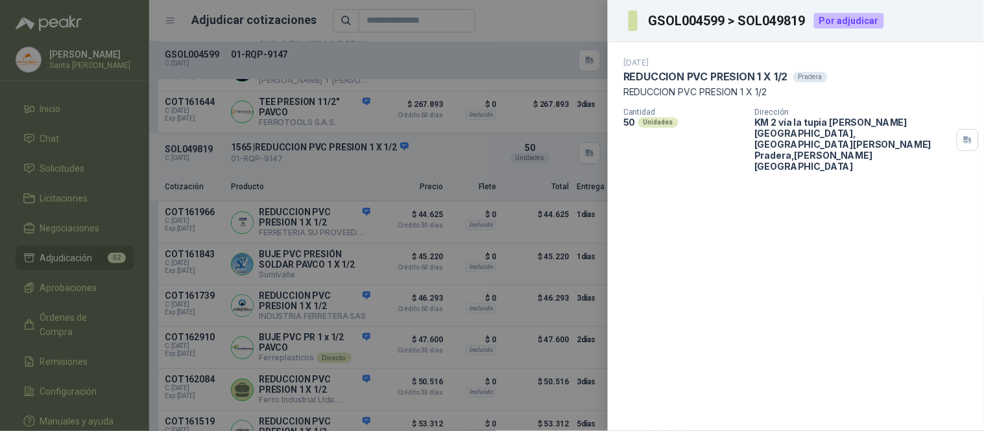
click at [567, 20] on div at bounding box center [492, 215] width 984 height 431
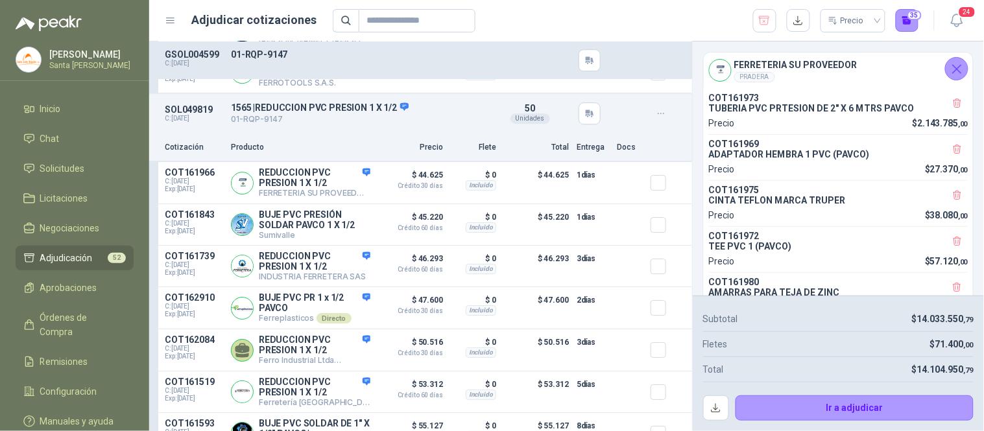
scroll to position [14977, 0]
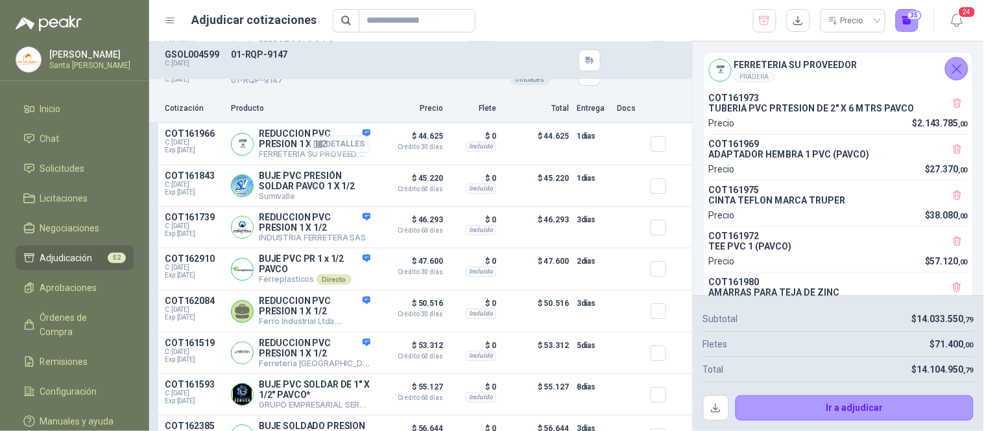
click at [340, 153] on button "Detalles" at bounding box center [339, 145] width 61 height 18
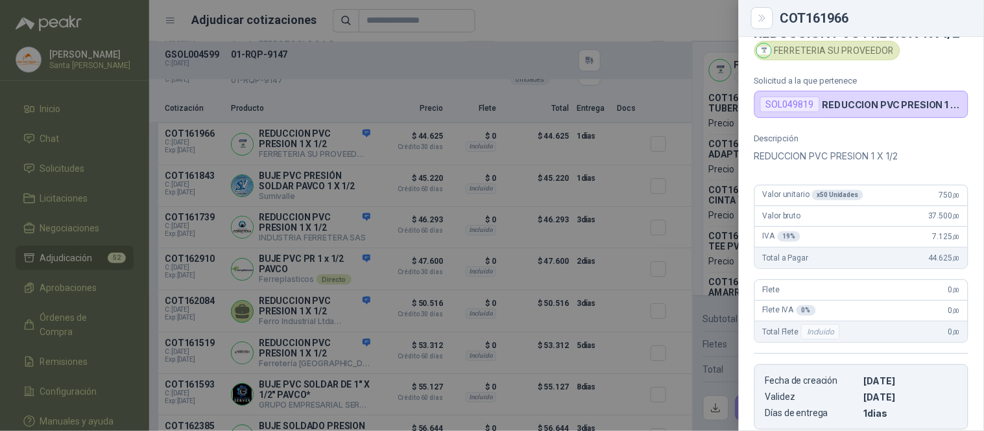
scroll to position [0, 0]
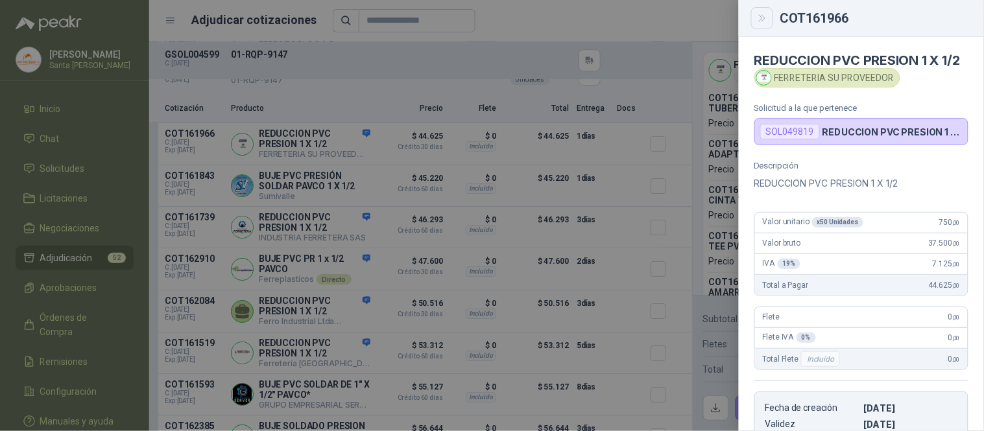
click at [763, 13] on icon "Close" at bounding box center [762, 18] width 11 height 11
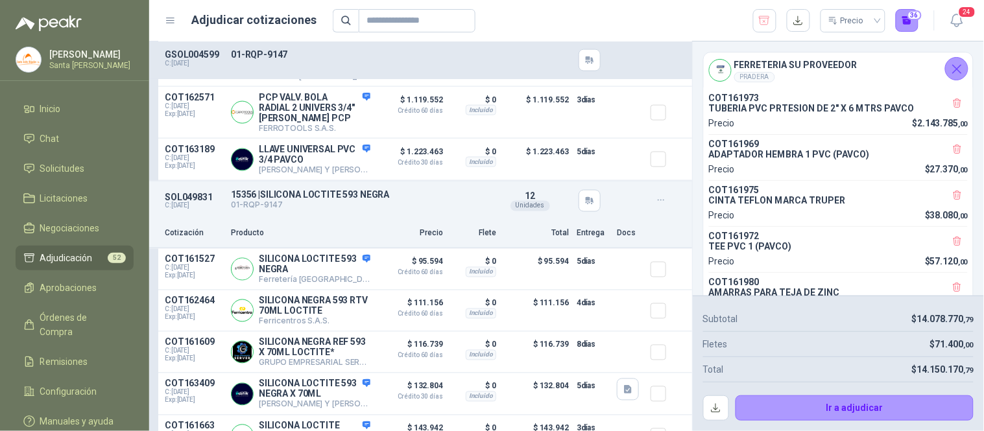
scroll to position [15694, 0]
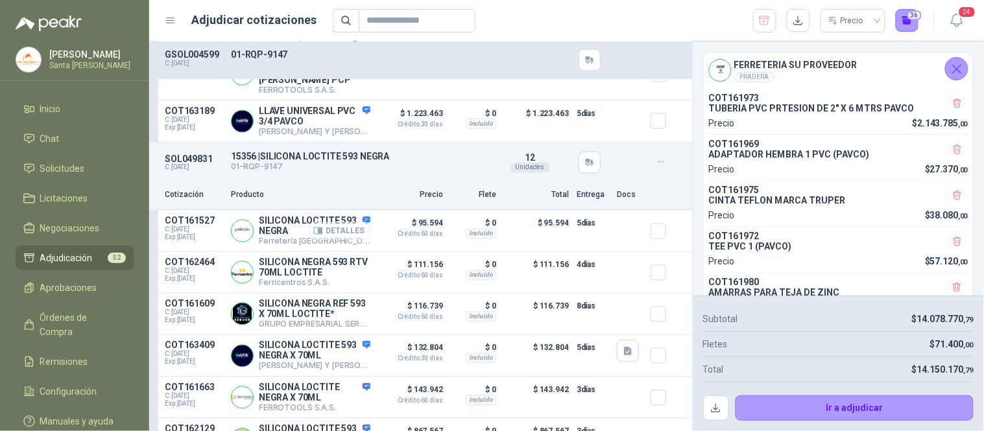
click at [344, 240] on button "Detalles" at bounding box center [339, 231] width 61 height 18
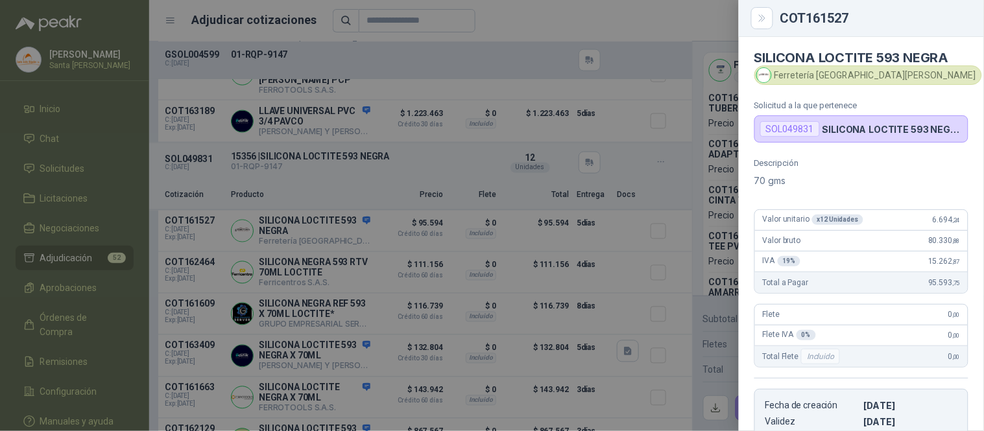
scroll to position [0, 0]
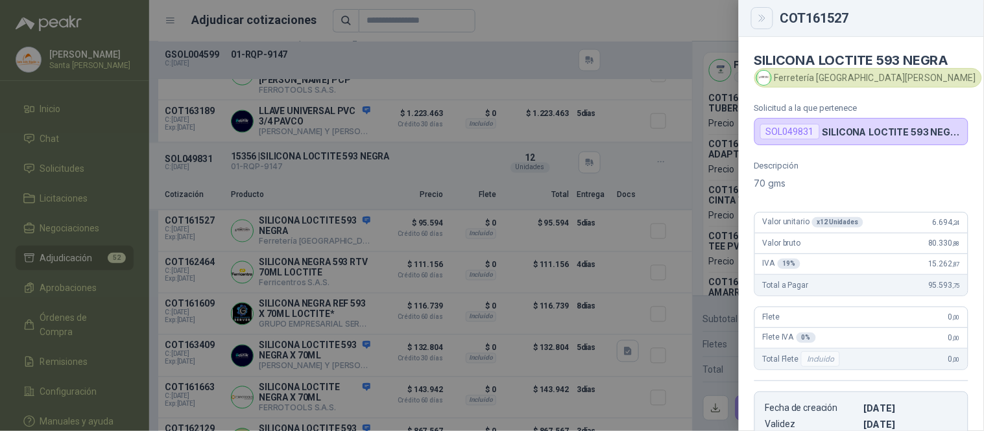
click at [766, 16] on icon "Close" at bounding box center [762, 18] width 11 height 11
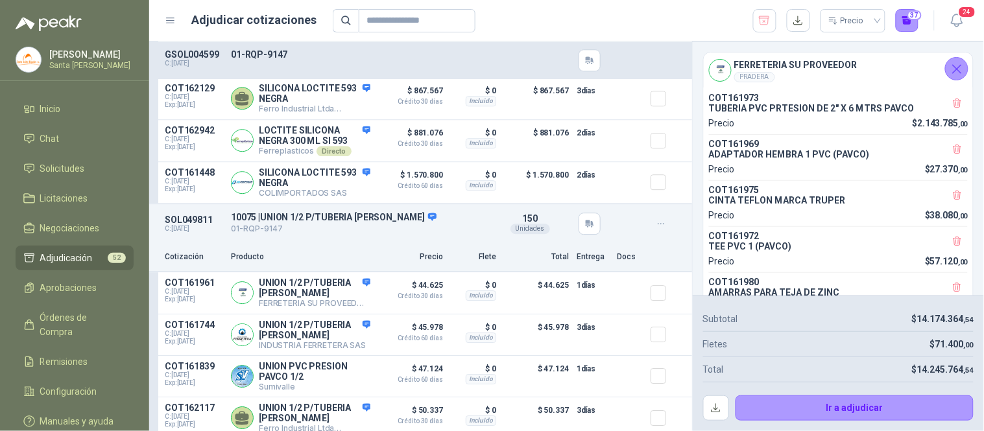
scroll to position [16096, 0]
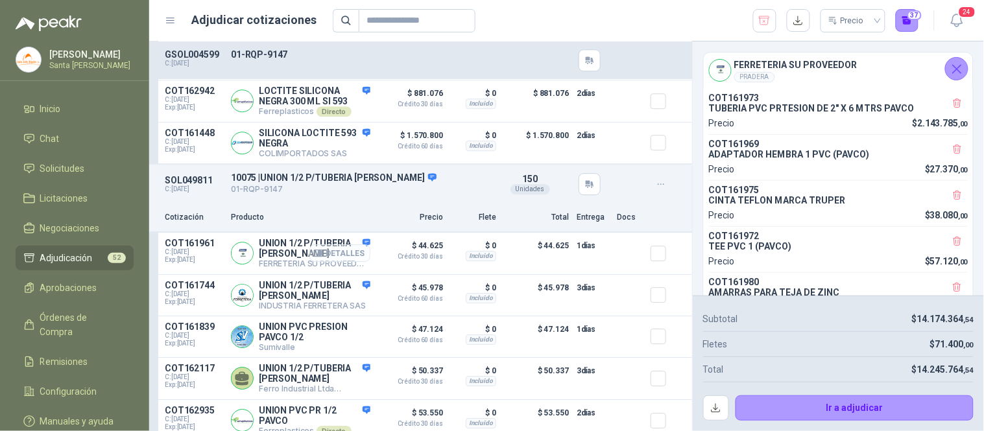
click at [344, 261] on button "Detalles" at bounding box center [339, 253] width 61 height 18
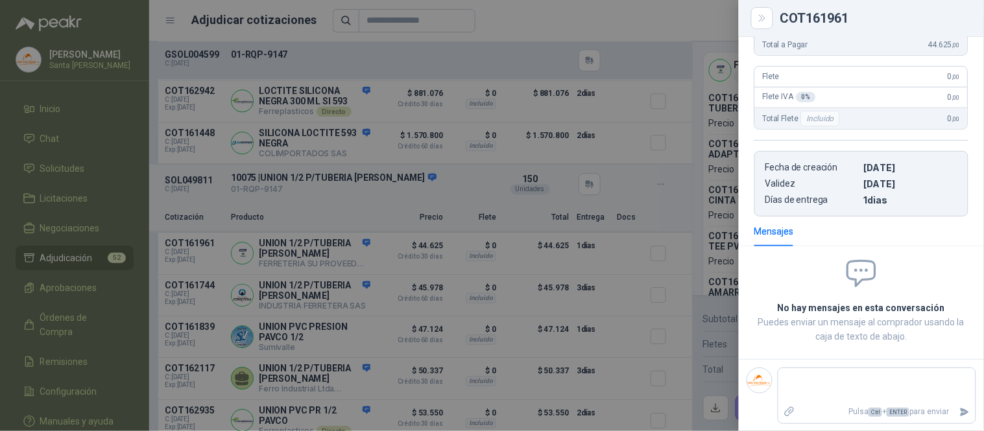
scroll to position [0, 0]
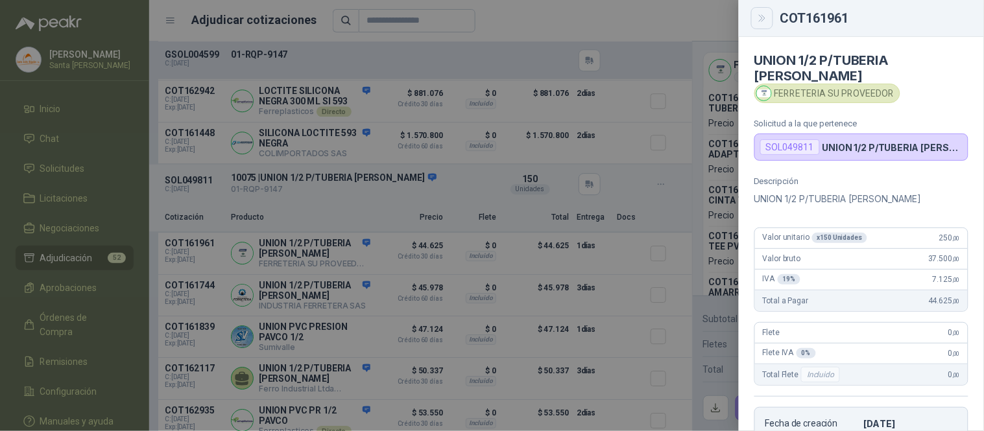
click at [763, 17] on icon "Close" at bounding box center [762, 18] width 11 height 11
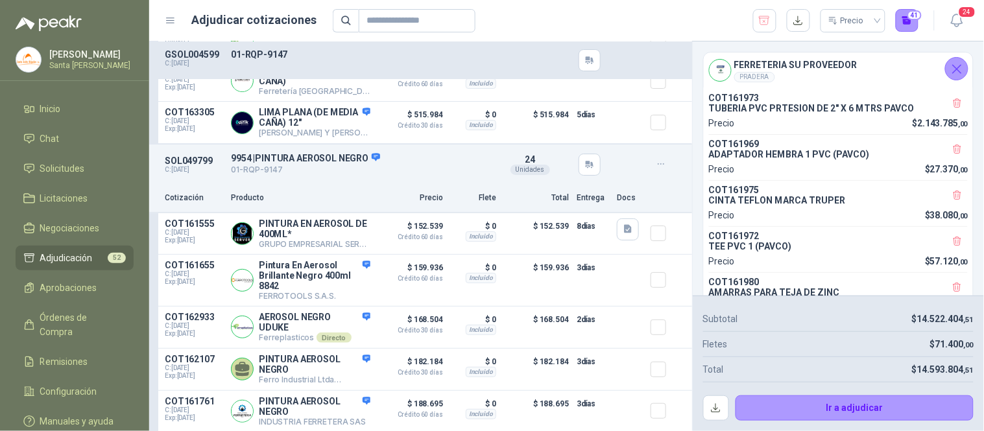
scroll to position [17779, 0]
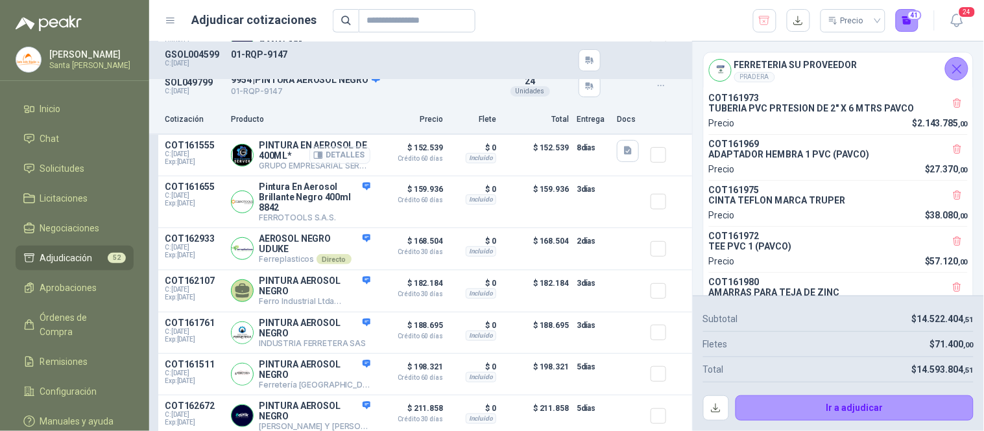
click at [342, 164] on button "Detalles" at bounding box center [339, 156] width 61 height 18
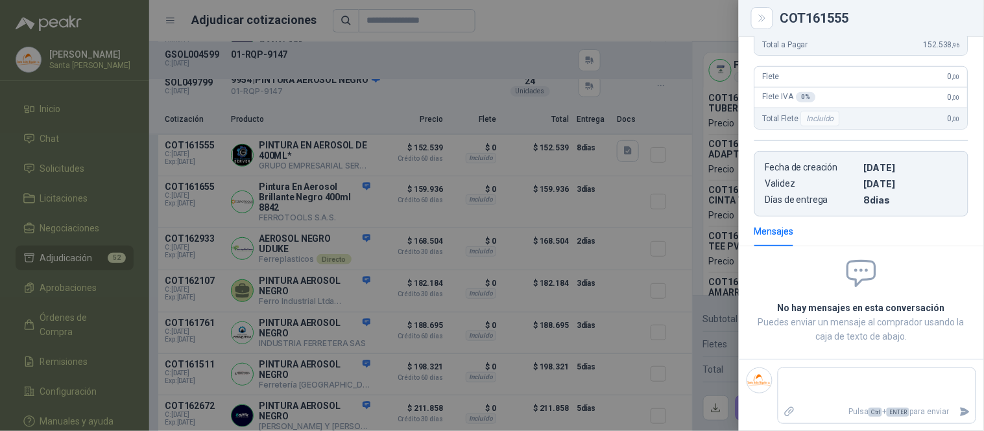
scroll to position [0, 0]
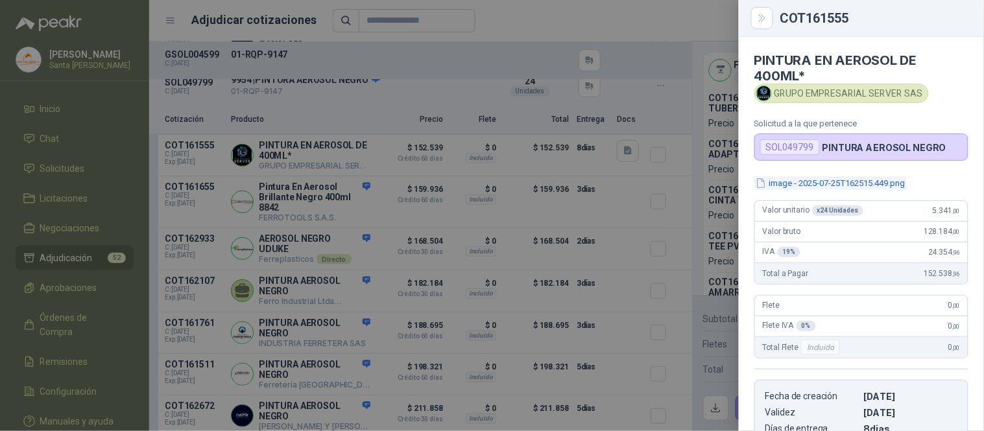
click at [825, 188] on button "image - 2025-07-25T162515.449.png" at bounding box center [830, 183] width 152 height 14
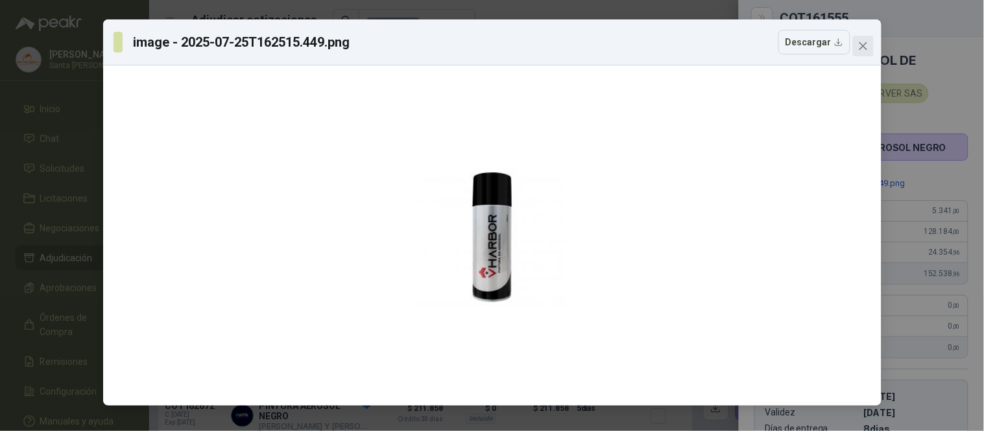
click at [859, 53] on button "Close" at bounding box center [863, 46] width 21 height 21
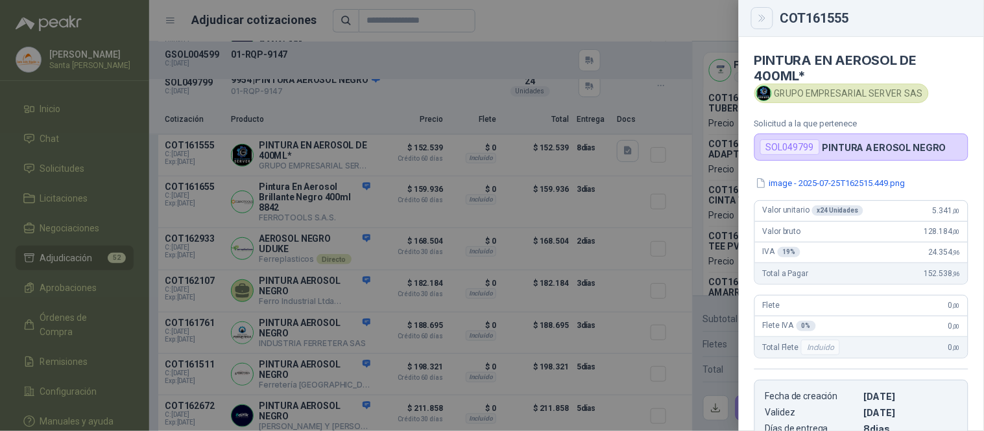
click at [763, 20] on icon "Close" at bounding box center [762, 18] width 6 height 6
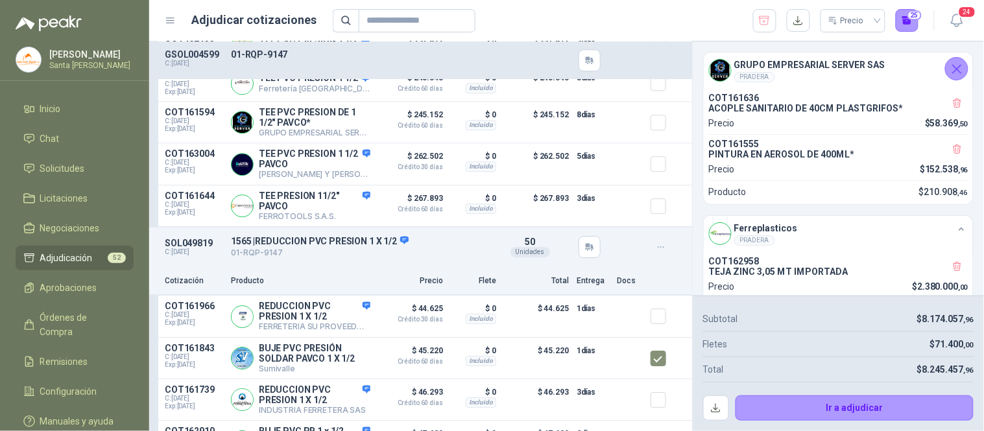
scroll to position [14883, 0]
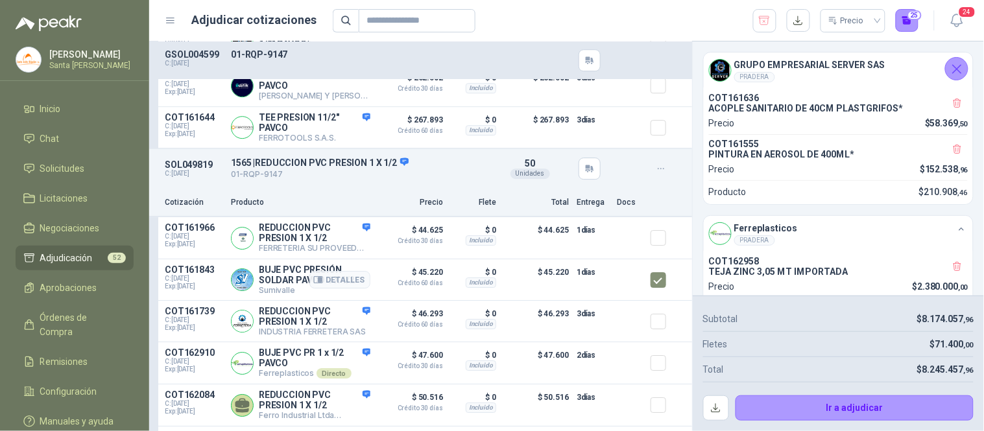
click at [661, 295] on div at bounding box center [663, 280] width 26 height 30
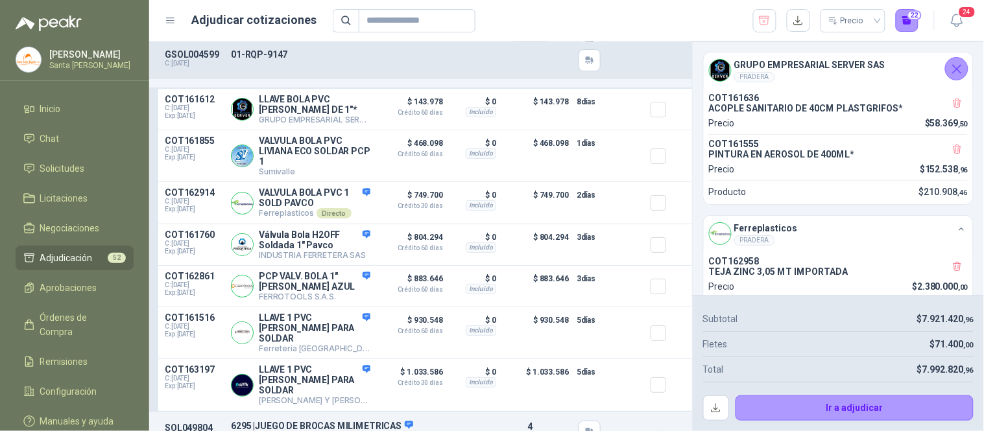
scroll to position [20405, 0]
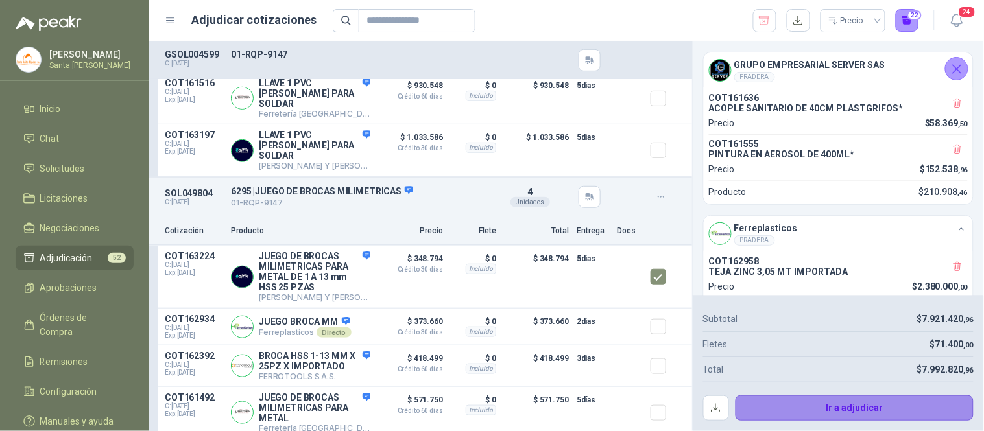
click at [867, 407] on button "Ir a adjudicar" at bounding box center [854, 409] width 239 height 26
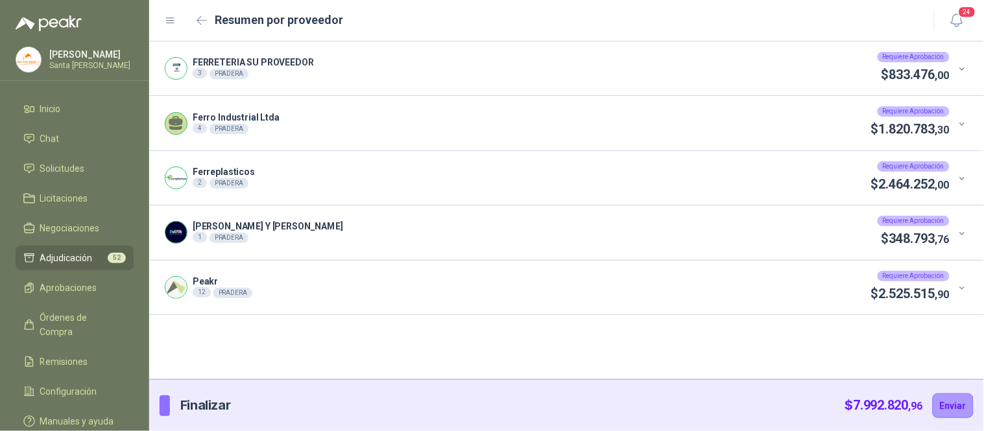
click at [961, 69] on icon at bounding box center [962, 69] width 10 height 10
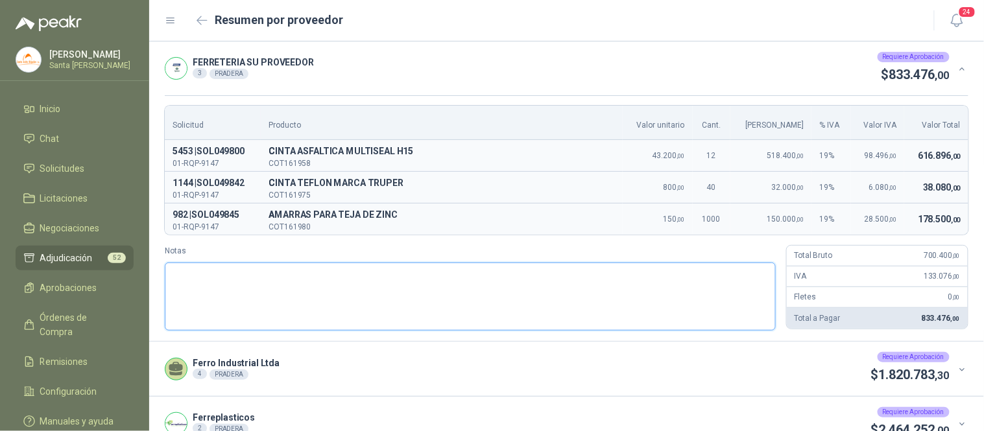
click at [358, 300] on textarea "Notas" at bounding box center [470, 297] width 611 height 68
type textarea "*"
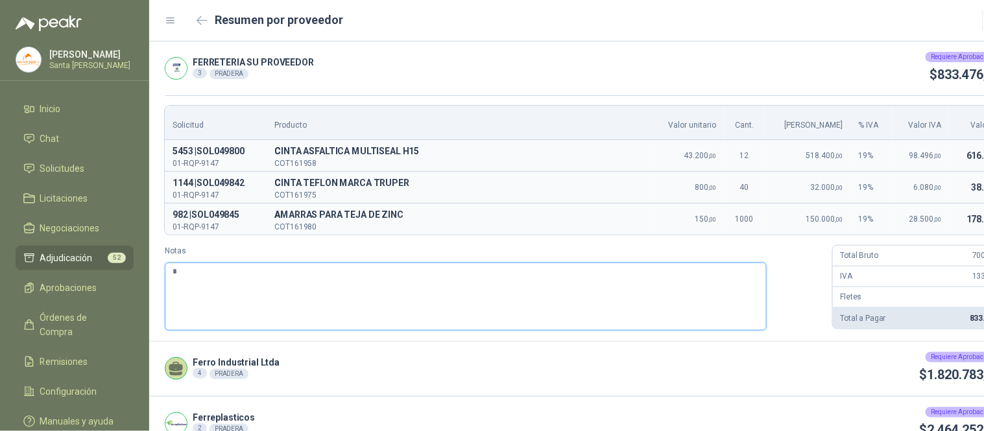
type textarea "**"
type textarea "***"
type textarea "****"
type textarea "***"
type textarea "****"
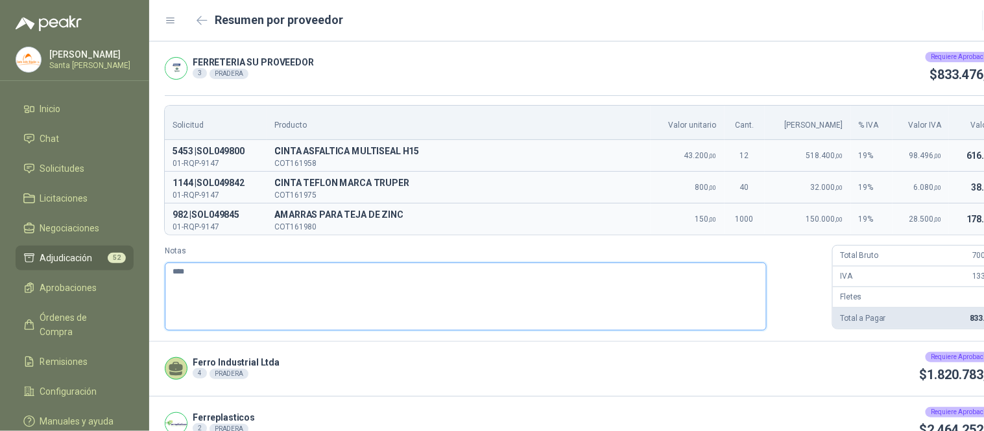
type textarea "*****"
type textarea "******"
type textarea "*******"
type textarea "********"
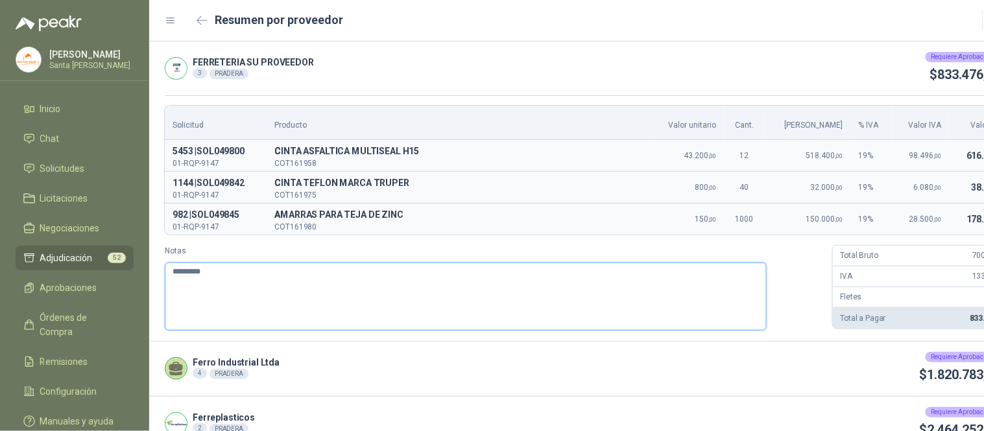
type textarea "**********"
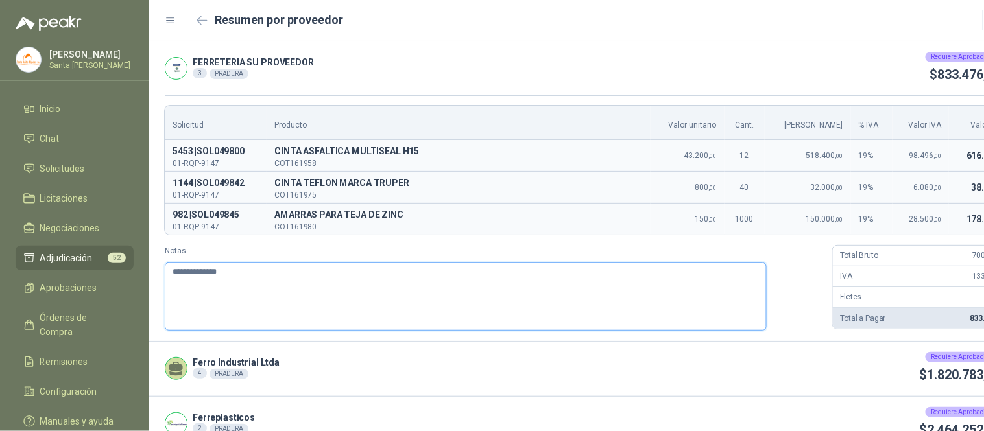
type textarea "**********"
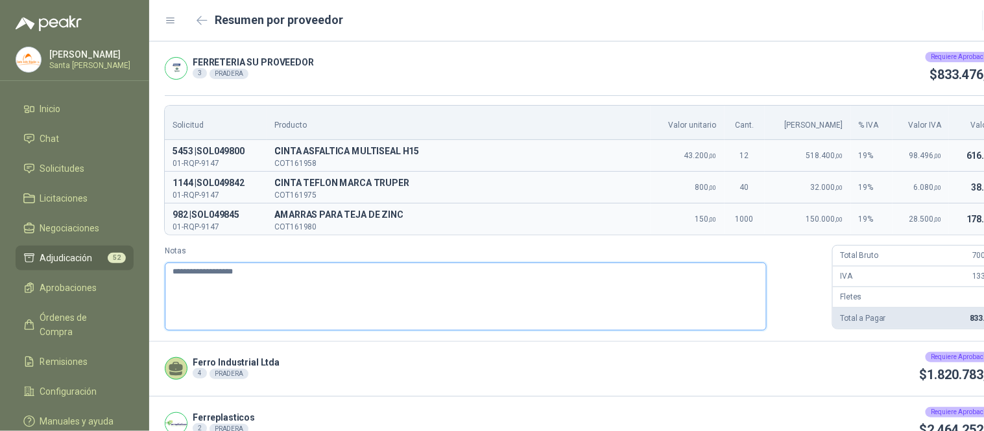
type textarea "**********"
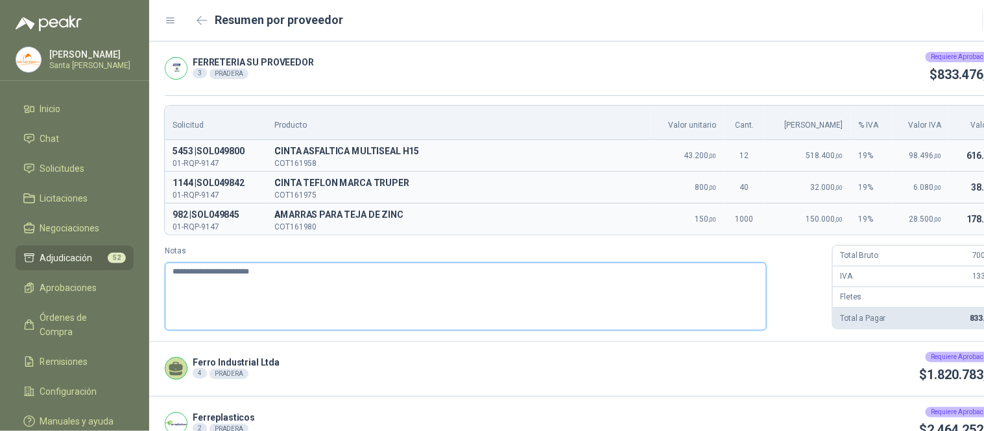
type textarea "**********"
paste textarea "**********"
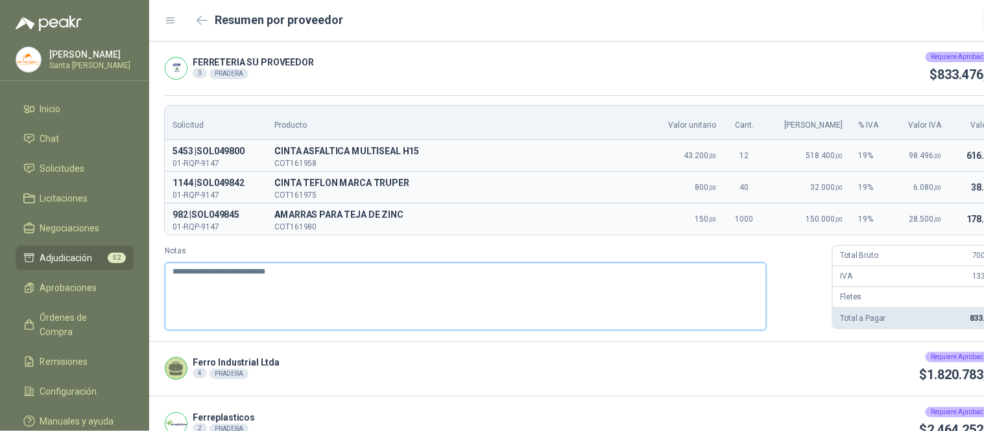
type textarea "**********"
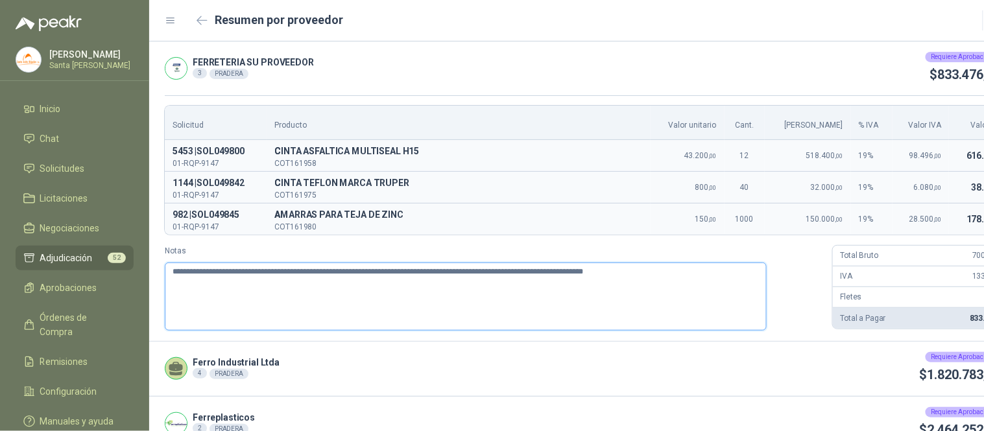
type textarea "**********"
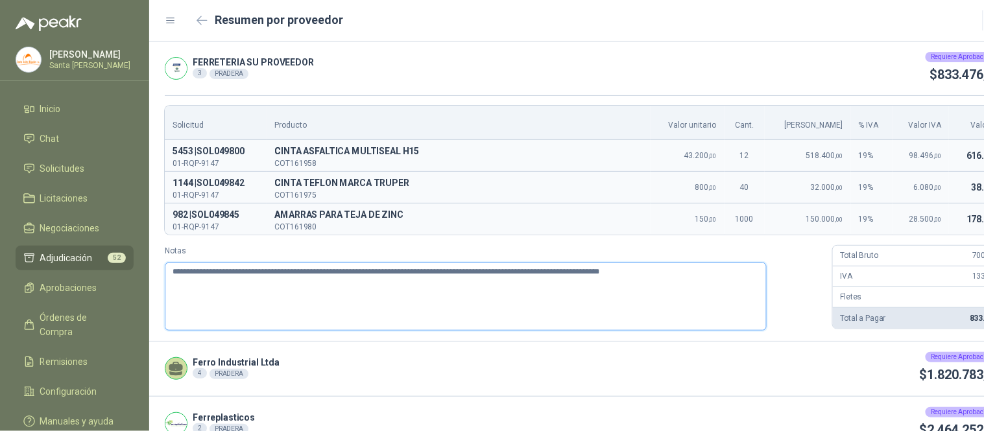
type textarea "**********"
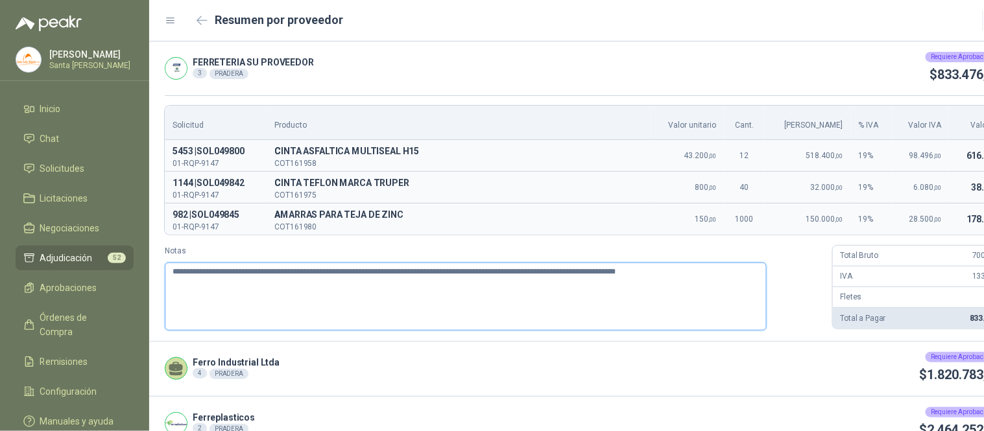
type textarea "**********"
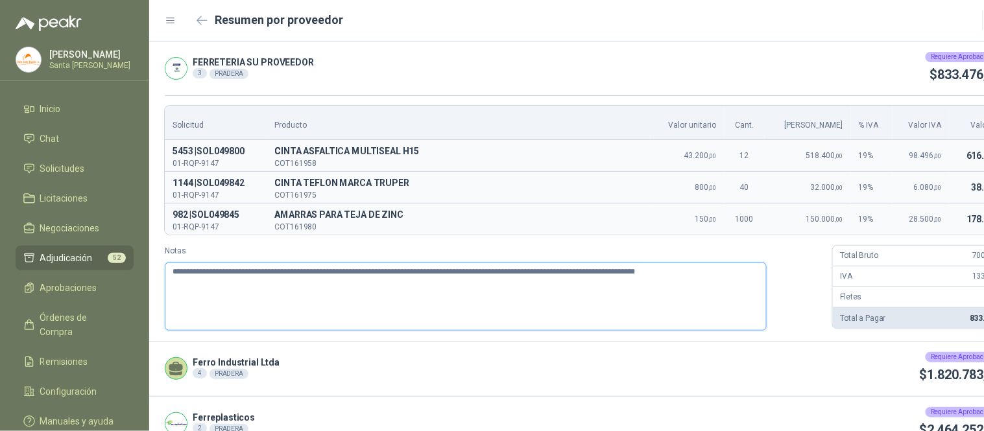
type textarea "**********"
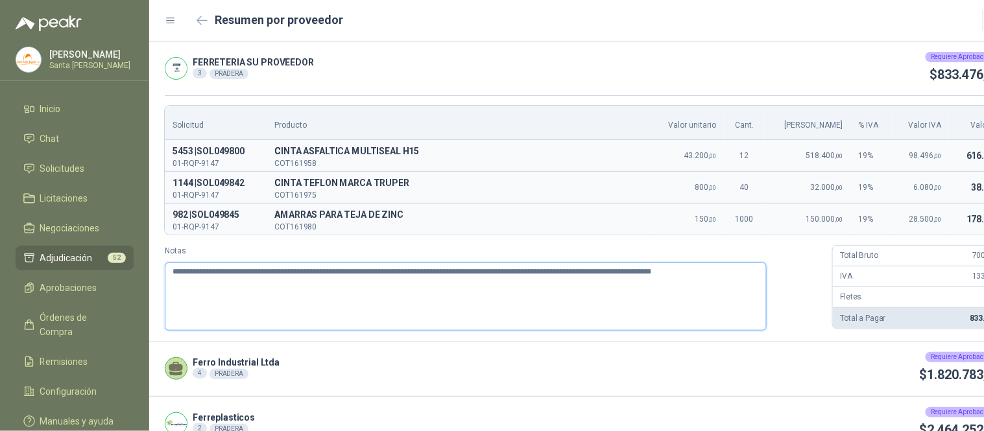
type textarea "**********"
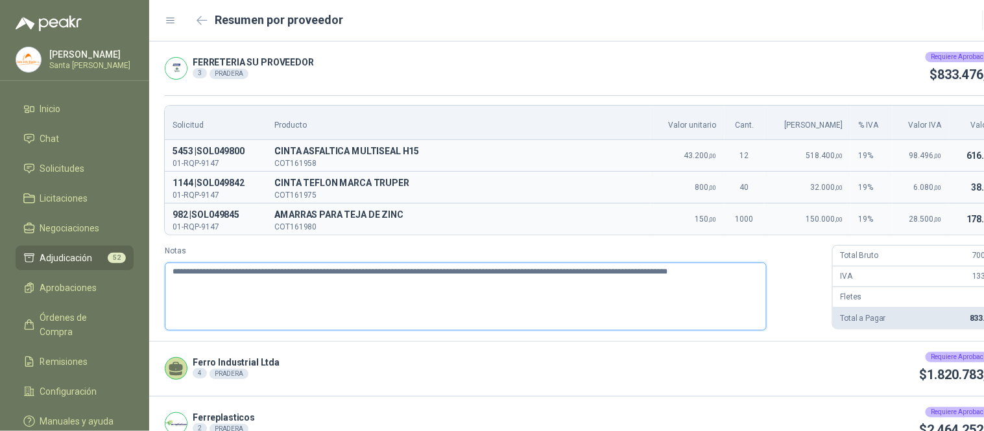
type textarea "**********"
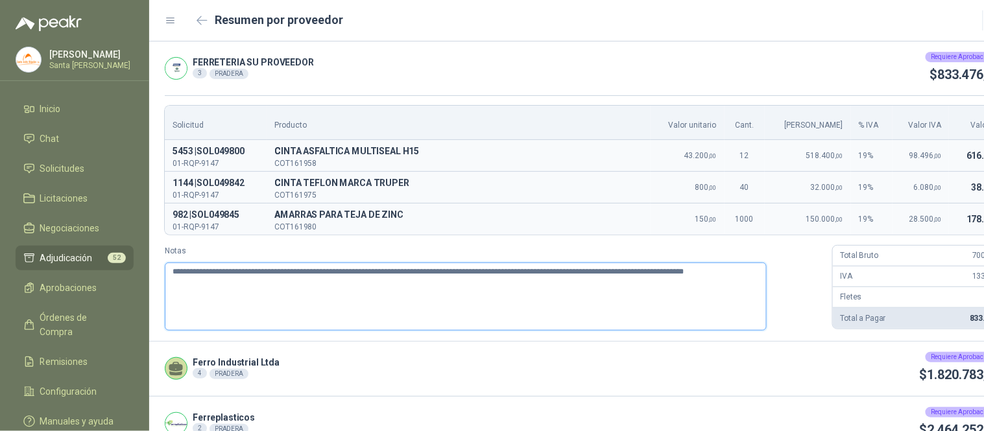
type textarea "**********"
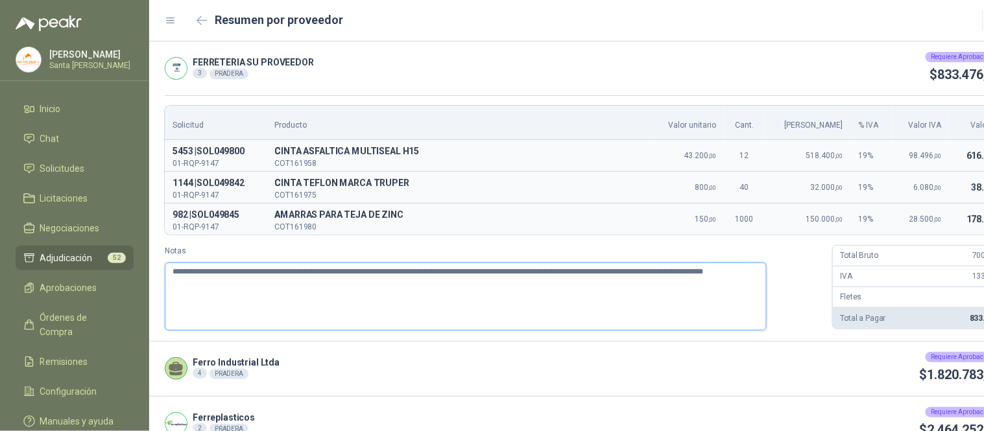
drag, startPoint x: 298, startPoint y: 289, endPoint x: 154, endPoint y: 263, distance: 146.2
click at [154, 263] on div "**********" at bounding box center [590, 218] width 883 height 246
type textarea "**********"
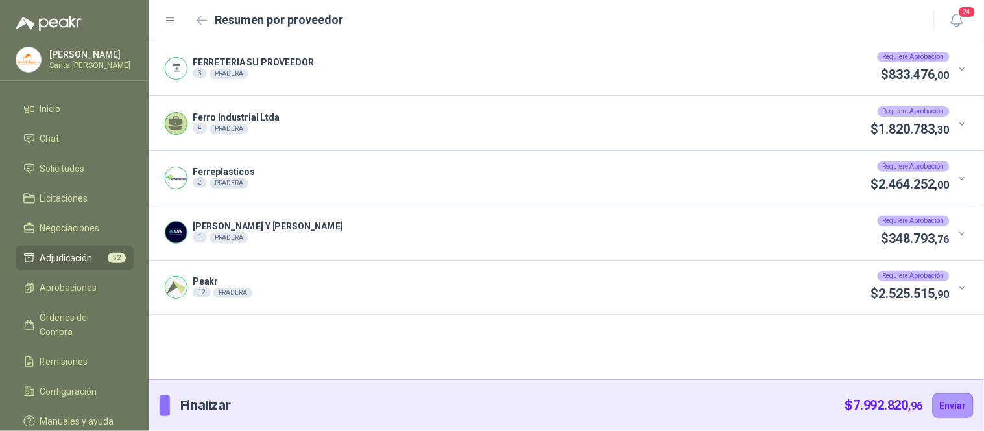
click at [961, 133] on div "Ferro Industrial Ltda 4 PRADERA Requiere Aprobación $ 1.820.783 ,30" at bounding box center [566, 123] width 835 height 54
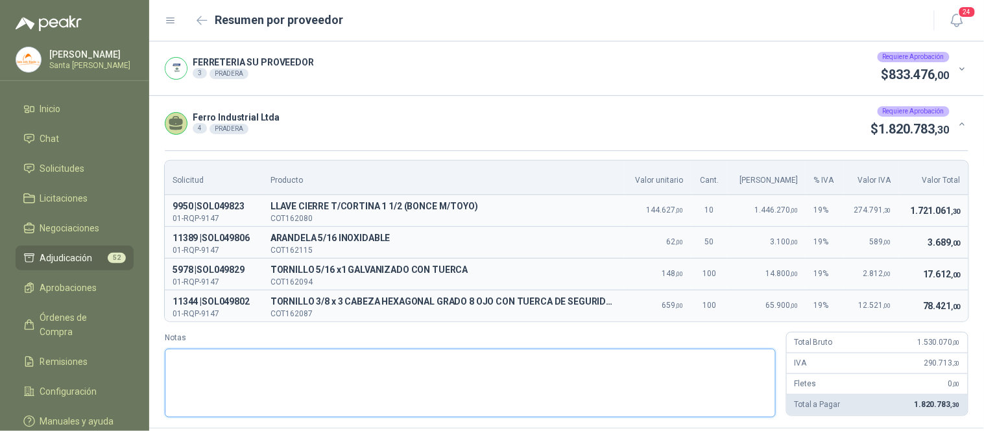
click at [253, 373] on textarea "Notas" at bounding box center [470, 383] width 611 height 68
paste textarea "**********"
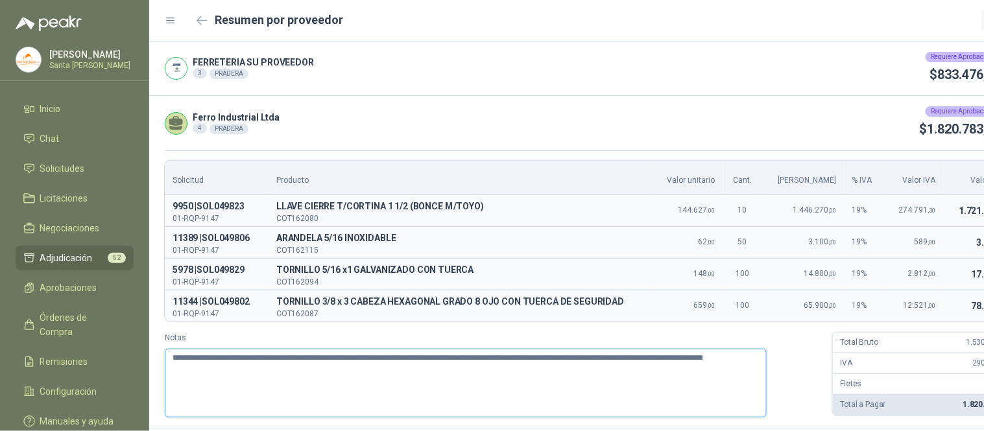
type textarea "**********"
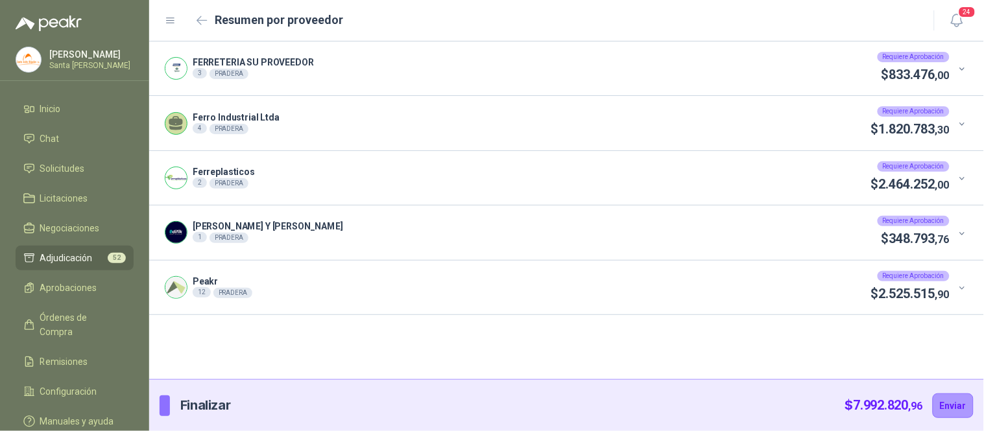
click at [954, 189] on div "Ferreplasticos 2 PRADERA Requiere Aprobación $ 2.464.252 ,00" at bounding box center [566, 178] width 835 height 54
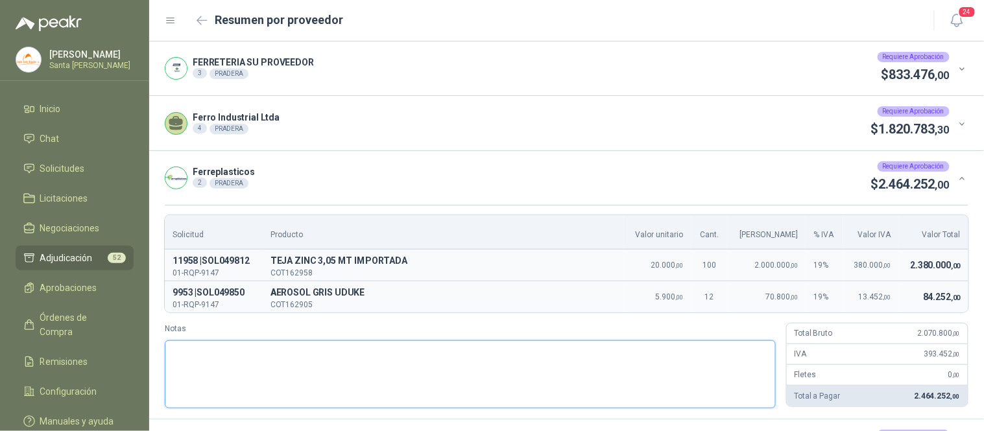
click at [260, 381] on textarea "Notas" at bounding box center [470, 374] width 611 height 68
paste textarea "**********"
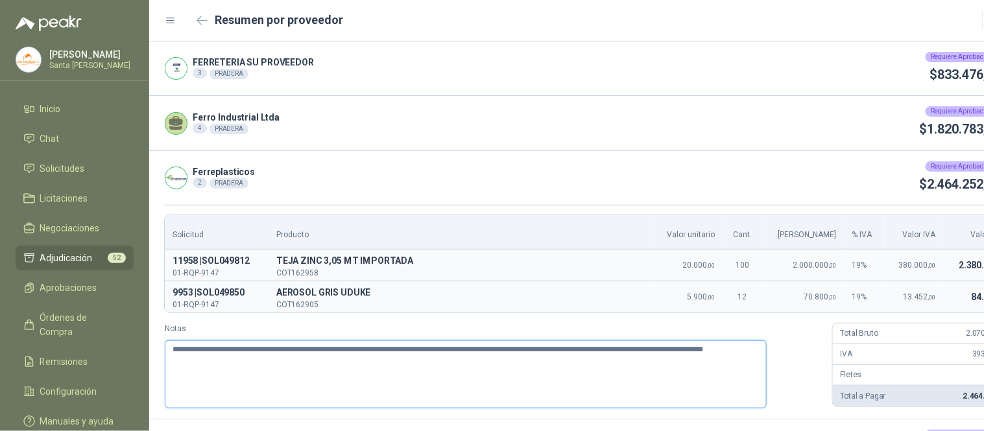
type textarea "**********"
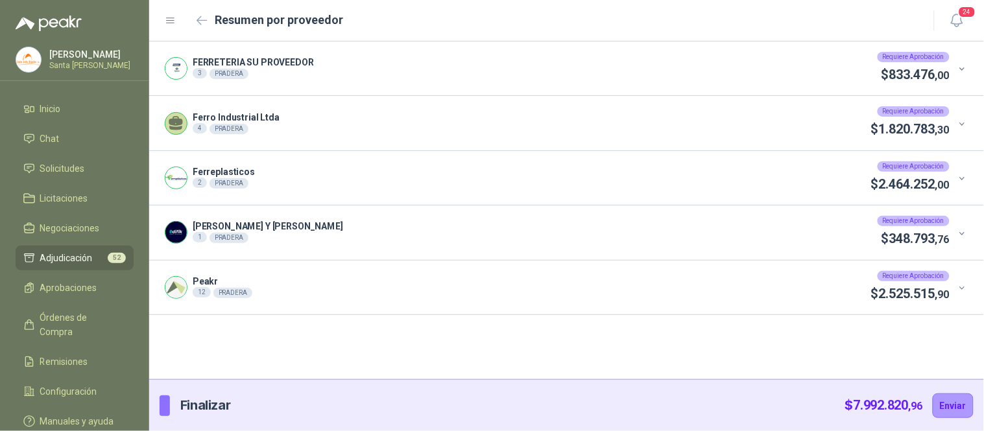
click at [958, 240] on div at bounding box center [958, 233] width 19 height 14
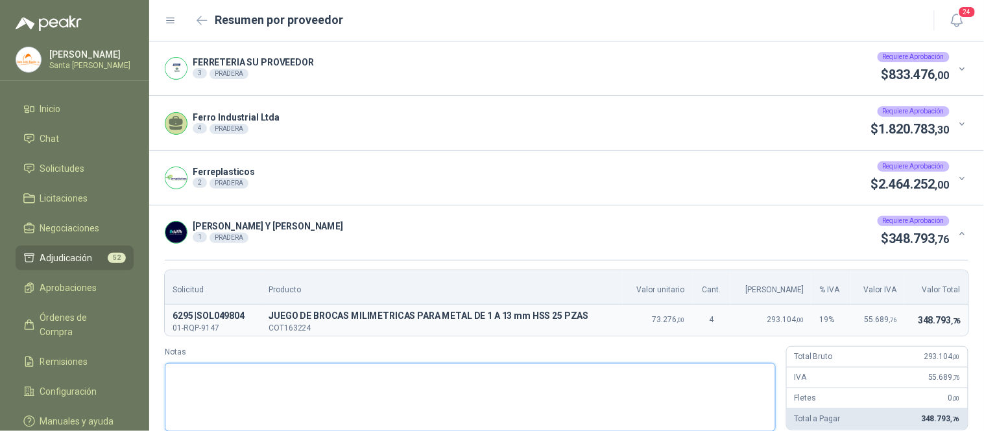
click at [216, 399] on textarea "Notas" at bounding box center [470, 397] width 611 height 68
paste textarea "**********"
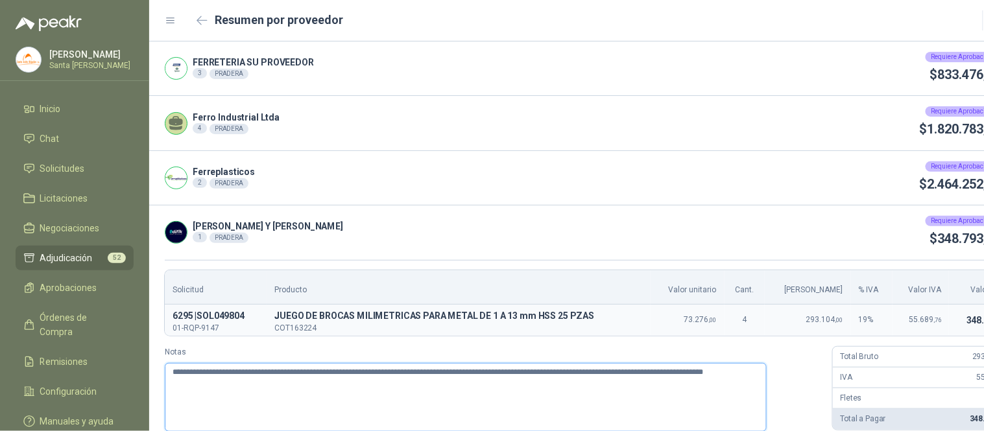
type textarea "**********"
click at [958, 228] on div "[PERSON_NAME] Y [PERSON_NAME] 1 PRADERA Requiere Aprobación $ 348.793 ,76" at bounding box center [590, 233] width 883 height 54
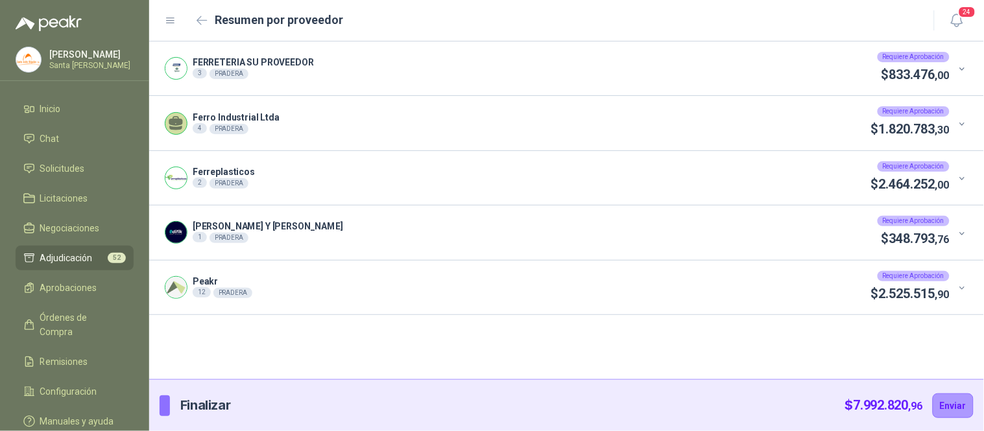
click at [960, 287] on icon at bounding box center [962, 288] width 10 height 10
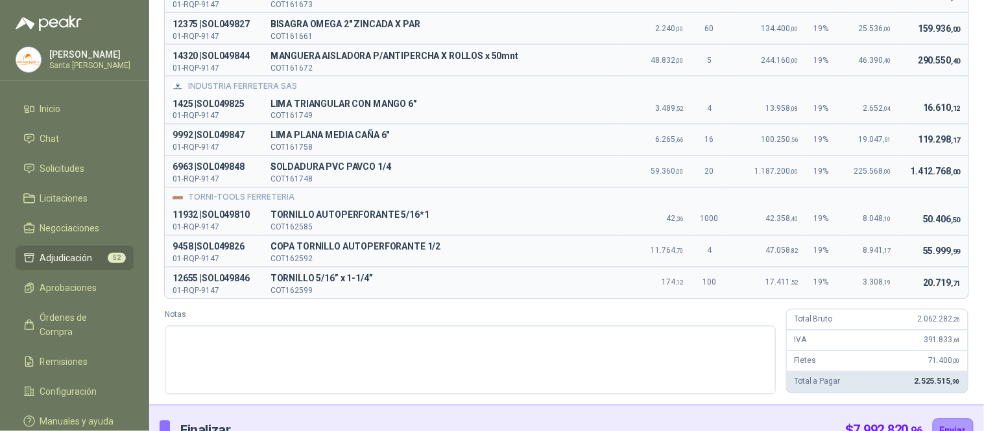
scroll to position [547, 0]
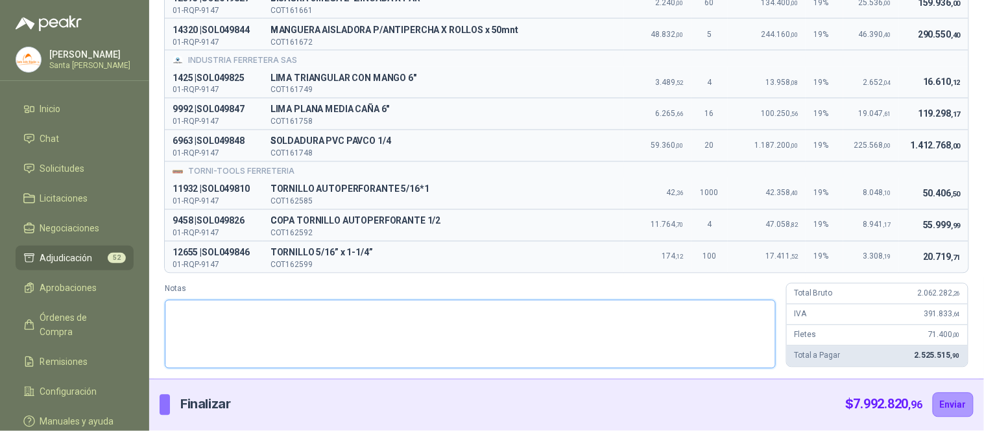
click at [255, 331] on textarea "Notas" at bounding box center [470, 334] width 611 height 68
paste textarea "**********"
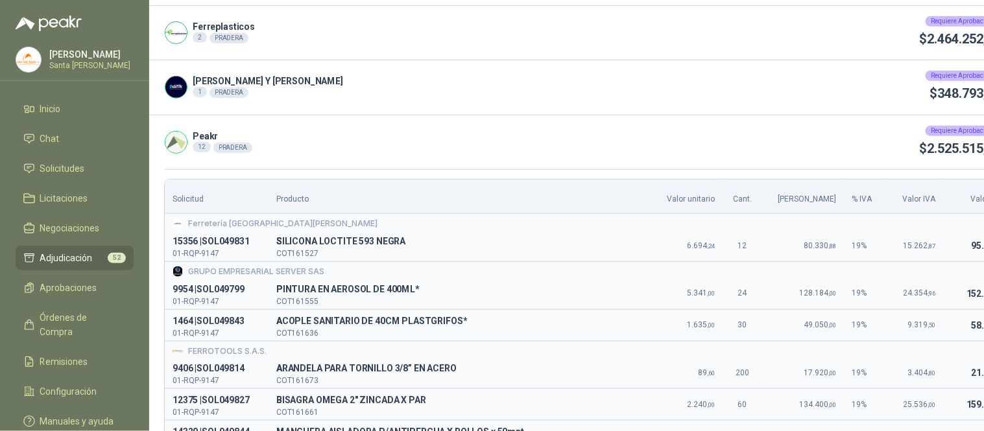
scroll to position [115, 0]
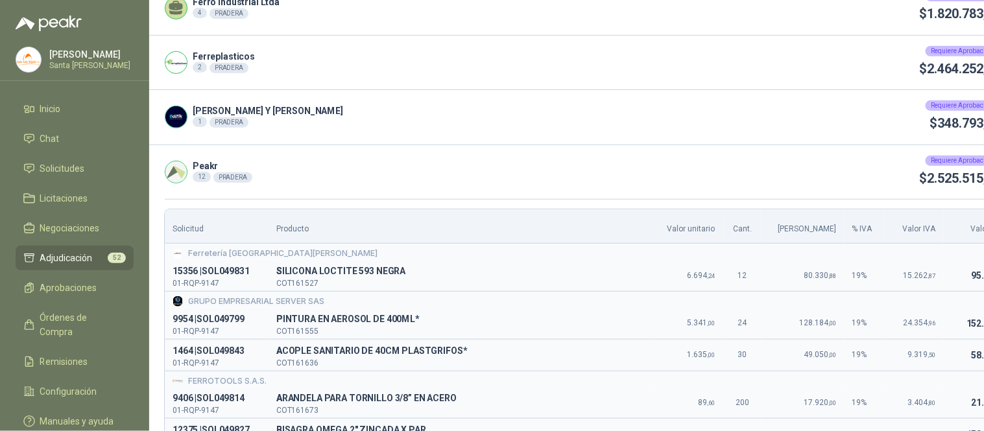
type textarea "**********"
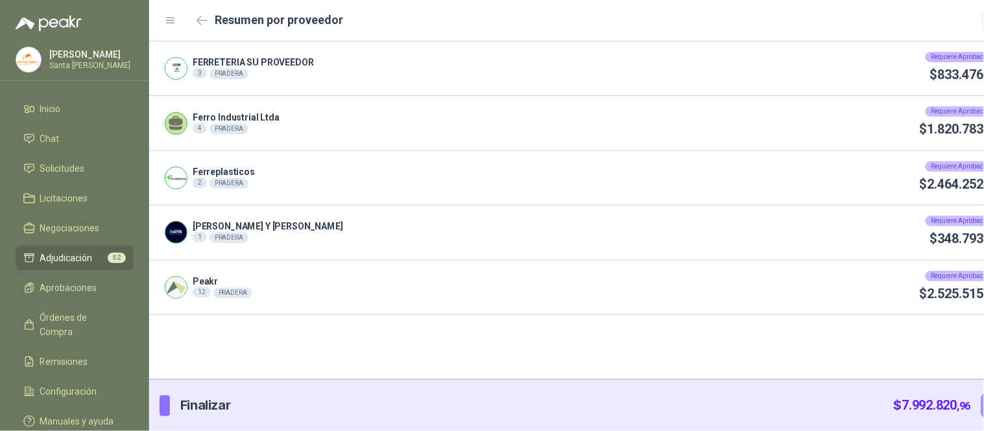
scroll to position [0, 0]
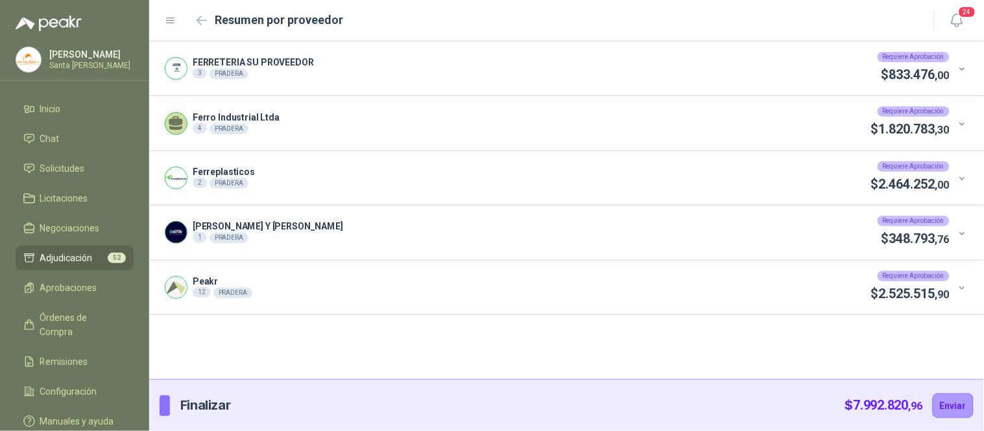
click at [964, 291] on icon at bounding box center [962, 288] width 10 height 10
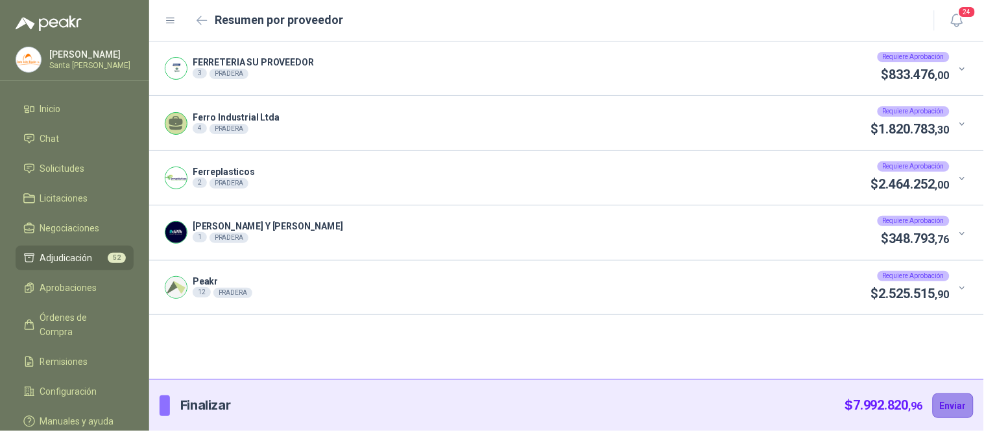
click at [951, 406] on button "Enviar" at bounding box center [952, 406] width 41 height 25
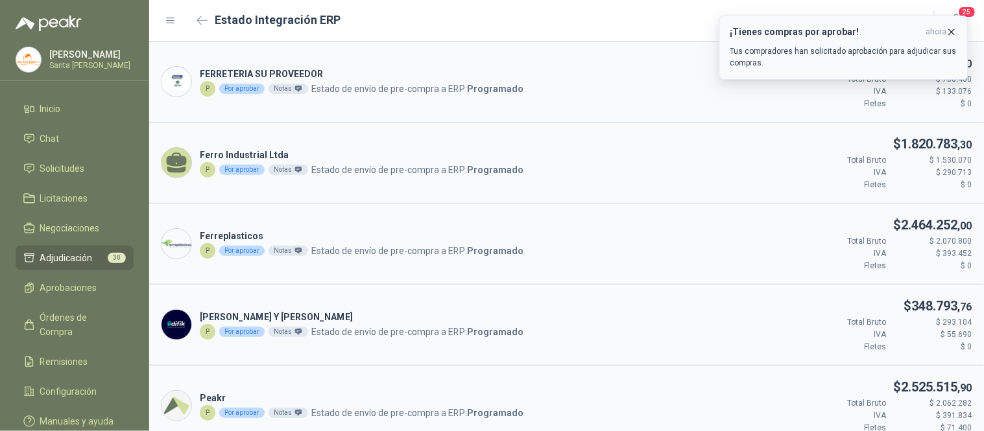
click at [949, 29] on icon "button" at bounding box center [951, 31] width 5 height 5
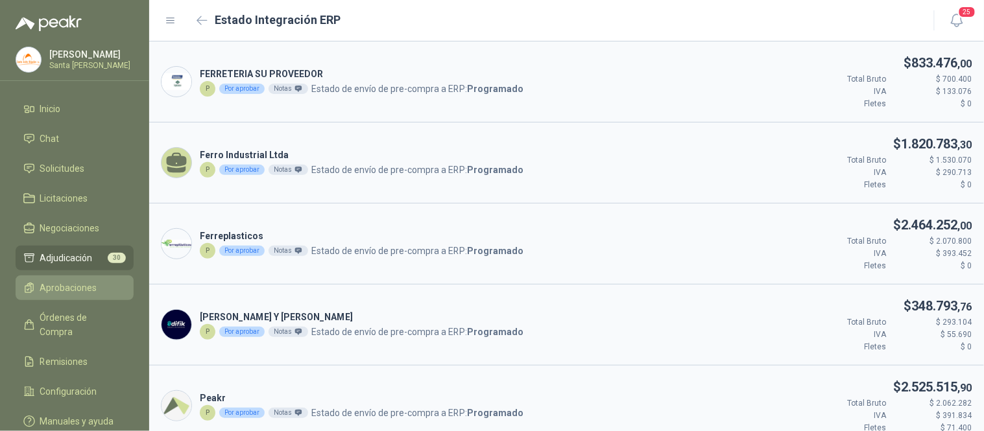
click at [47, 289] on span "Aprobaciones" at bounding box center [68, 288] width 57 height 14
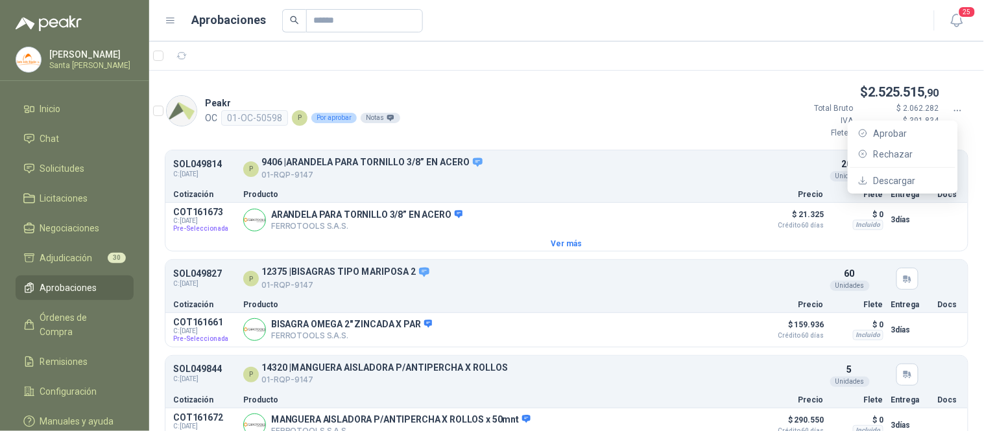
click at [952, 110] on icon at bounding box center [958, 111] width 12 height 12
click at [896, 126] on span "Aprobar" at bounding box center [910, 133] width 75 height 14
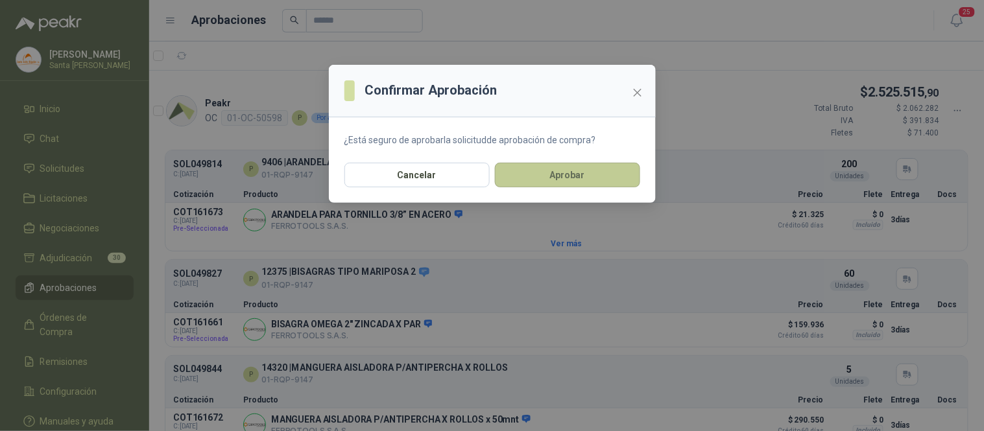
click at [599, 175] on button "Aprobar" at bounding box center [567, 175] width 145 height 25
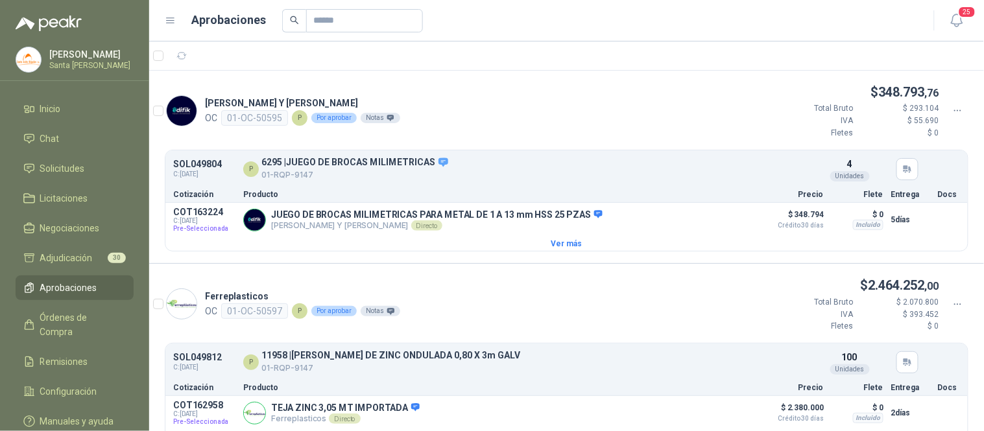
click at [954, 111] on icon at bounding box center [957, 110] width 6 height 1
click at [909, 138] on span "Aprobar" at bounding box center [910, 133] width 75 height 14
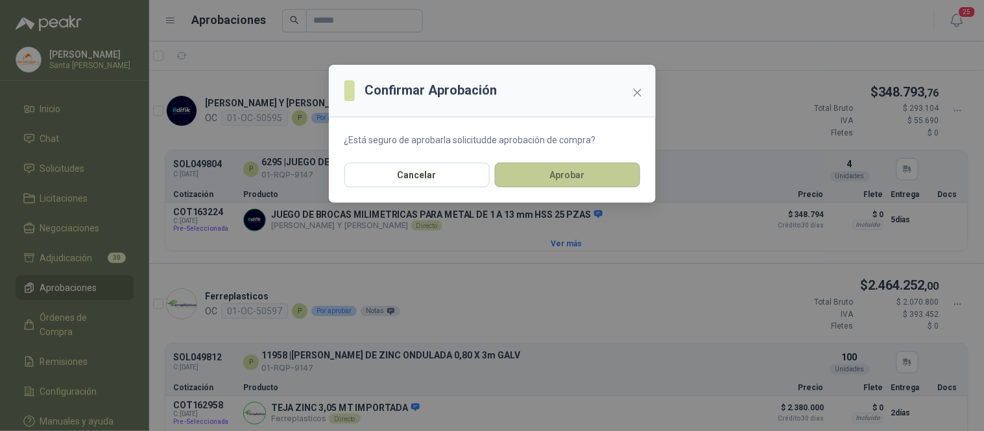
click at [606, 176] on button "Aprobar" at bounding box center [567, 175] width 145 height 25
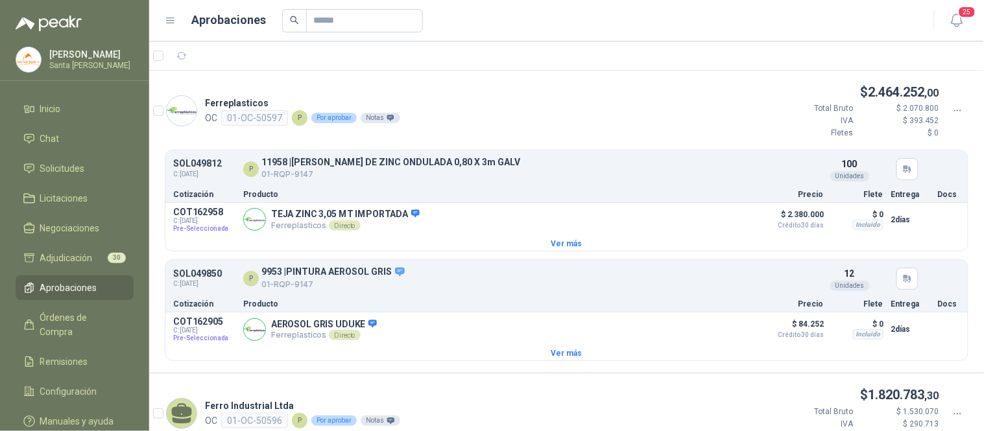
click at [952, 105] on icon at bounding box center [958, 111] width 12 height 12
click at [917, 127] on span "Aprobar" at bounding box center [910, 133] width 75 height 14
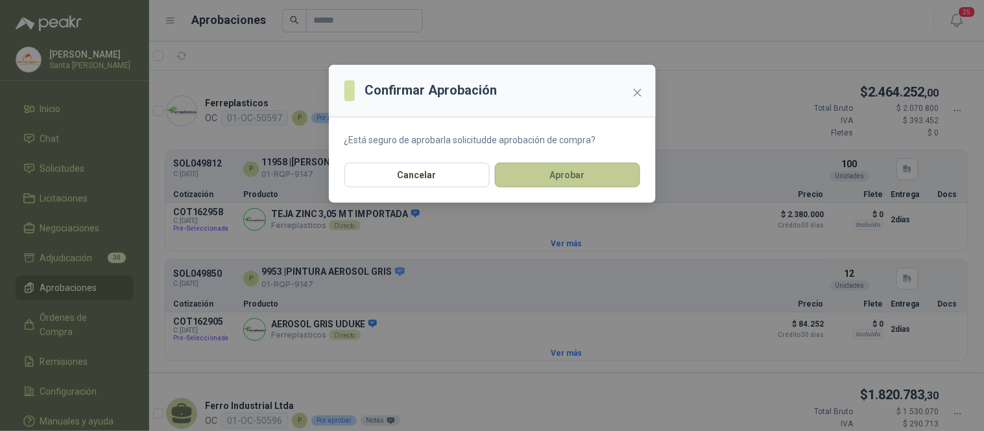
click at [587, 173] on button "Aprobar" at bounding box center [567, 175] width 145 height 25
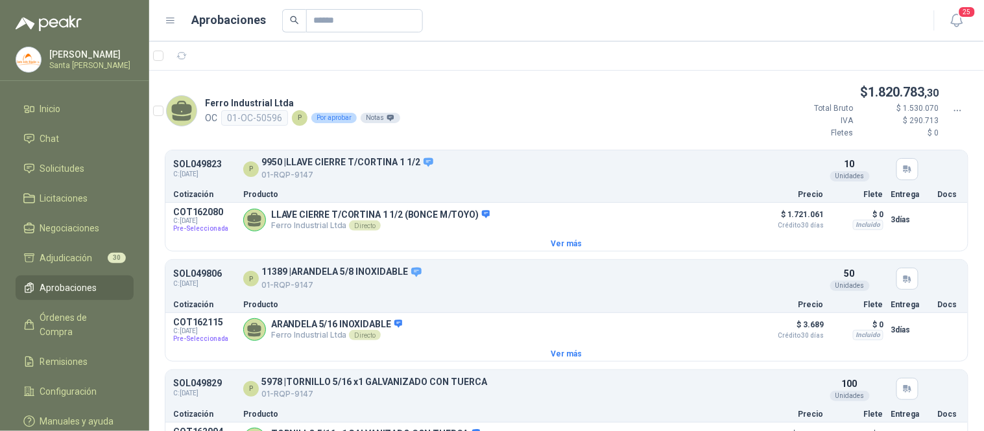
click at [952, 106] on icon at bounding box center [958, 111] width 12 height 12
click at [902, 134] on span "Aprobar" at bounding box center [910, 133] width 75 height 14
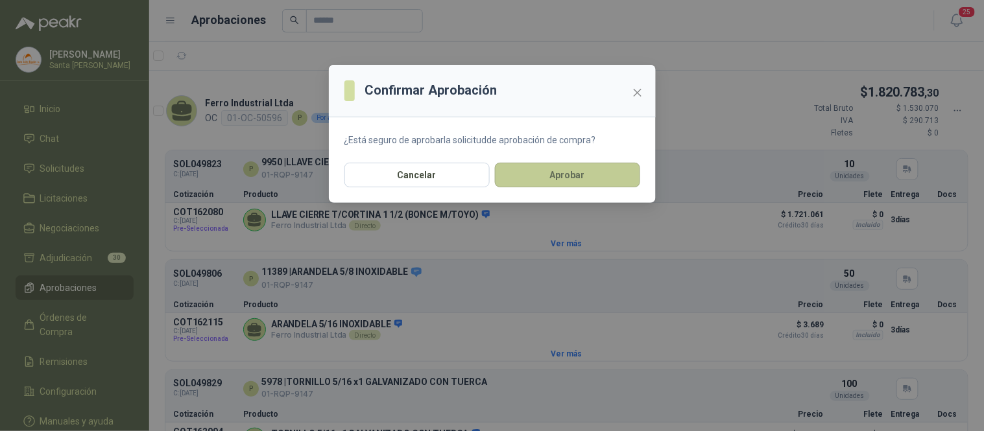
click at [599, 167] on button "Aprobar" at bounding box center [567, 175] width 145 height 25
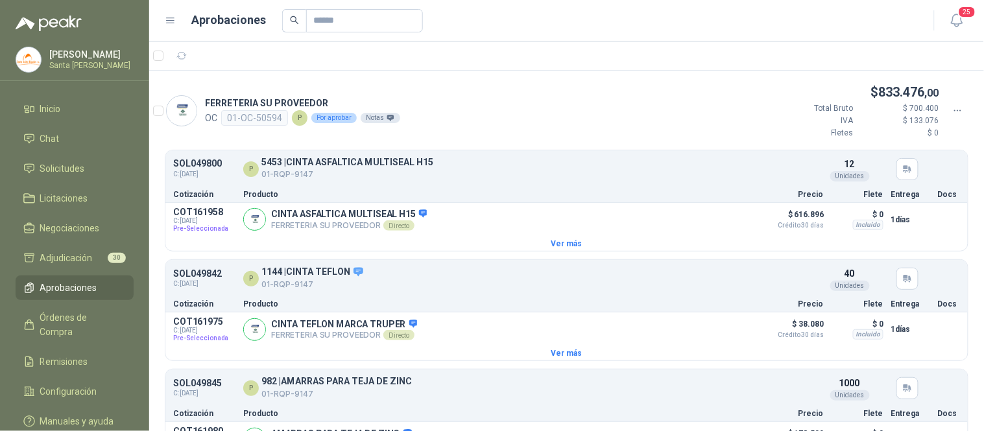
click at [952, 105] on icon at bounding box center [958, 111] width 12 height 12
click at [897, 133] on span "Aprobar" at bounding box center [910, 133] width 75 height 14
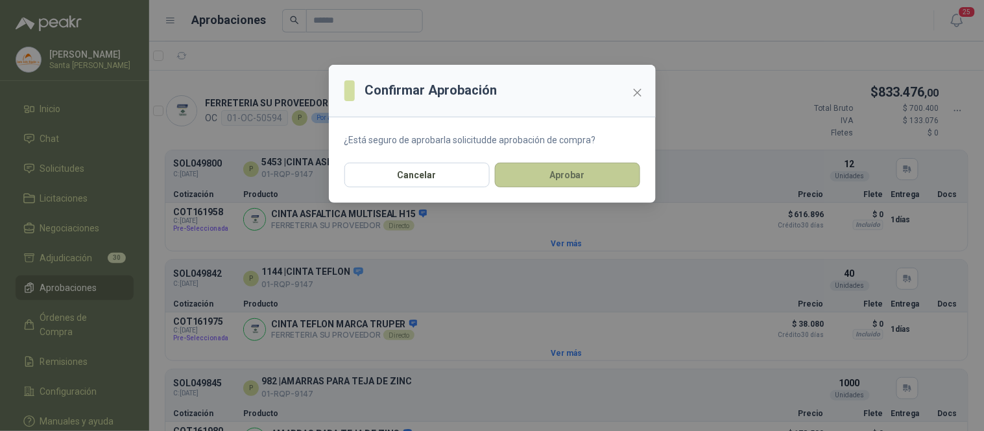
click at [615, 165] on button "Aprobar" at bounding box center [567, 175] width 145 height 25
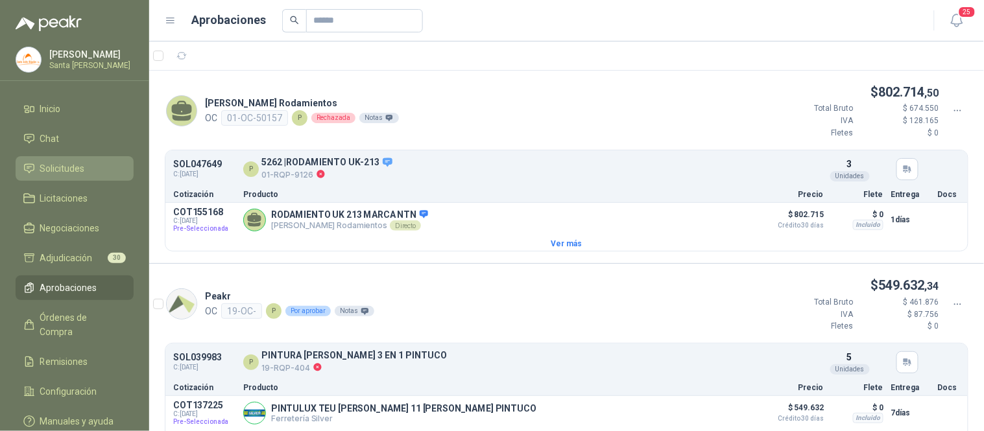
click at [58, 163] on span "Solicitudes" at bounding box center [62, 168] width 45 height 14
